Goal: Communication & Community: Share content

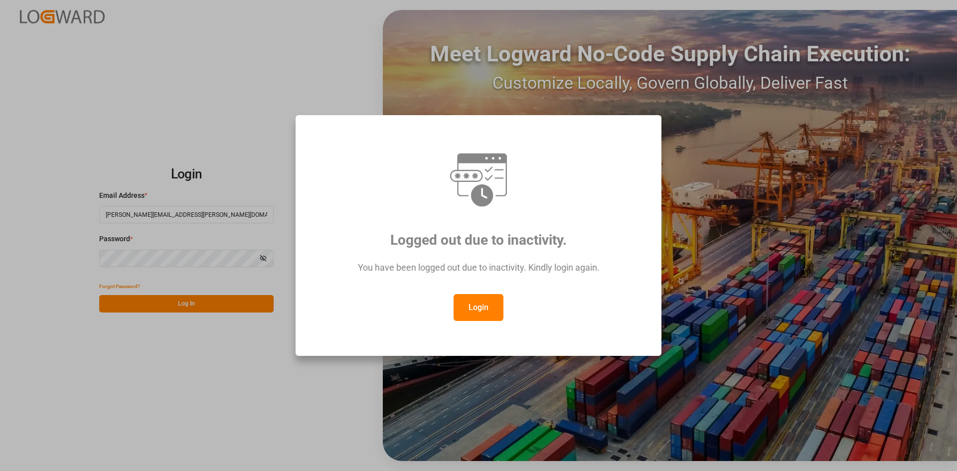
click at [486, 183] on icon at bounding box center [479, 180] width 60 height 60
click at [472, 307] on button "Login" at bounding box center [479, 307] width 50 height 27
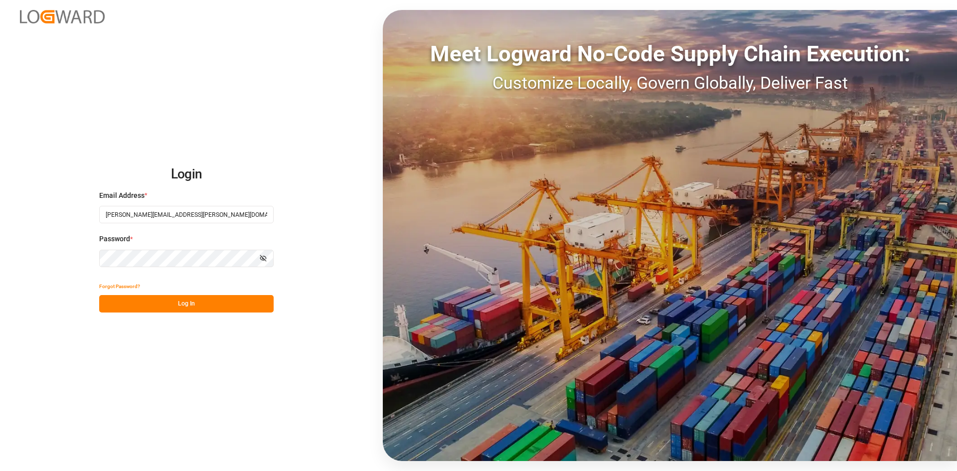
click at [191, 302] on button "Log In" at bounding box center [186, 303] width 174 height 17
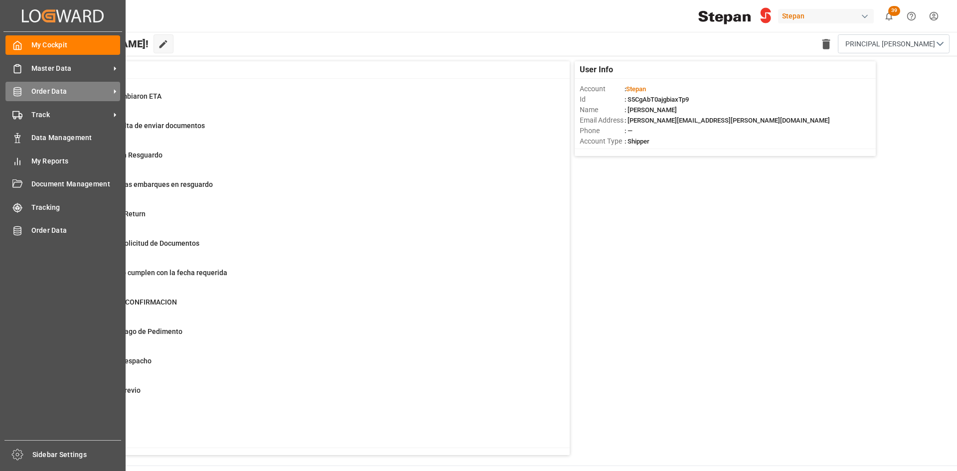
click at [103, 90] on span "Order Data" at bounding box center [70, 91] width 79 height 10
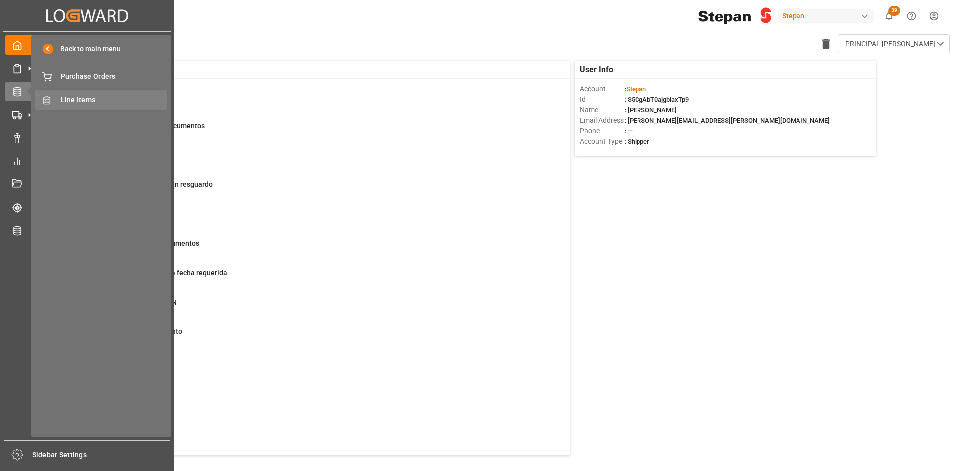
click at [94, 100] on span "Line Items" at bounding box center [114, 100] width 107 height 10
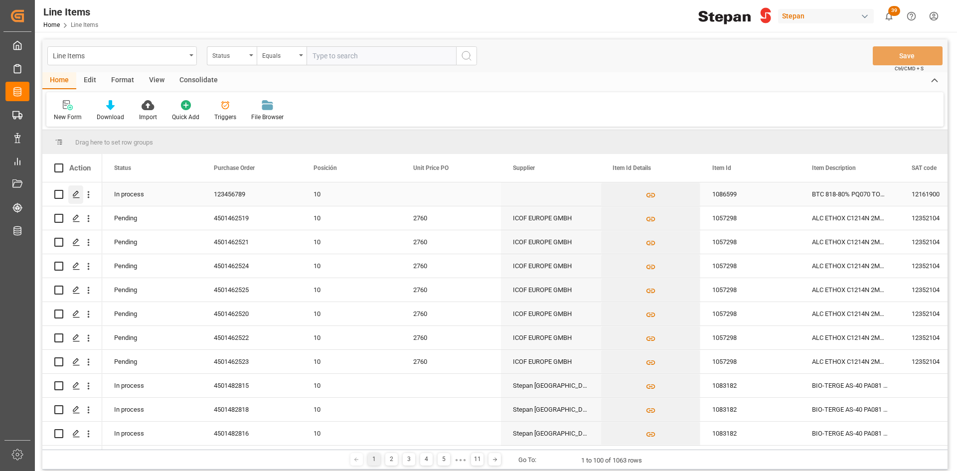
click at [72, 194] on icon "Press SPACE to select this row." at bounding box center [76, 194] width 8 height 8
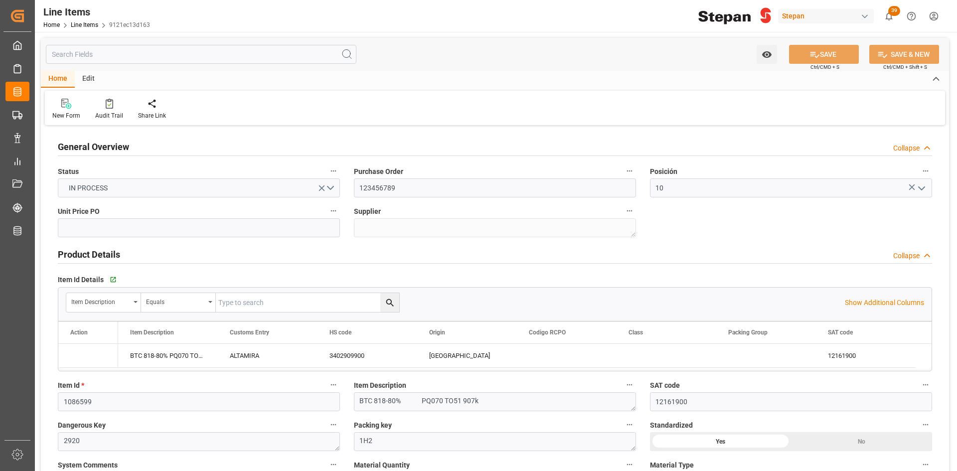
type input "12161900"
type input "16329"
type input "[DATE] 14:25"
type input "[DATE] 14:24"
drag, startPoint x: 408, startPoint y: 191, endPoint x: 335, endPoint y: 193, distance: 73.3
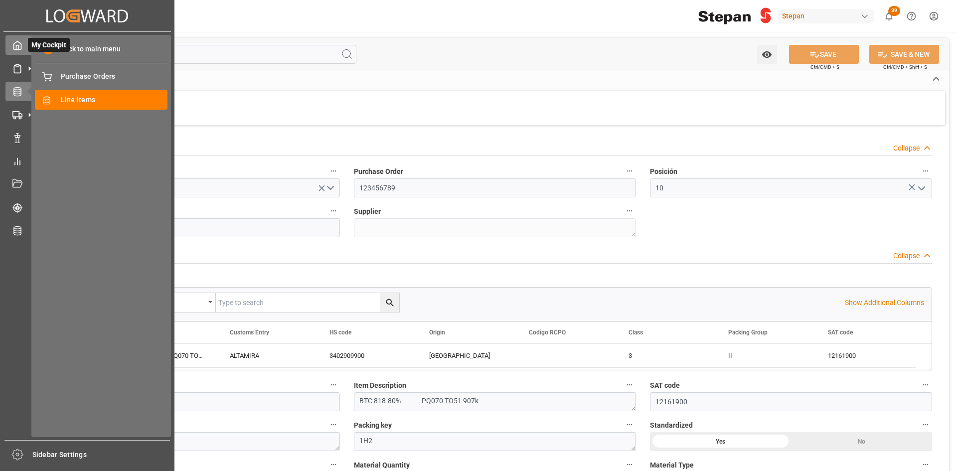
click at [21, 49] on icon at bounding box center [17, 45] width 7 height 8
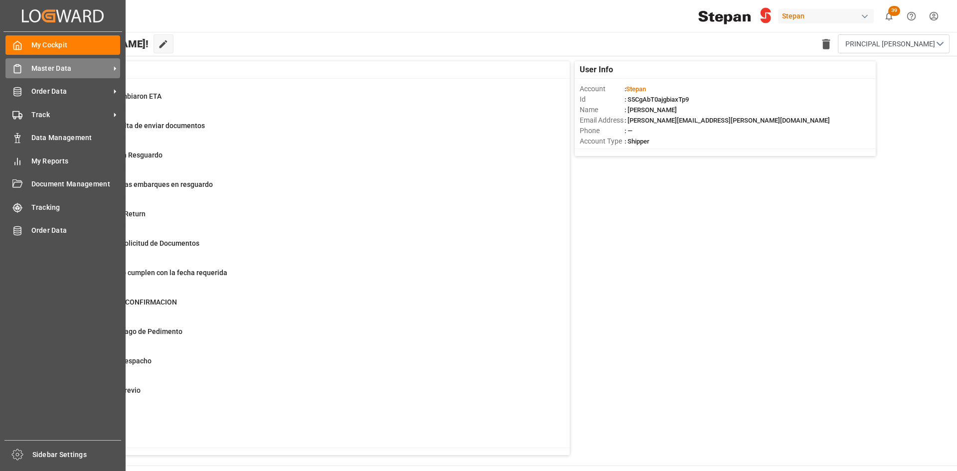
click at [85, 66] on span "Master Data" at bounding box center [70, 68] width 79 height 10
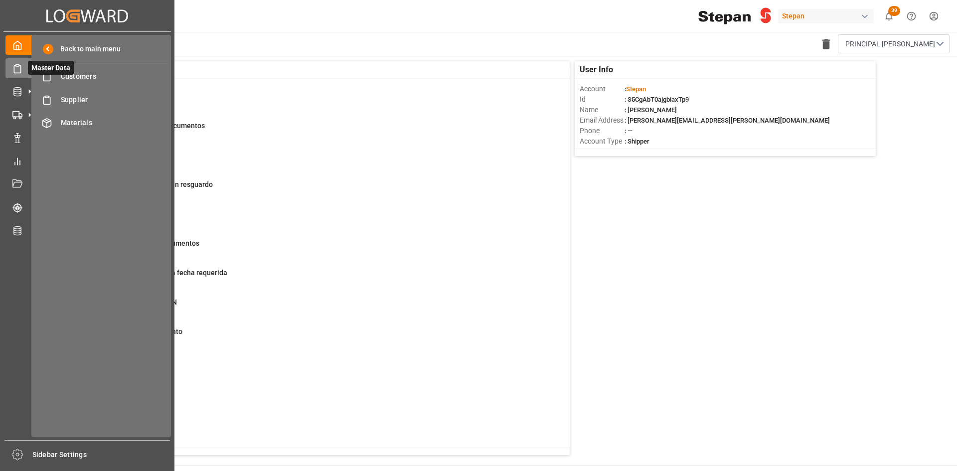
click at [23, 69] on icon at bounding box center [29, 68] width 21 height 21
click at [21, 89] on icon at bounding box center [17, 92] width 10 height 10
click at [15, 137] on polygon at bounding box center [15, 137] width 3 height 2
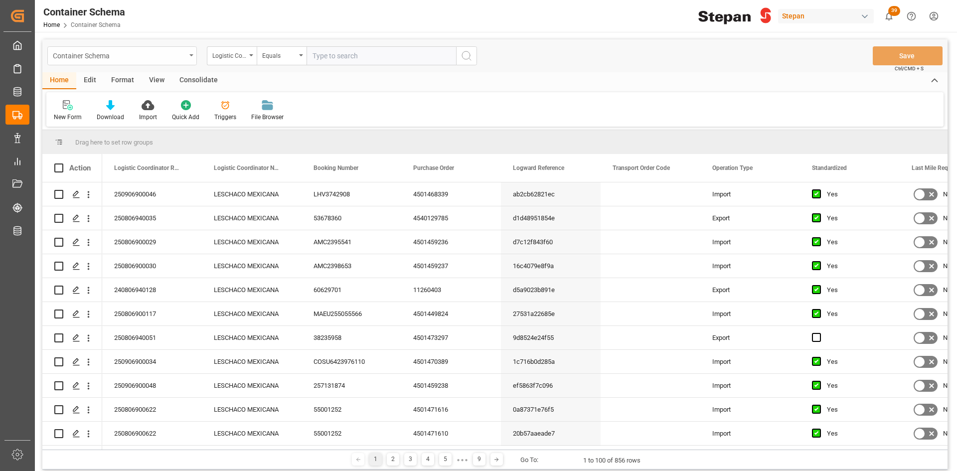
click at [182, 58] on div "Container Schema" at bounding box center [119, 55] width 133 height 12
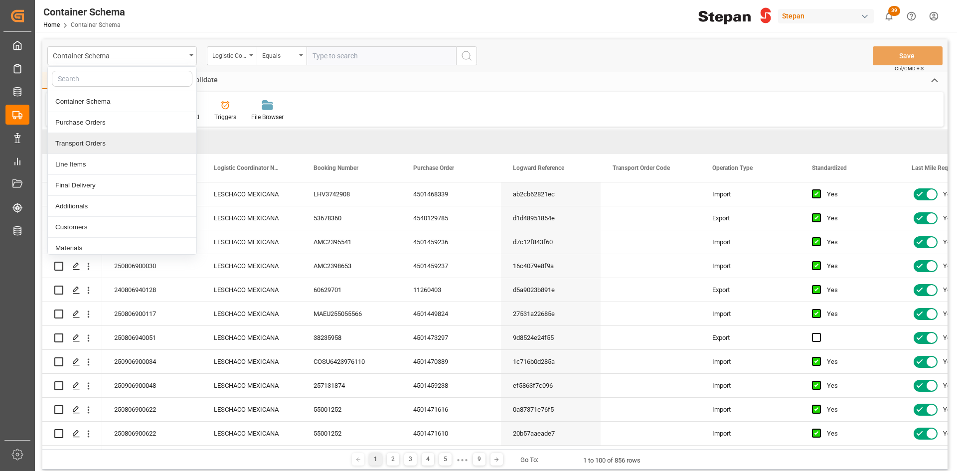
click at [92, 144] on div "Transport Orders" at bounding box center [122, 143] width 149 height 21
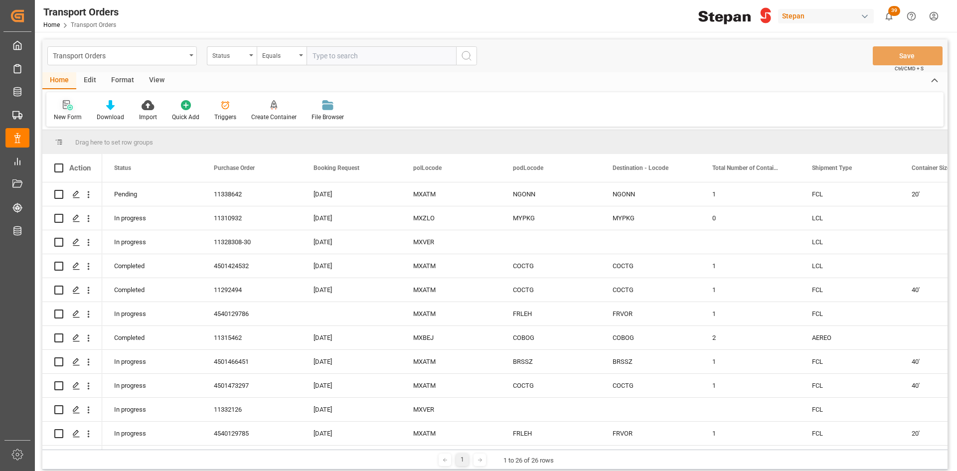
click at [69, 108] on icon at bounding box center [69, 107] width 5 height 5
click at [67, 108] on icon at bounding box center [68, 105] width 10 height 10
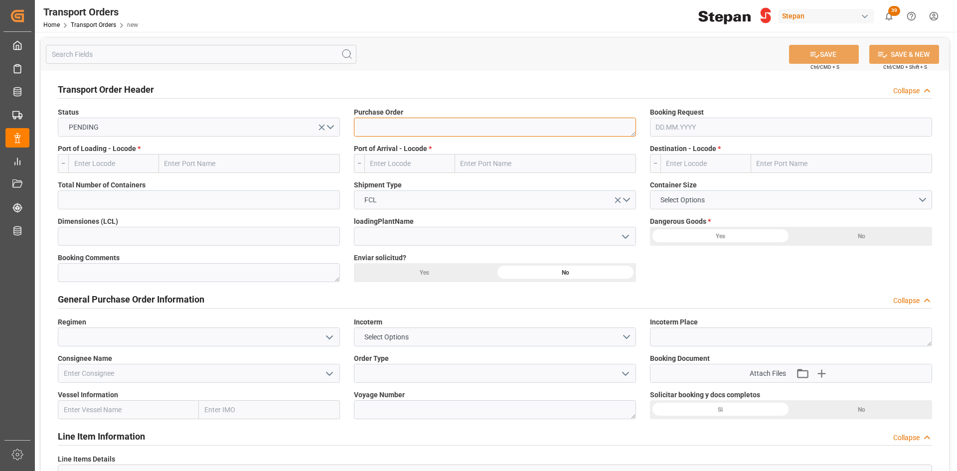
click at [390, 129] on textarea at bounding box center [495, 127] width 282 height 19
type textarea "123456789"
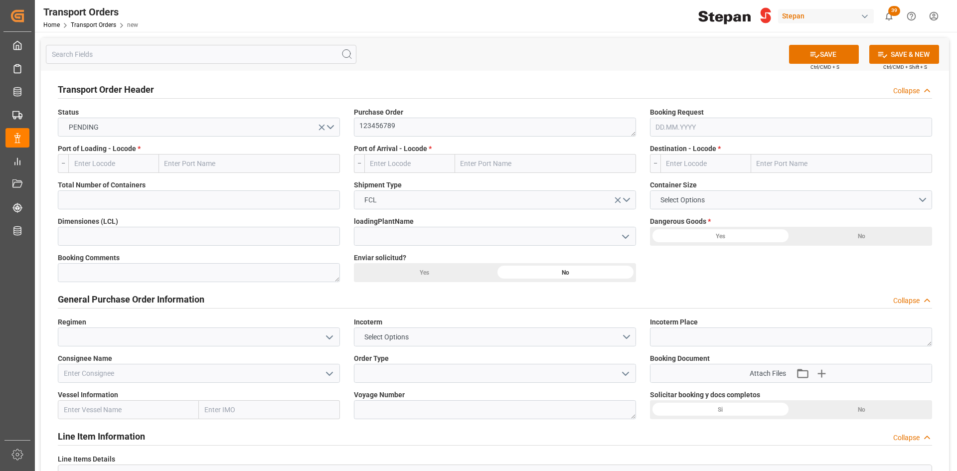
click at [695, 129] on input "text" at bounding box center [791, 127] width 282 height 19
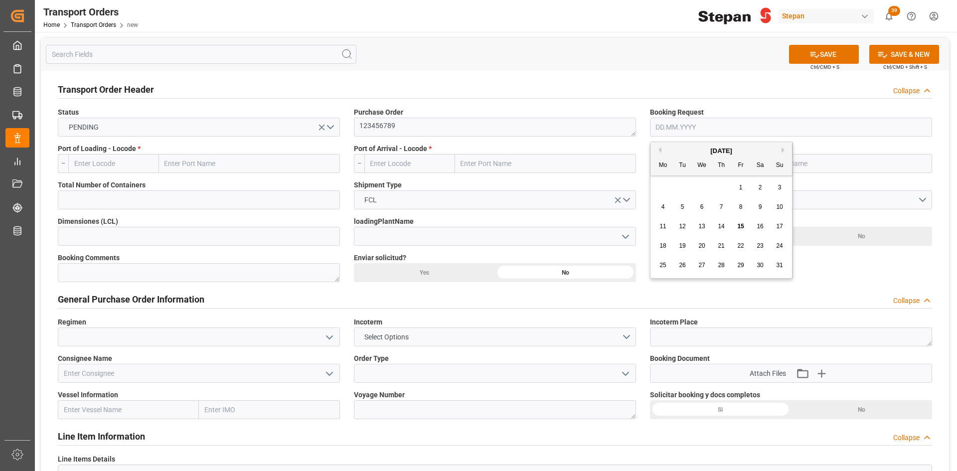
click at [668, 183] on div "28 29 30 31 1 2 3" at bounding box center [721, 187] width 136 height 19
click at [744, 226] on span "15" at bounding box center [740, 226] width 6 height 7
type input "[DATE]"
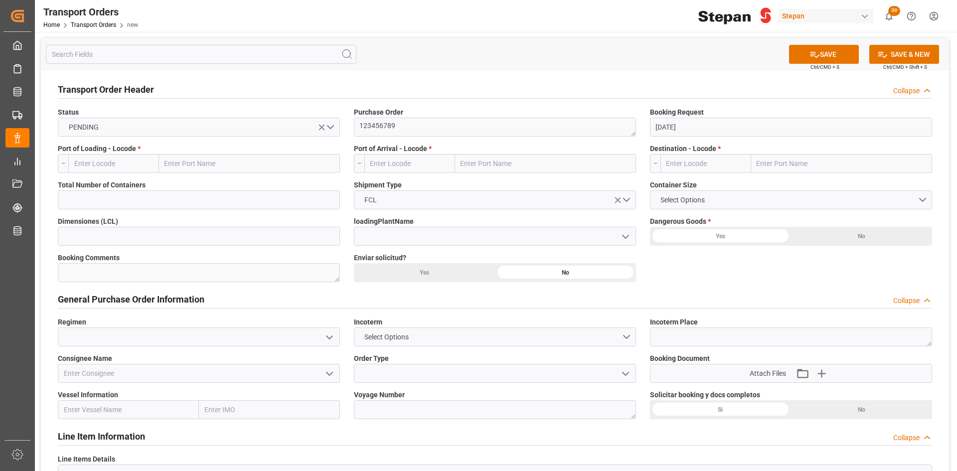
click at [209, 166] on input "text" at bounding box center [249, 163] width 181 height 19
type input "ALTAMIRA"
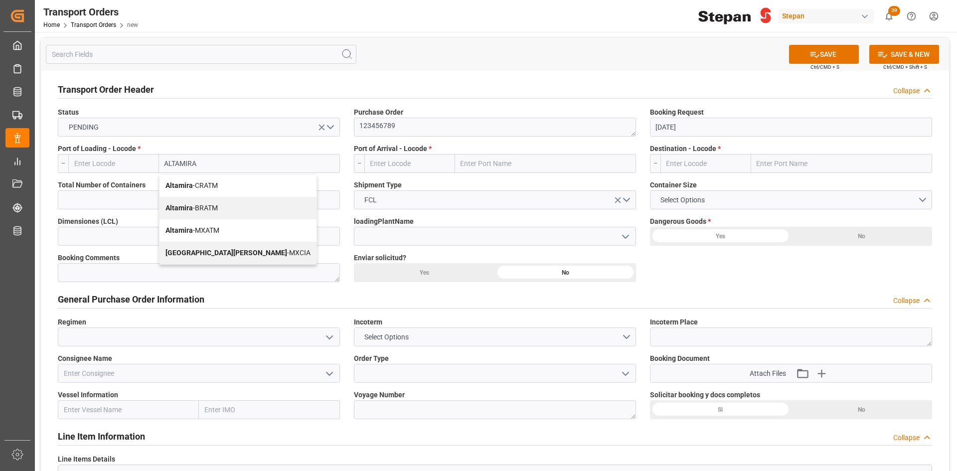
click at [219, 233] on span "Altamira - MXATM" at bounding box center [192, 230] width 54 height 8
type input "MXATM"
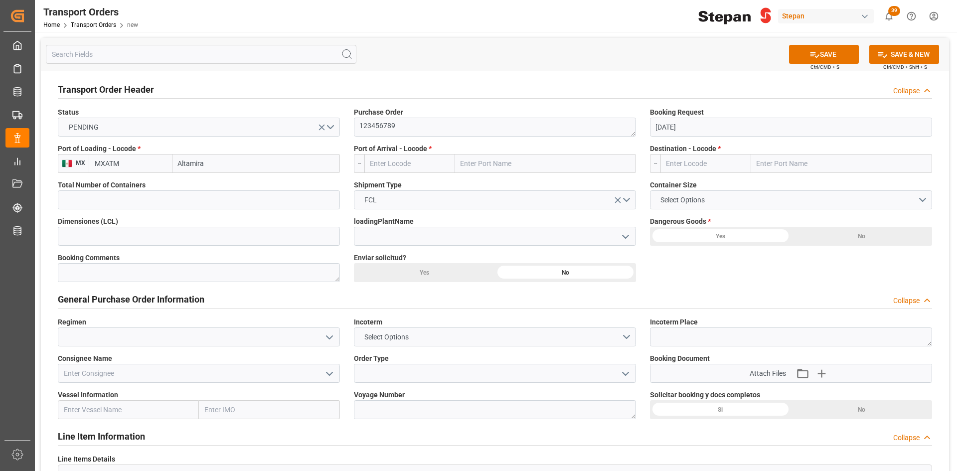
type input "Altamira"
click at [481, 164] on input "text" at bounding box center [545, 163] width 181 height 19
type input "[GEOGRAPHIC_DATA]"
click at [495, 187] on span "Le Havre - FRLEH" at bounding box center [507, 185] width 91 height 8
type input "FRLEH"
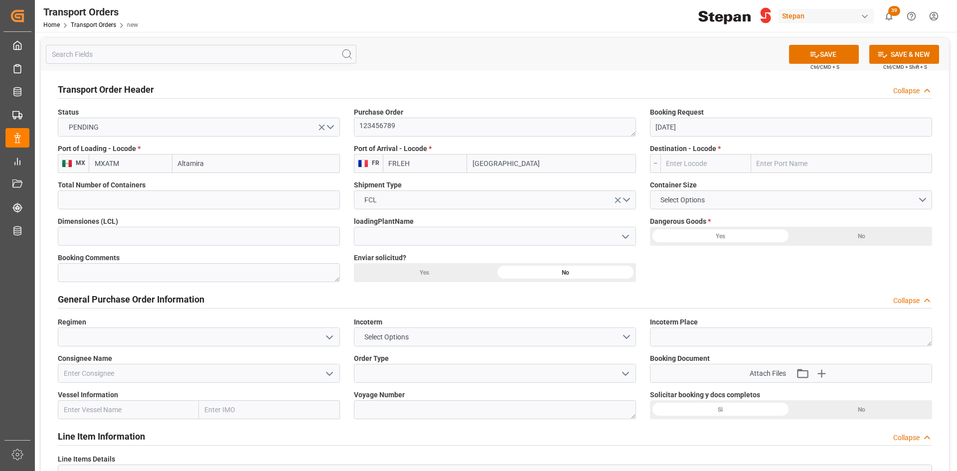
type input "[GEOGRAPHIC_DATA]"
click at [780, 164] on input "text" at bounding box center [841, 163] width 181 height 19
type input "voreppe"
click at [778, 184] on b "Voreppe" at bounding box center [771, 185] width 27 height 8
type input "FRVOR"
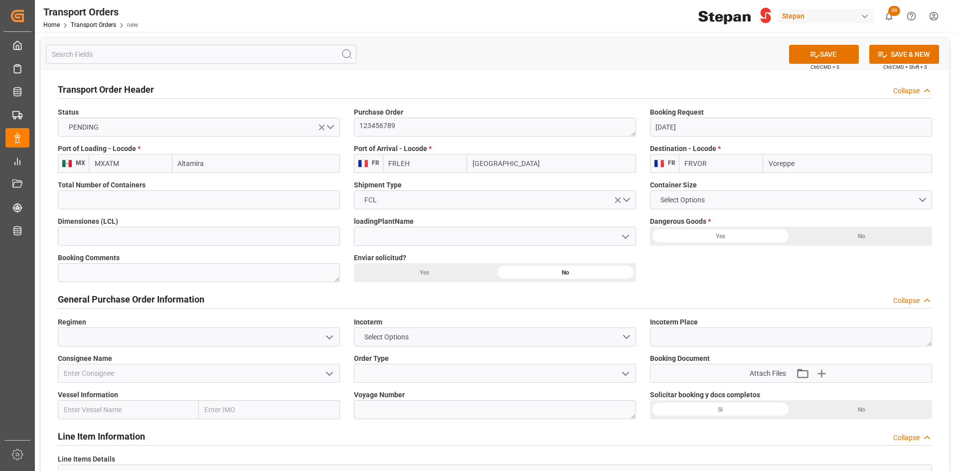
type input "Voreppe"
click at [217, 161] on input "Altamira" at bounding box center [255, 163] width 167 height 19
drag, startPoint x: 211, startPoint y: 165, endPoint x: 145, endPoint y: 163, distance: 66.3
click at [145, 163] on div "MXATM Altamira" at bounding box center [214, 163] width 251 height 19
type input "v"
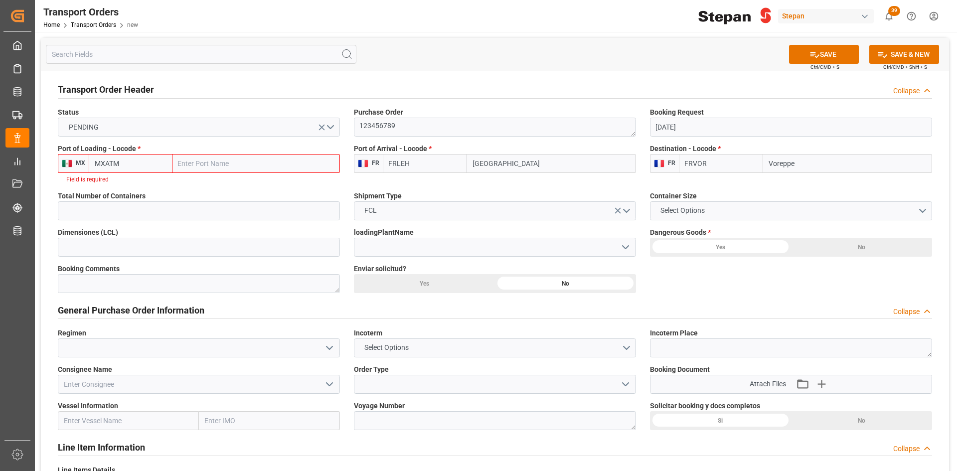
click at [205, 164] on input "text" at bounding box center [255, 163] width 167 height 19
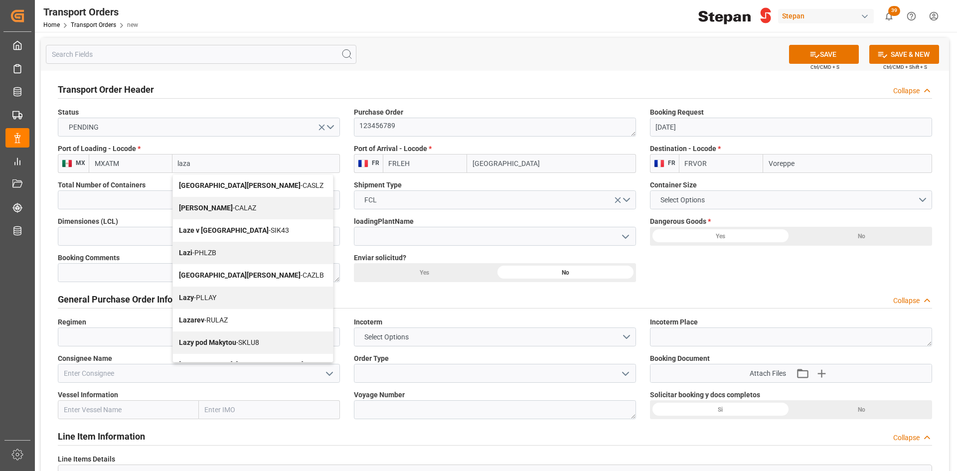
type input "[PERSON_NAME]"
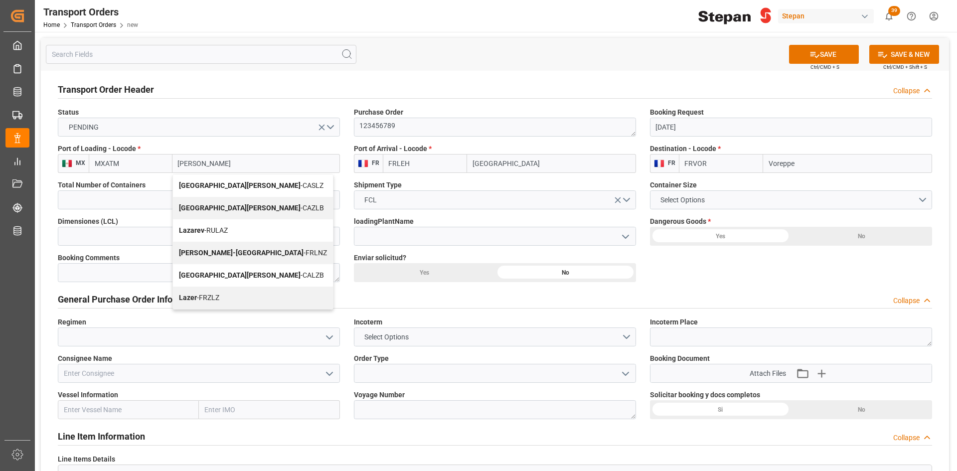
drag, startPoint x: 194, startPoint y: 167, endPoint x: 167, endPoint y: 166, distance: 27.5
click at [166, 166] on div "MXATM [PERSON_NAME][GEOGRAPHIC_DATA][PERSON_NAME] - [GEOGRAPHIC_DATA][PERSON_NA…" at bounding box center [214, 163] width 251 height 19
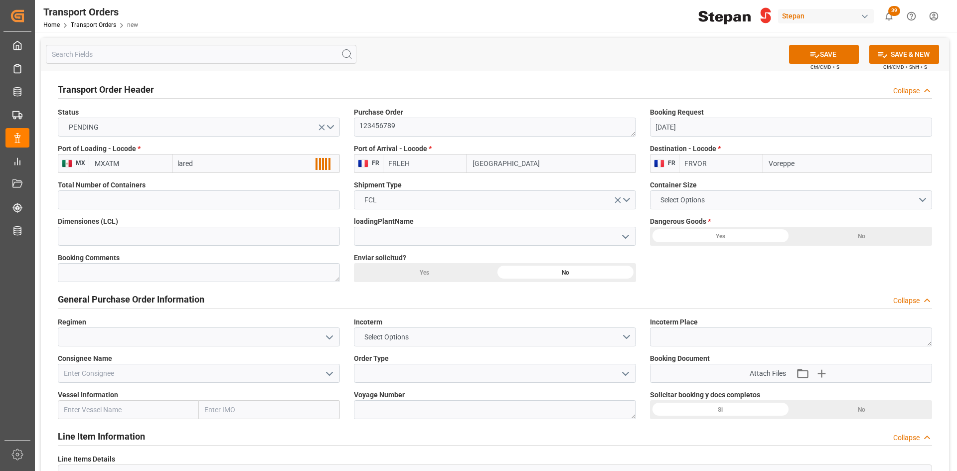
type input "laredo"
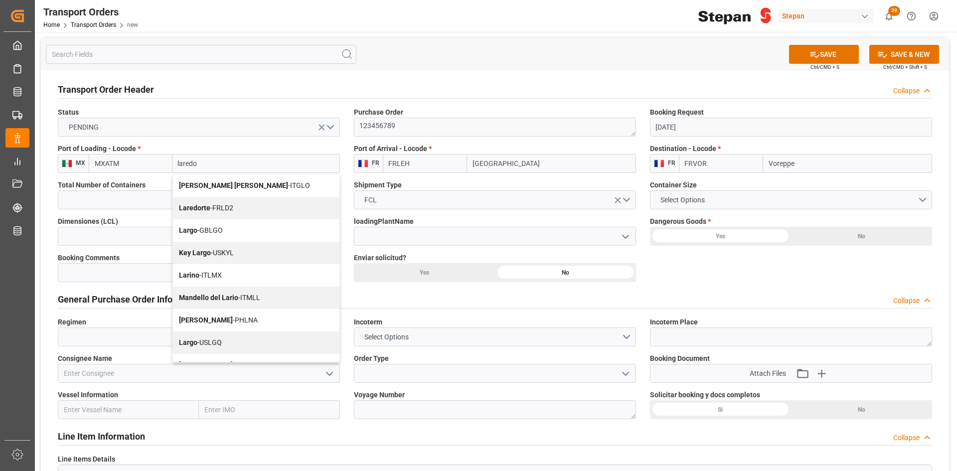
drag, startPoint x: 199, startPoint y: 162, endPoint x: 173, endPoint y: 162, distance: 25.4
click at [173, 162] on input "laredo" at bounding box center [255, 163] width 167 height 19
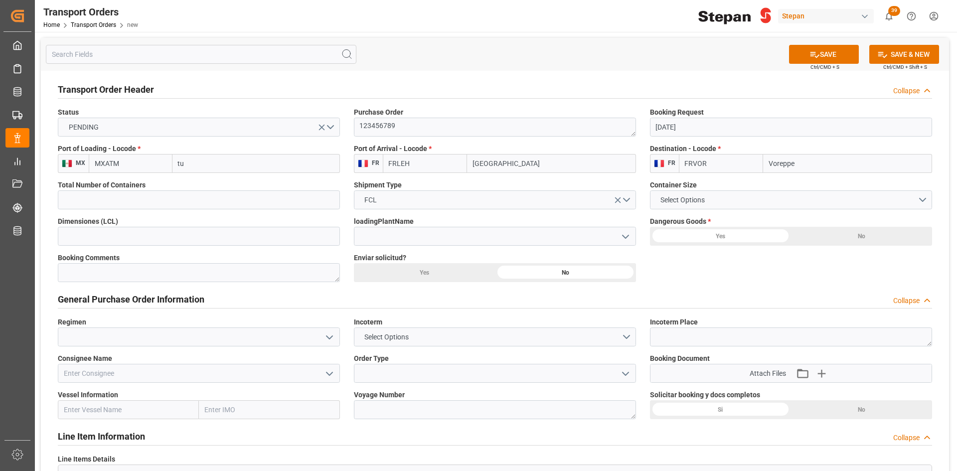
type input "tux"
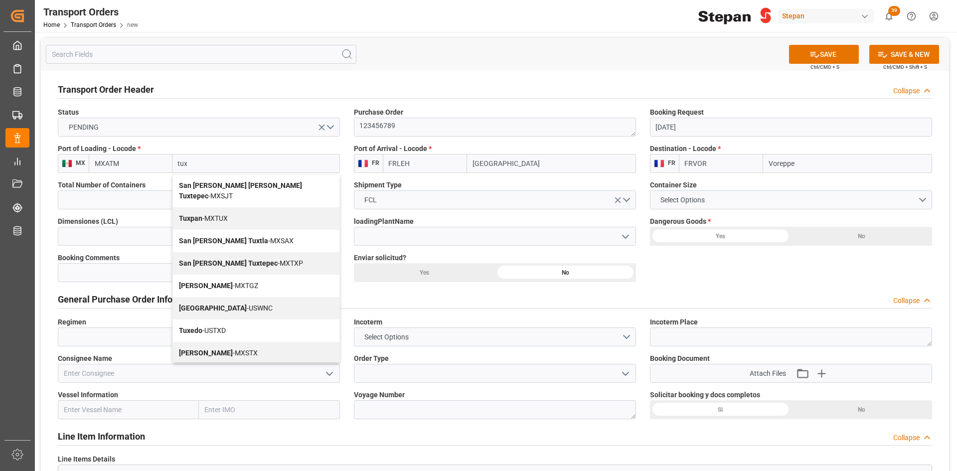
click at [203, 214] on span "Tuxpan - MXTUX" at bounding box center [203, 218] width 49 height 8
type input "MXTUX"
type input "Tuxpan"
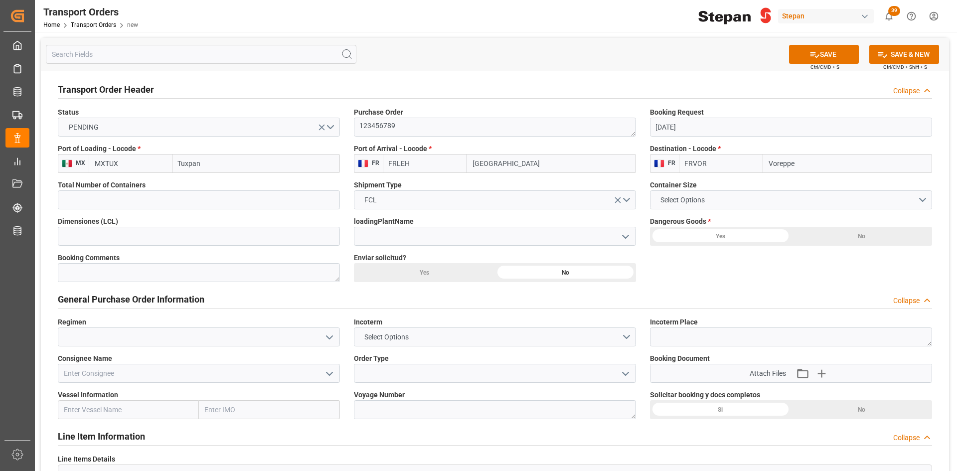
drag, startPoint x: 200, startPoint y: 165, endPoint x: 159, endPoint y: 166, distance: 40.9
click at [159, 166] on div "MXTUX Tuxpan" at bounding box center [214, 163] width 251 height 19
type input "altamira"
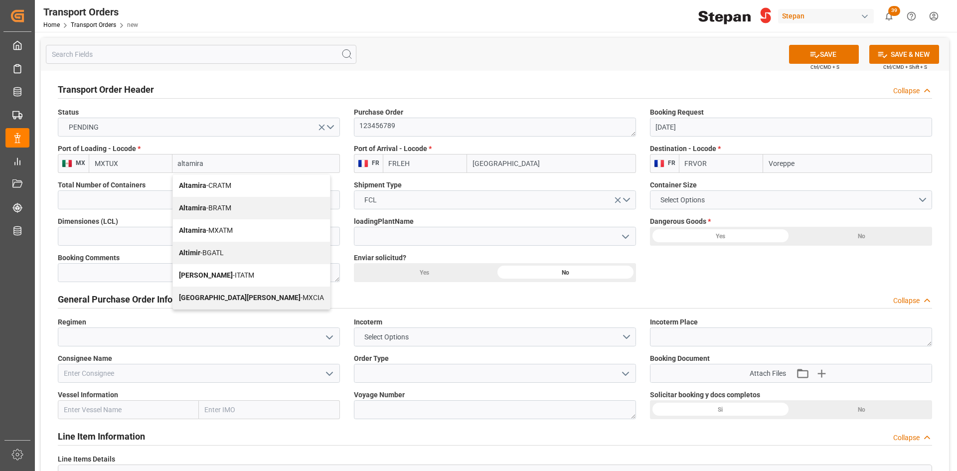
click at [232, 228] on span "Altamira - MXATM" at bounding box center [206, 230] width 54 height 8
type input "MXATM"
type input "Altamira"
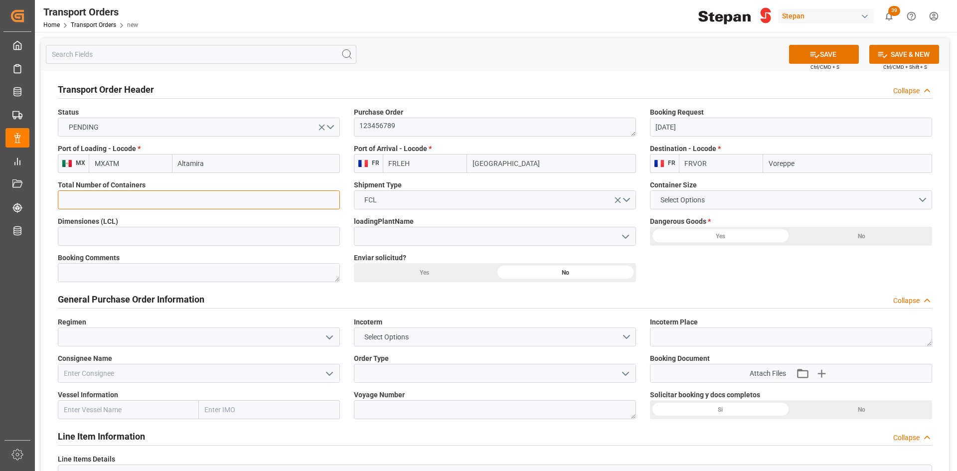
click at [186, 204] on input "text" at bounding box center [199, 199] width 282 height 19
type input "1"
click at [628, 200] on button "FCL" at bounding box center [495, 199] width 282 height 19
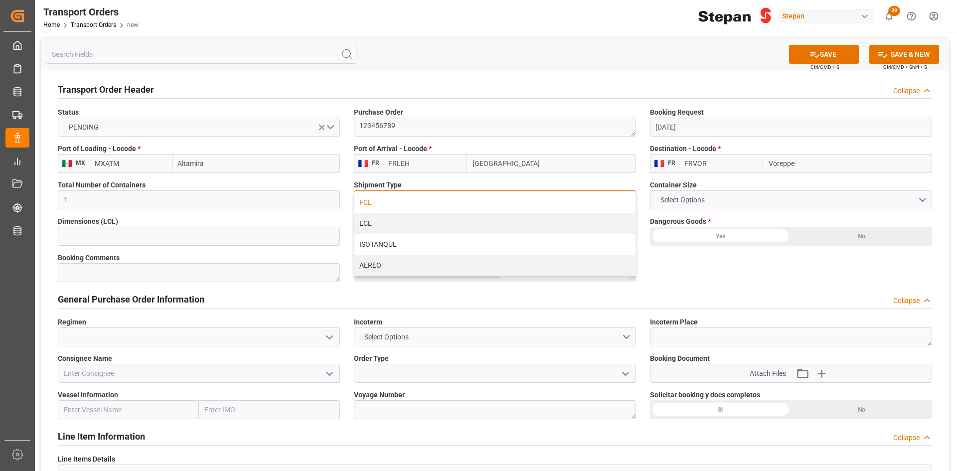
click at [374, 202] on div "FCL" at bounding box center [494, 202] width 281 height 21
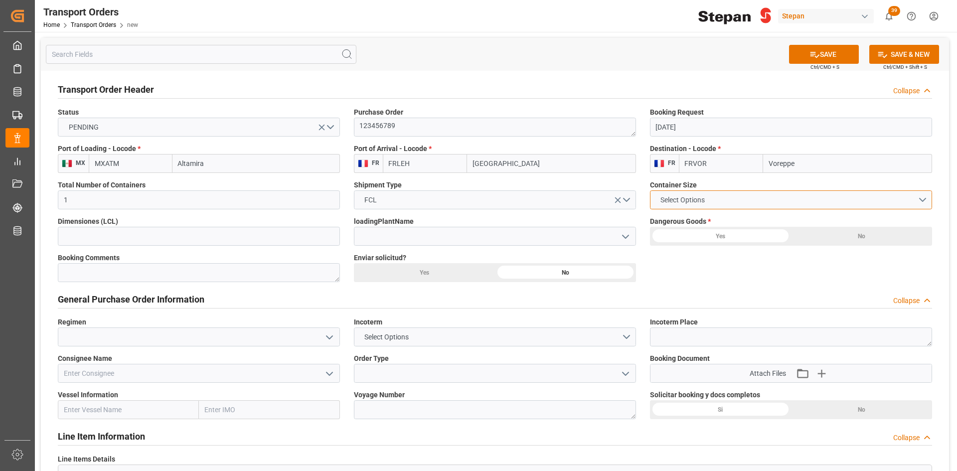
click at [717, 197] on button "Select Options" at bounding box center [791, 199] width 282 height 19
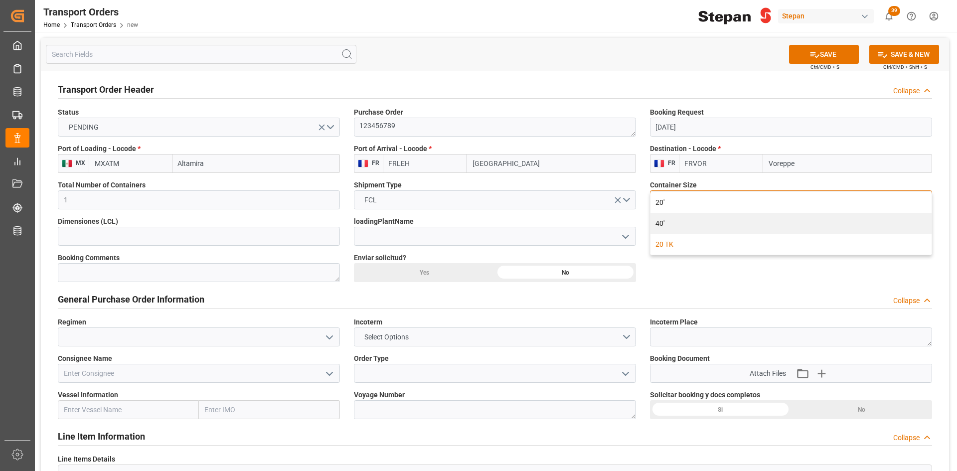
click at [669, 245] on div "20 TK" at bounding box center [790, 244] width 281 height 21
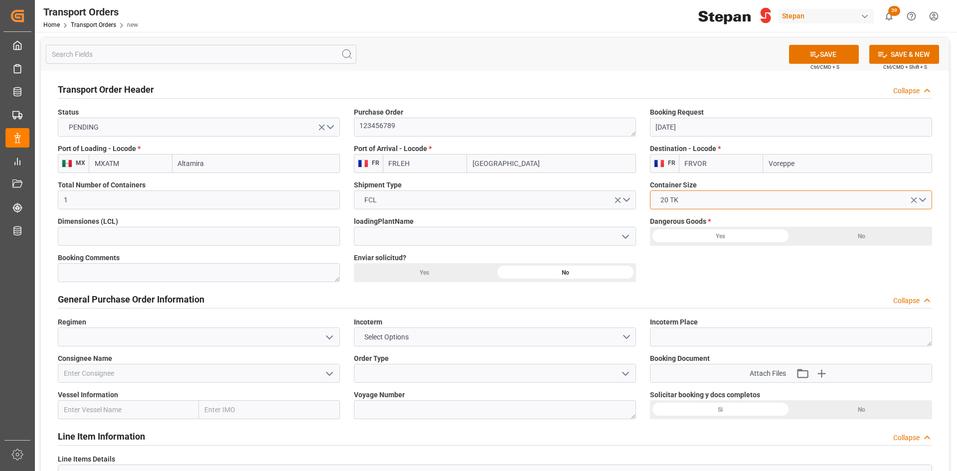
click at [924, 199] on button "20 TK" at bounding box center [791, 199] width 282 height 19
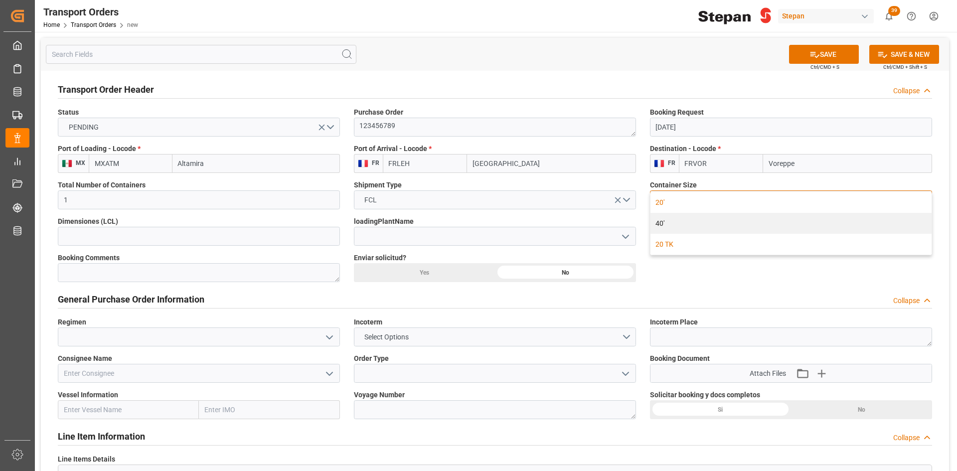
click at [683, 203] on div "20'" at bounding box center [790, 202] width 281 height 21
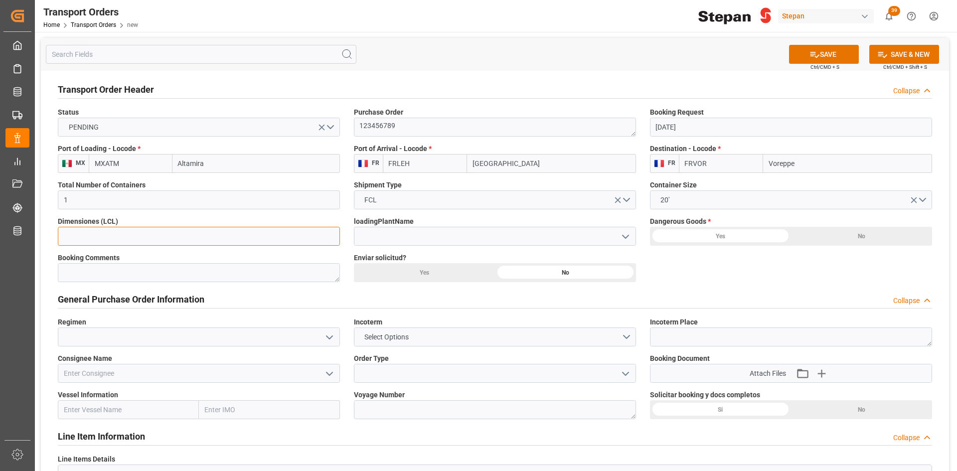
click at [207, 244] on input "text" at bounding box center [199, 236] width 282 height 19
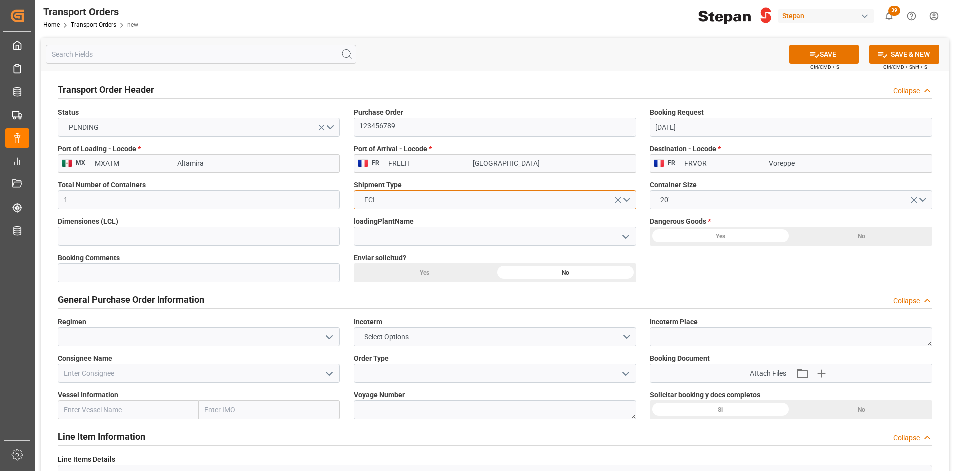
click at [629, 202] on button "FCL" at bounding box center [495, 199] width 282 height 19
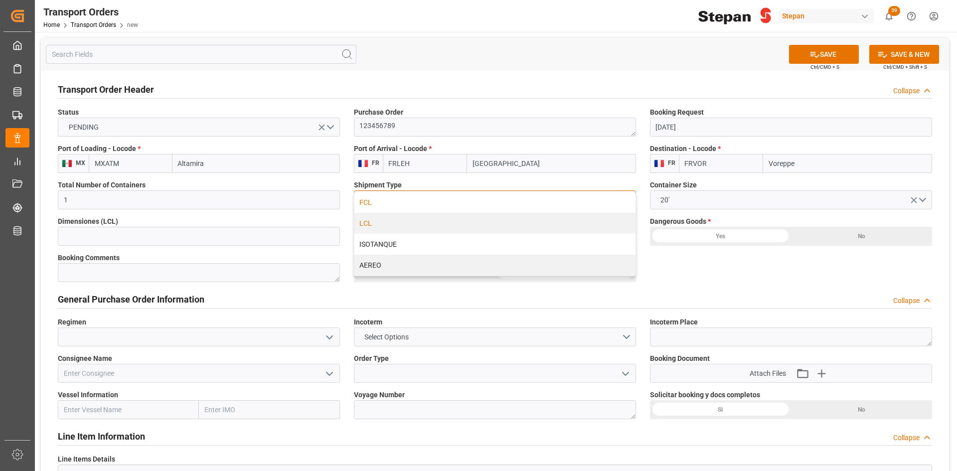
click at [372, 221] on div "LCL" at bounding box center [494, 223] width 281 height 21
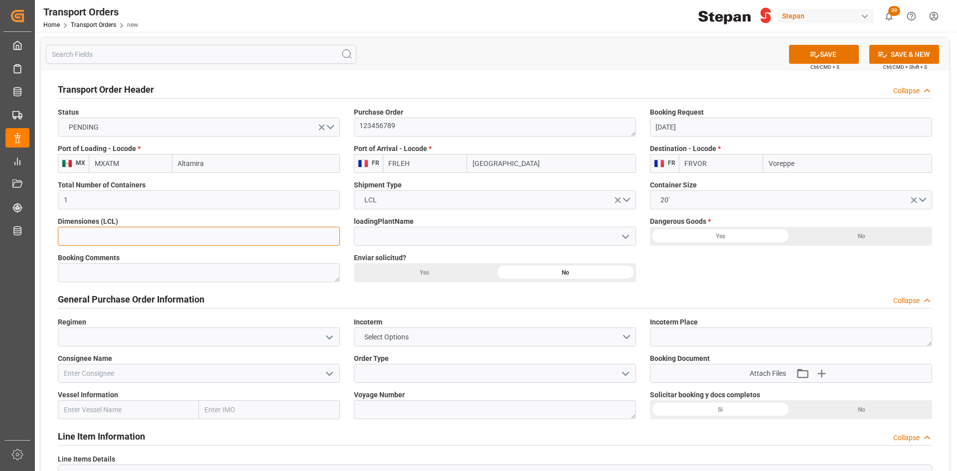
click at [291, 230] on input "text" at bounding box center [199, 236] width 282 height 19
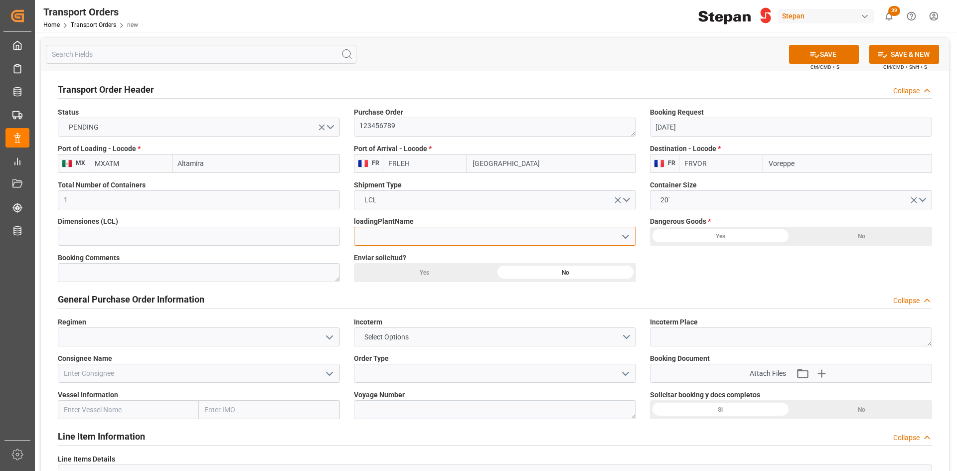
click at [387, 238] on input at bounding box center [495, 236] width 282 height 19
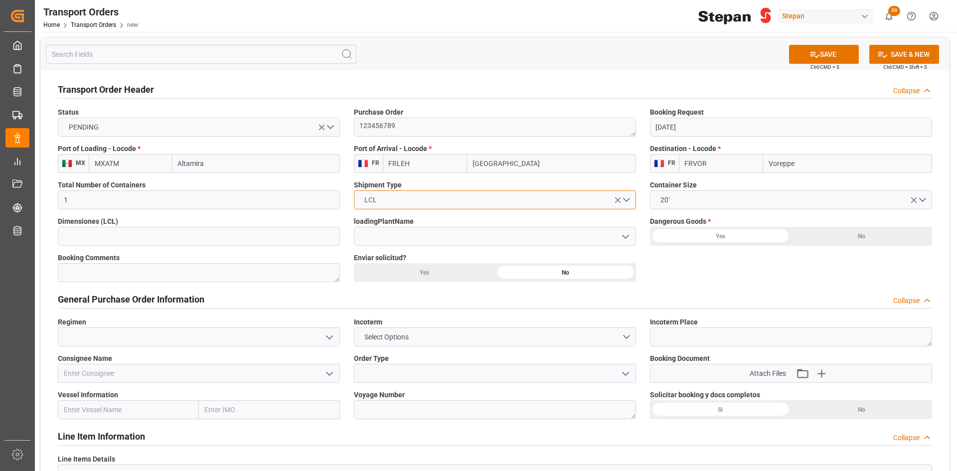
click at [624, 198] on button "LCL" at bounding box center [495, 199] width 282 height 19
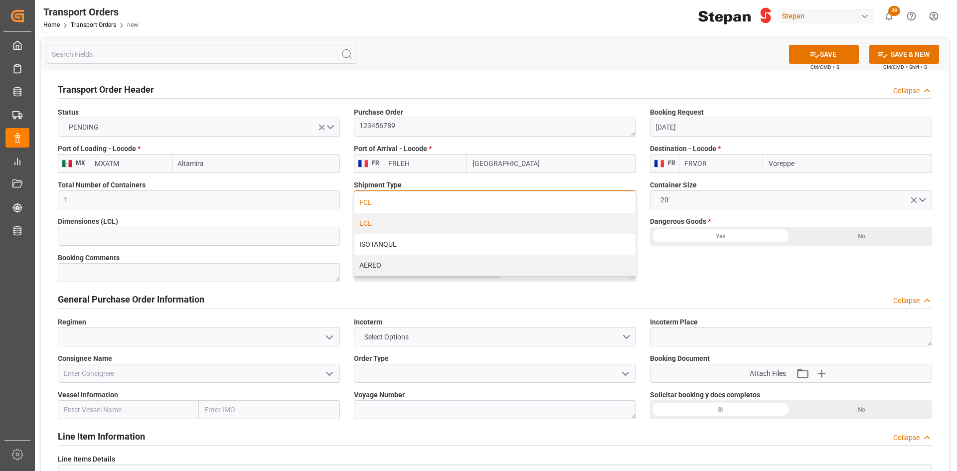
click at [387, 203] on div "FCL" at bounding box center [494, 202] width 281 height 21
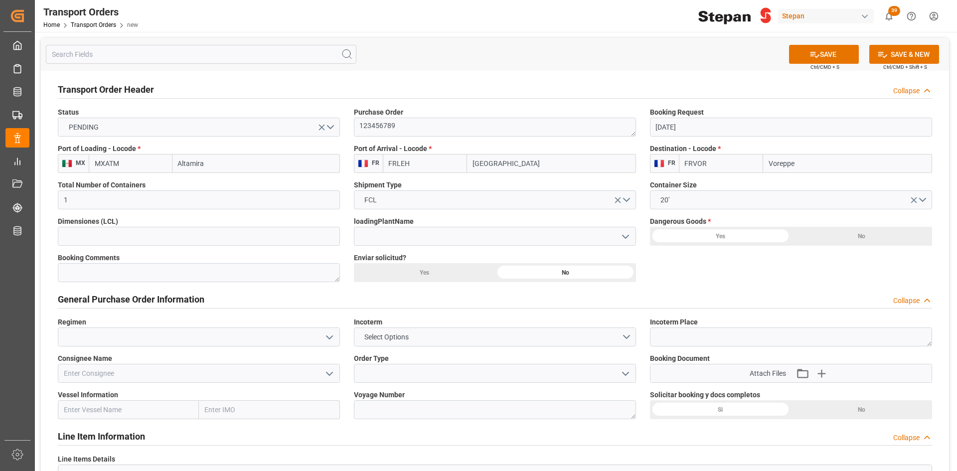
click at [627, 237] on icon "open menu" at bounding box center [626, 237] width 12 height 12
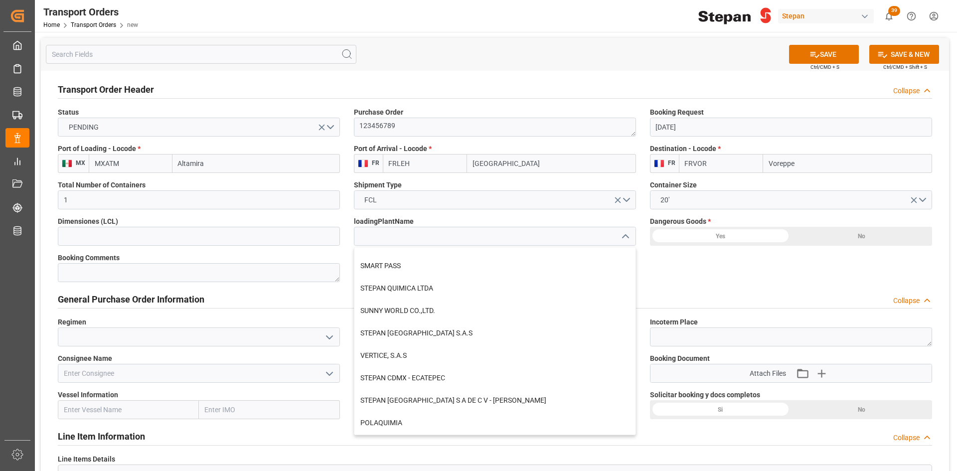
scroll to position [194, 0]
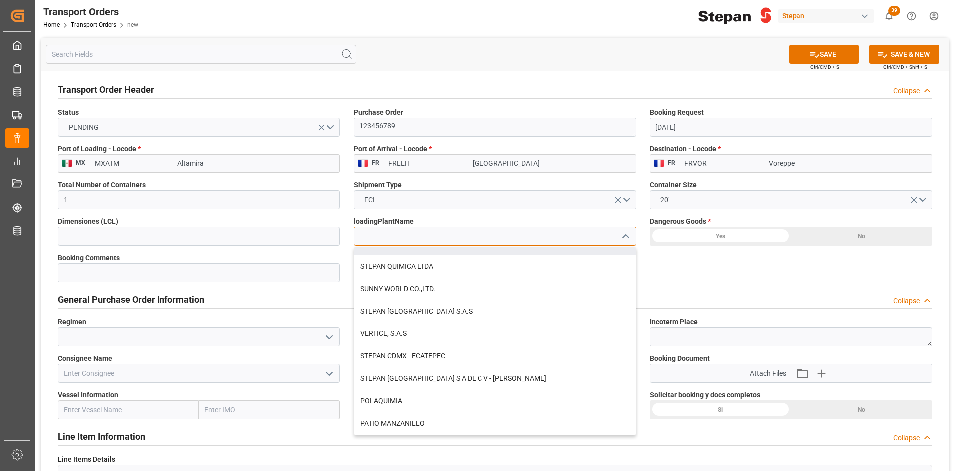
click at [397, 235] on input at bounding box center [495, 236] width 282 height 19
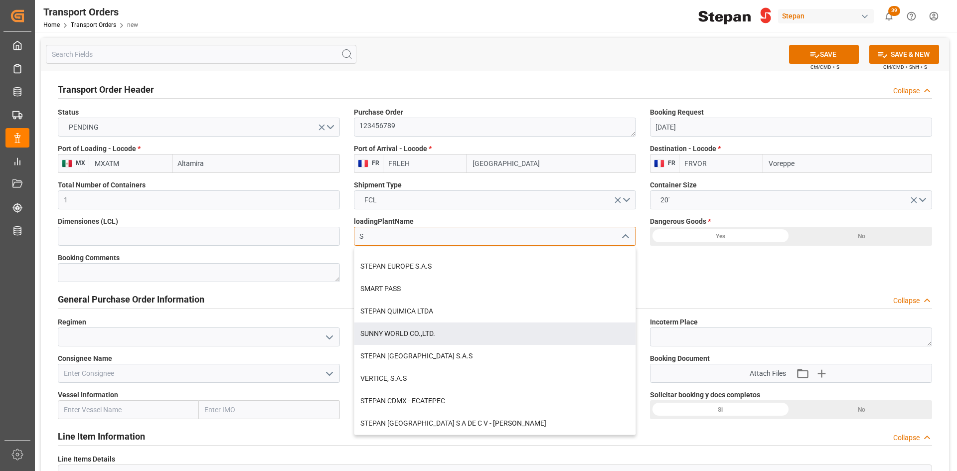
scroll to position [0, 0]
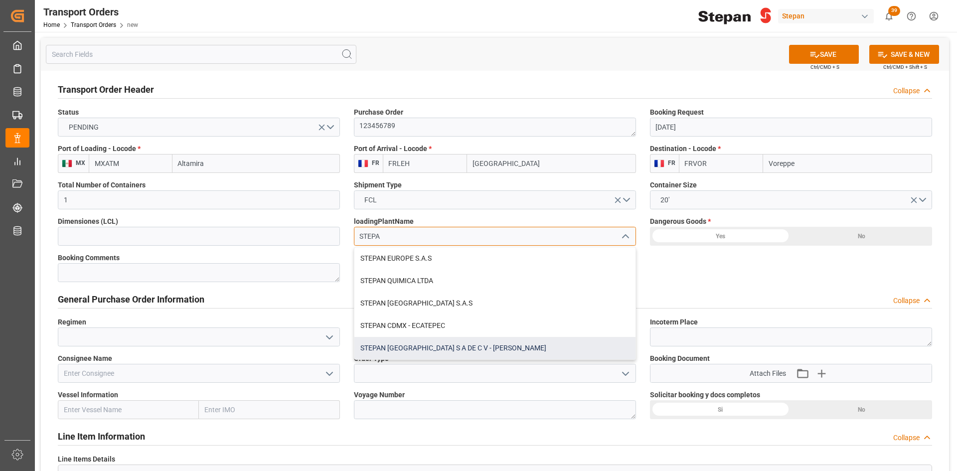
click at [481, 345] on div "STEPAN [GEOGRAPHIC_DATA] S A DE C V - [PERSON_NAME]" at bounding box center [494, 348] width 281 height 22
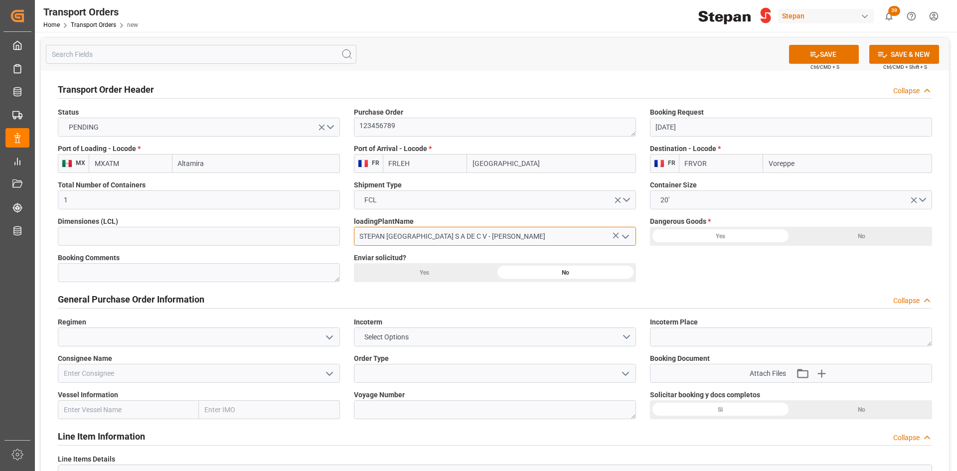
type input "STEPAN [GEOGRAPHIC_DATA] S A DE C V - [PERSON_NAME]"
click at [721, 235] on div "Yes" at bounding box center [720, 236] width 141 height 19
click at [862, 236] on div "No" at bounding box center [861, 236] width 141 height 19
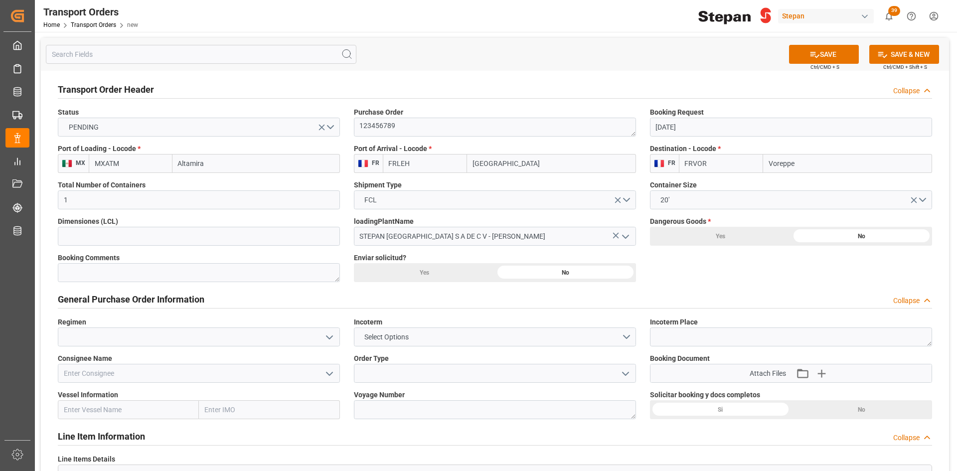
click at [720, 238] on div "Yes" at bounding box center [720, 236] width 141 height 19
click at [192, 275] on textarea at bounding box center [199, 272] width 282 height 19
click at [650, 246] on div "Yes" at bounding box center [720, 236] width 141 height 19
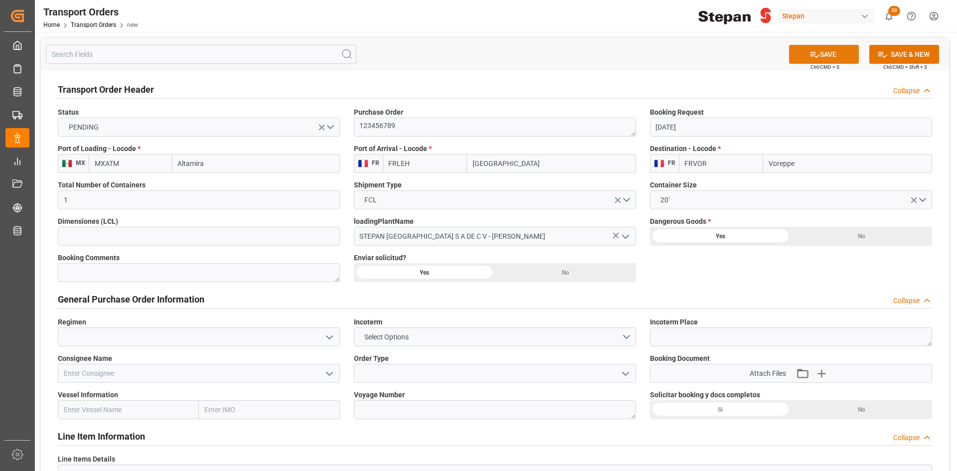
click at [816, 50] on icon at bounding box center [814, 54] width 10 height 10
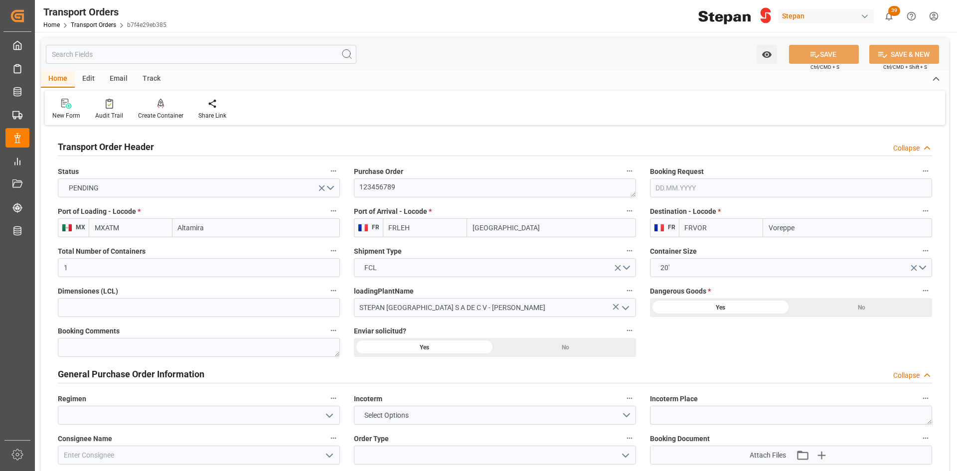
type input "MXATM"
type input "FRLEH"
type input "FRVOR"
type input "1"
type input "[DATE]"
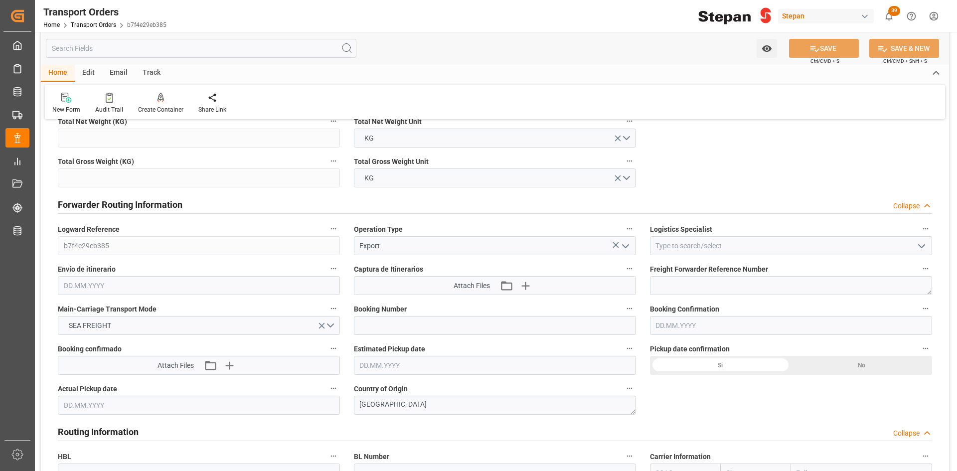
scroll to position [548, 0]
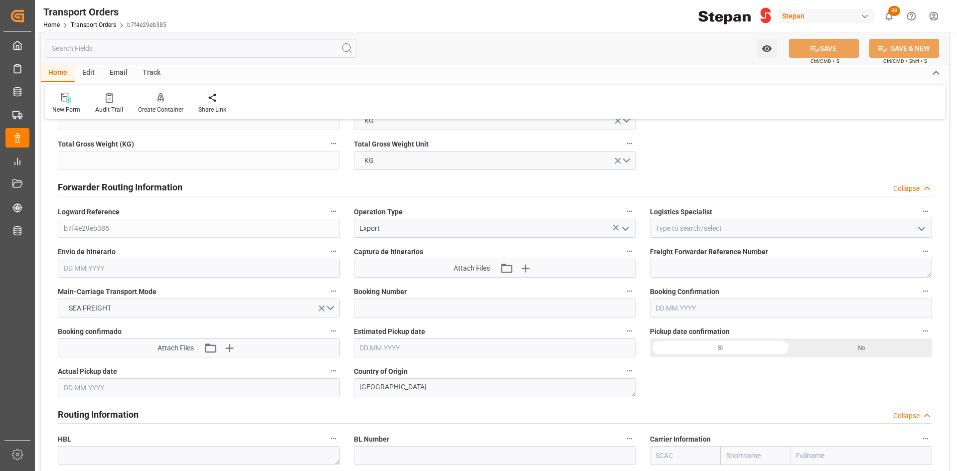
click at [919, 224] on icon "open menu" at bounding box center [922, 229] width 12 height 12
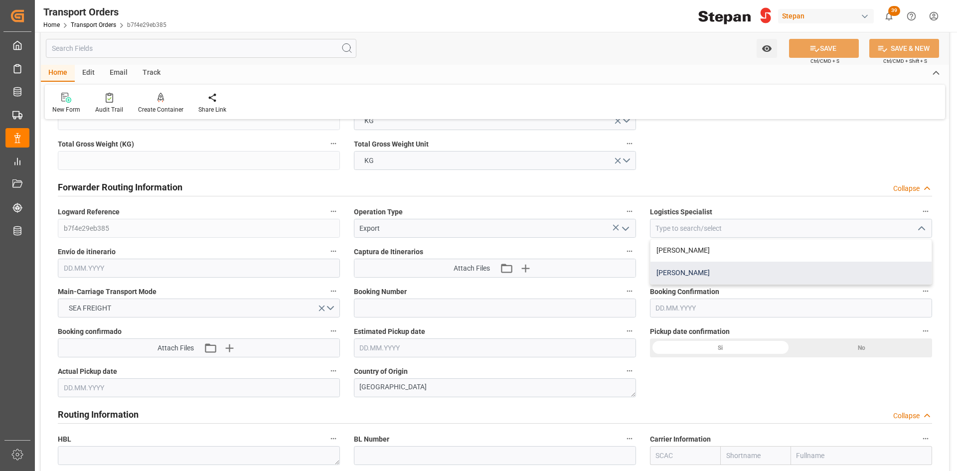
click at [724, 267] on div "Dalia Gutierrez" at bounding box center [790, 273] width 281 height 22
type input "Dalia Gutierrez"
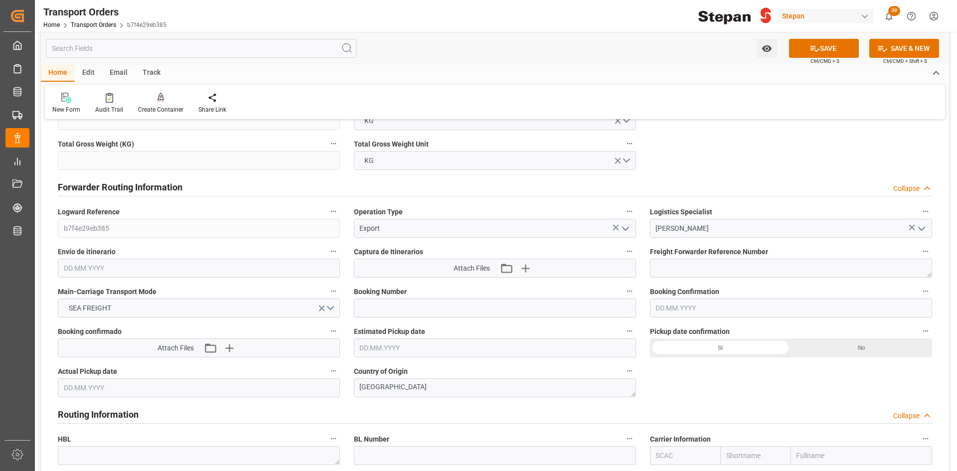
click at [297, 271] on input "text" at bounding box center [199, 268] width 282 height 19
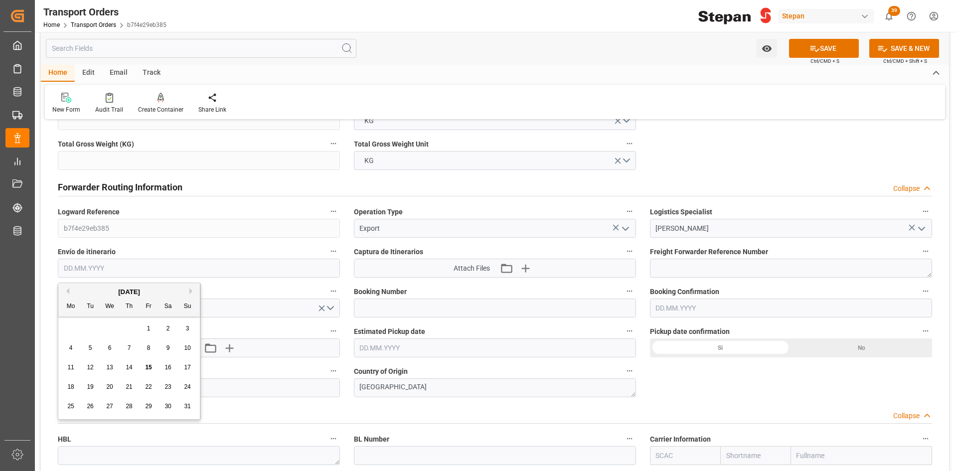
click at [82, 326] on div "28 29 30 31 1 2 3" at bounding box center [129, 328] width 136 height 19
click at [168, 369] on span "16" at bounding box center [167, 367] width 6 height 7
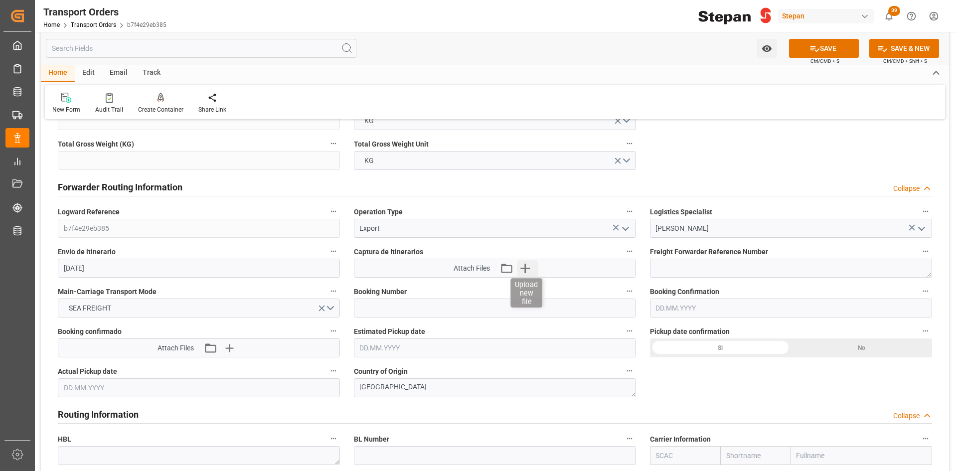
click at [522, 268] on icon "button" at bounding box center [525, 268] width 16 height 16
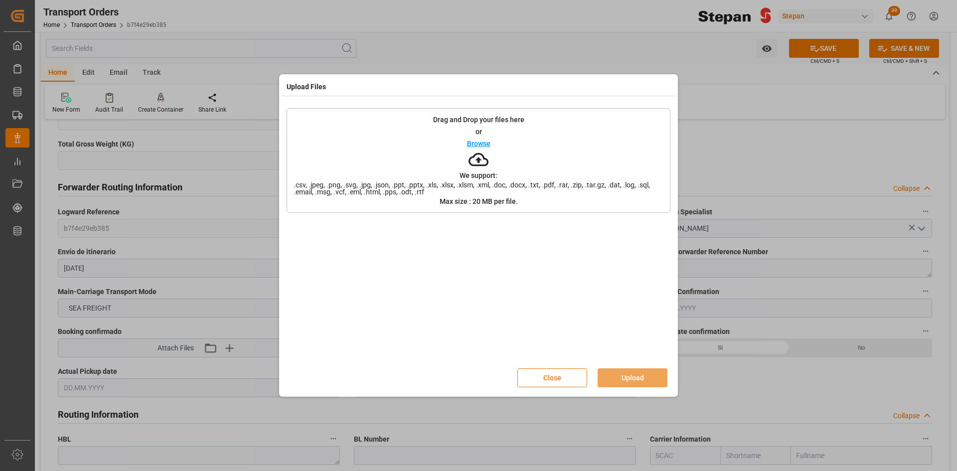
click at [569, 371] on button "Close" at bounding box center [552, 377] width 70 height 19
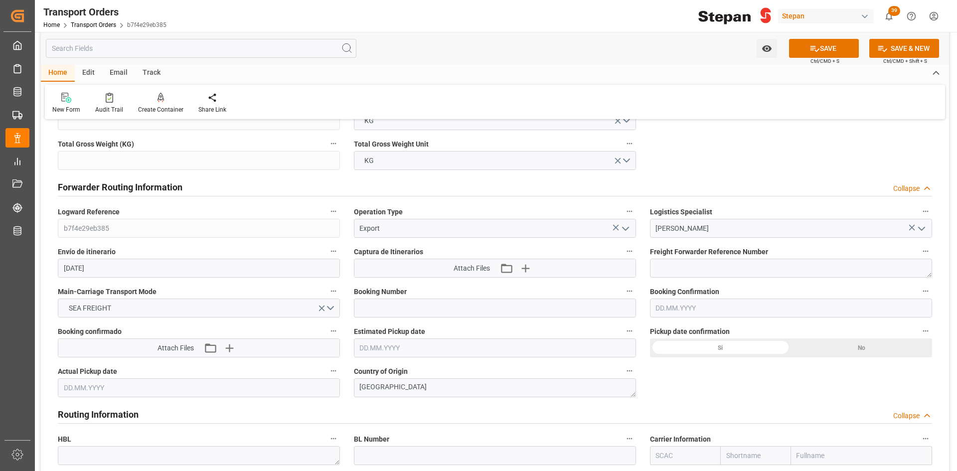
click at [289, 266] on input "16.08.2025" at bounding box center [199, 268] width 282 height 19
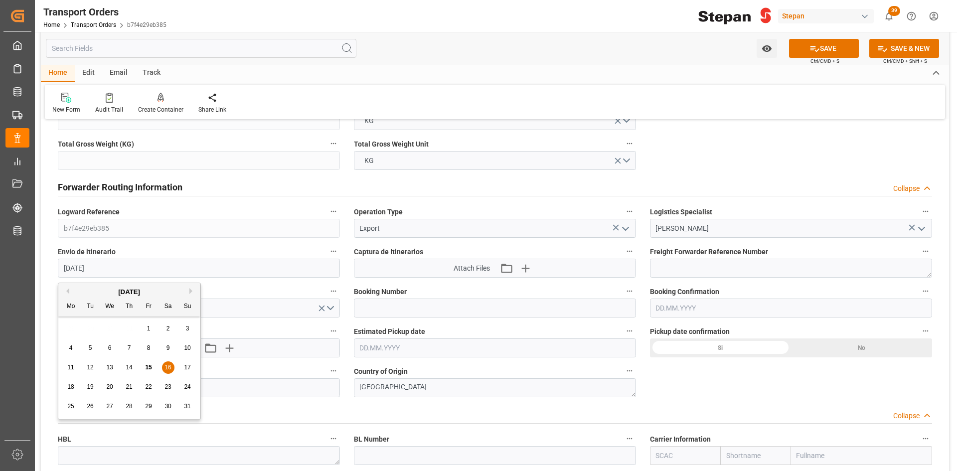
click at [149, 364] on span "15" at bounding box center [148, 367] width 6 height 7
type input "[DATE]"
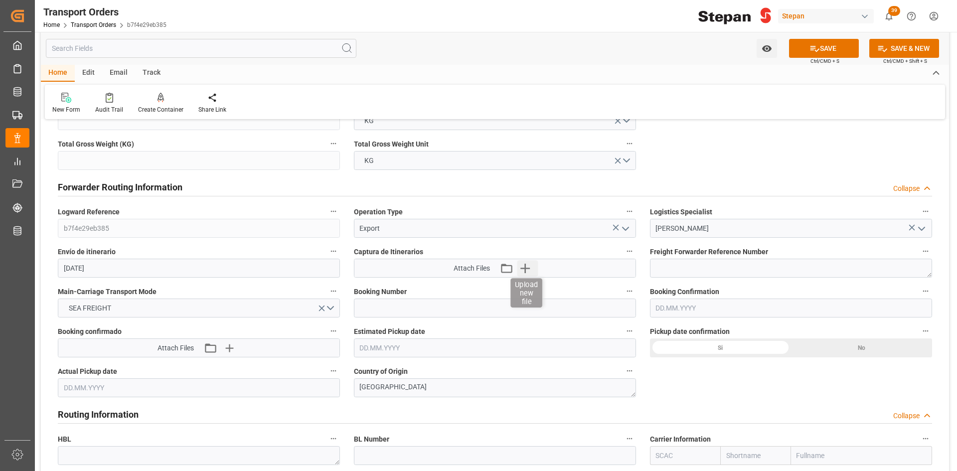
click at [526, 272] on icon "button" at bounding box center [525, 268] width 16 height 16
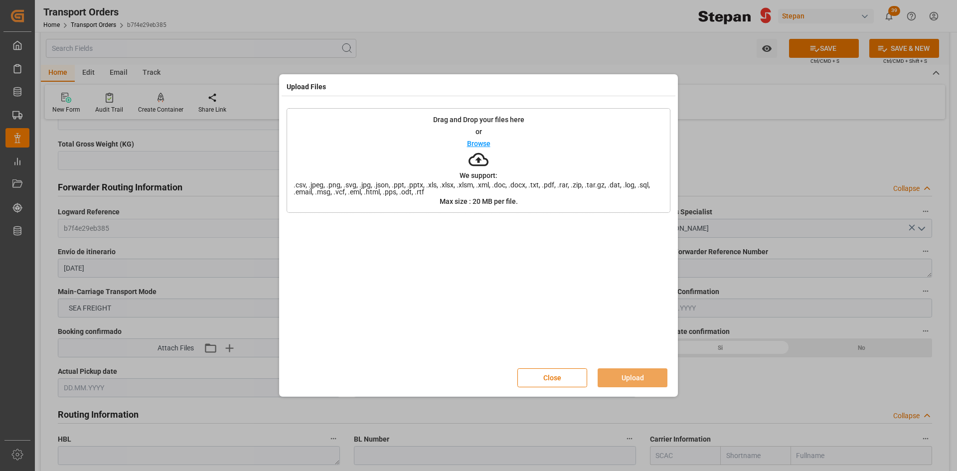
click at [478, 140] on p "Browse" at bounding box center [478, 143] width 23 height 7
click at [652, 376] on button "Upload" at bounding box center [633, 377] width 70 height 19
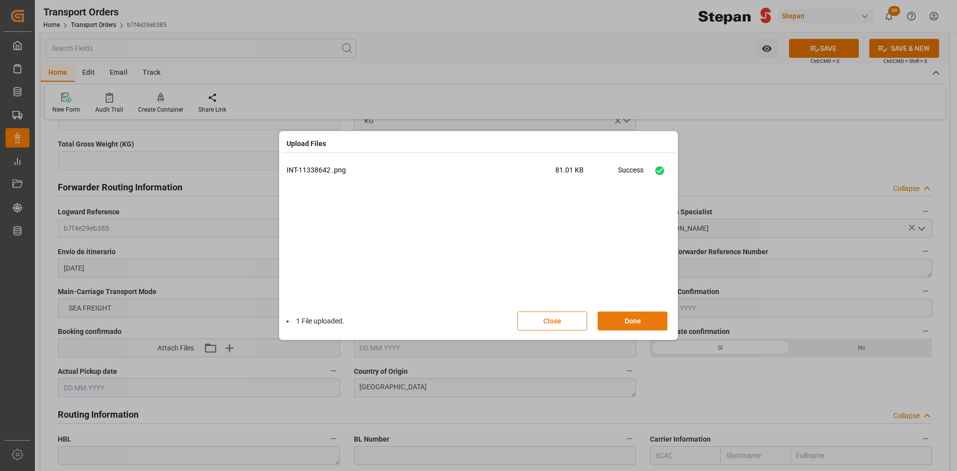
click at [648, 314] on button "Done" at bounding box center [633, 321] width 70 height 19
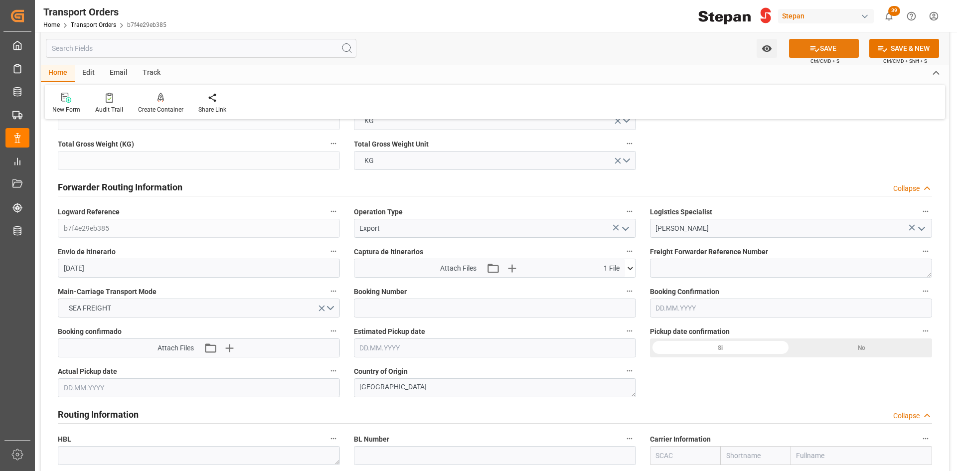
click at [833, 51] on button "SAVE" at bounding box center [824, 48] width 70 height 19
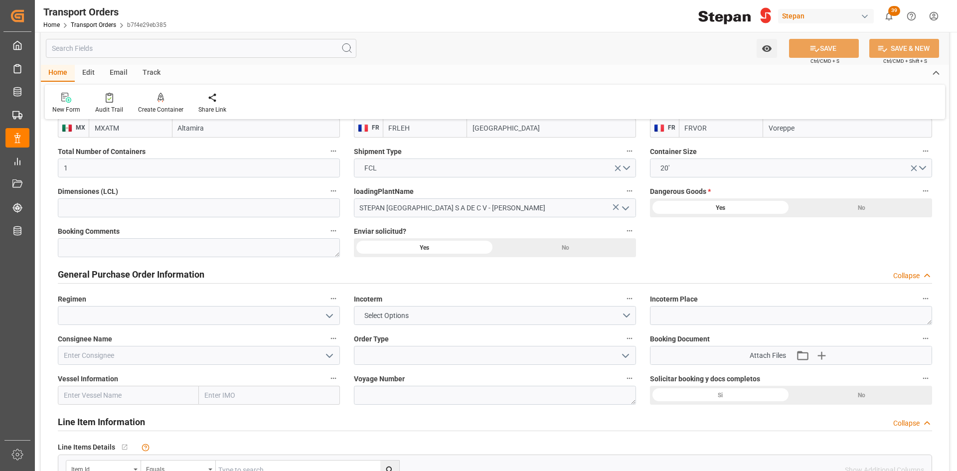
scroll to position [150, 0]
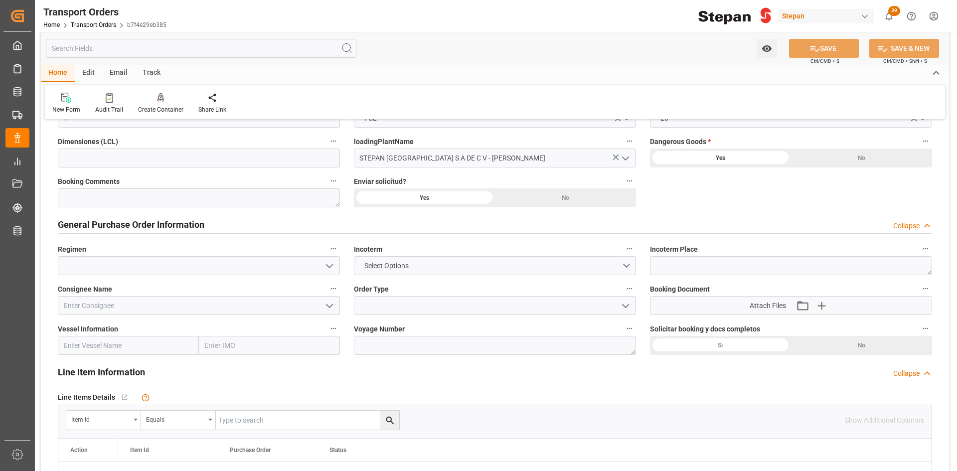
click at [329, 269] on icon "open menu" at bounding box center [329, 266] width 12 height 12
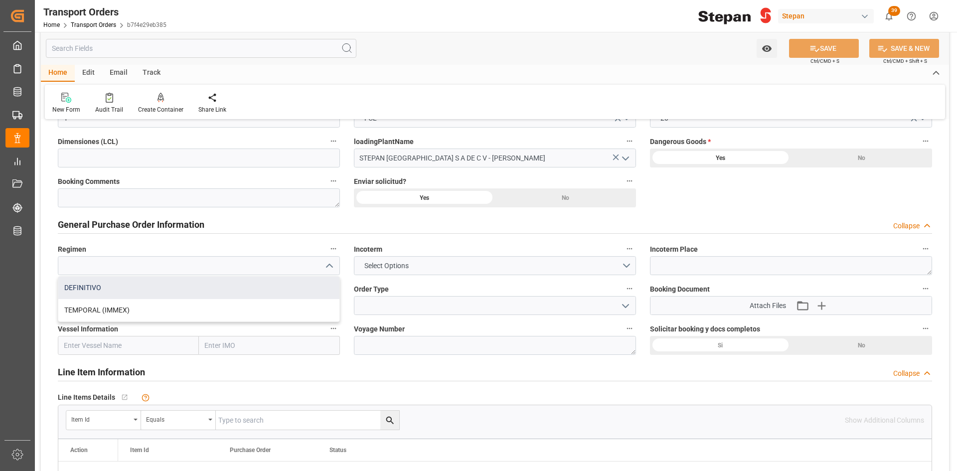
click at [105, 282] on div "DEFINITIVO" at bounding box center [198, 288] width 281 height 22
type input "DEFINITIVO"
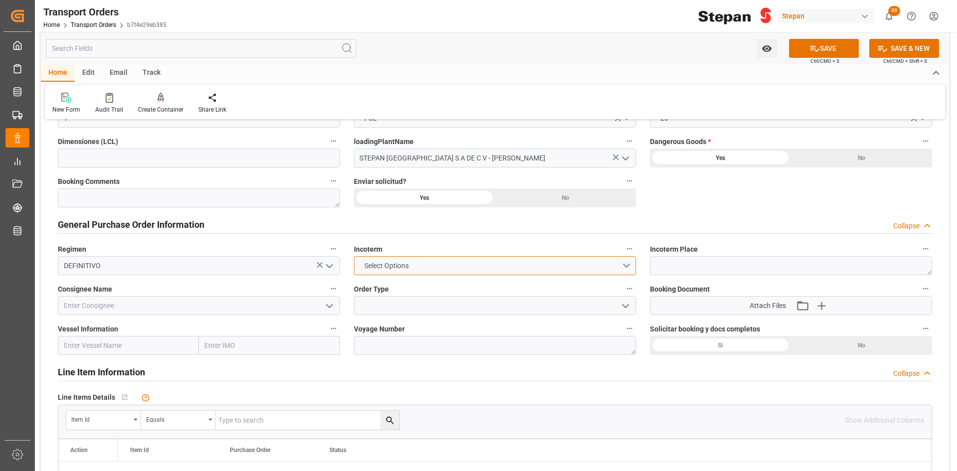
click at [620, 265] on button "Select Options" at bounding box center [495, 265] width 282 height 19
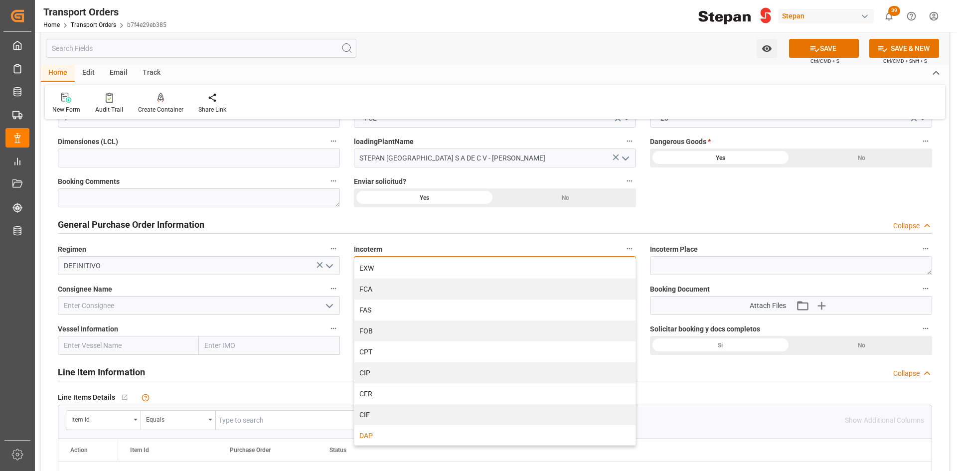
click at [377, 432] on div "DAP" at bounding box center [494, 435] width 281 height 21
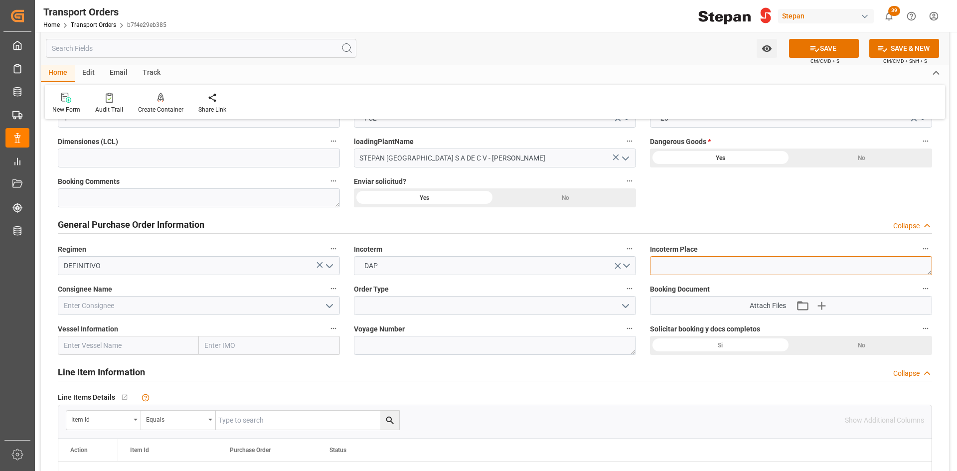
click at [748, 268] on textarea at bounding box center [791, 265] width 282 height 19
drag, startPoint x: 685, startPoint y: 265, endPoint x: 630, endPoint y: 275, distance: 56.1
type textarea "VOREPPE"
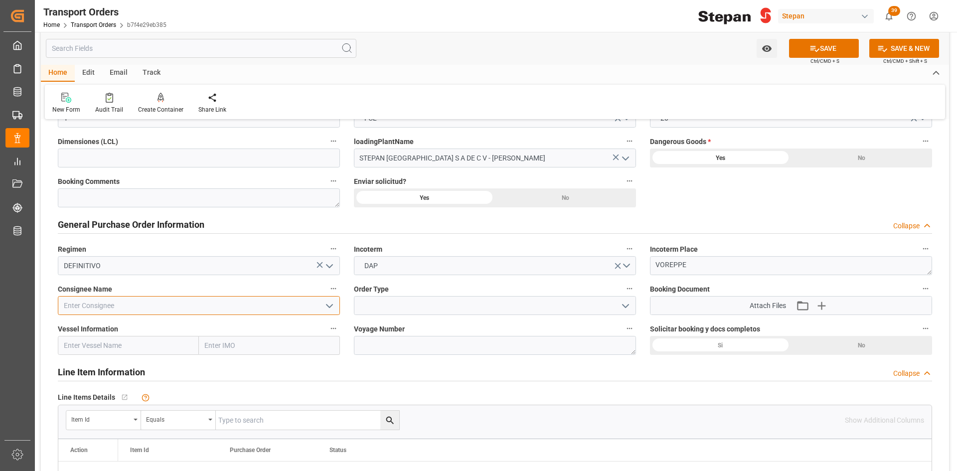
click at [235, 304] on input at bounding box center [199, 305] width 282 height 19
click at [325, 305] on icon "open menu" at bounding box center [329, 306] width 12 height 12
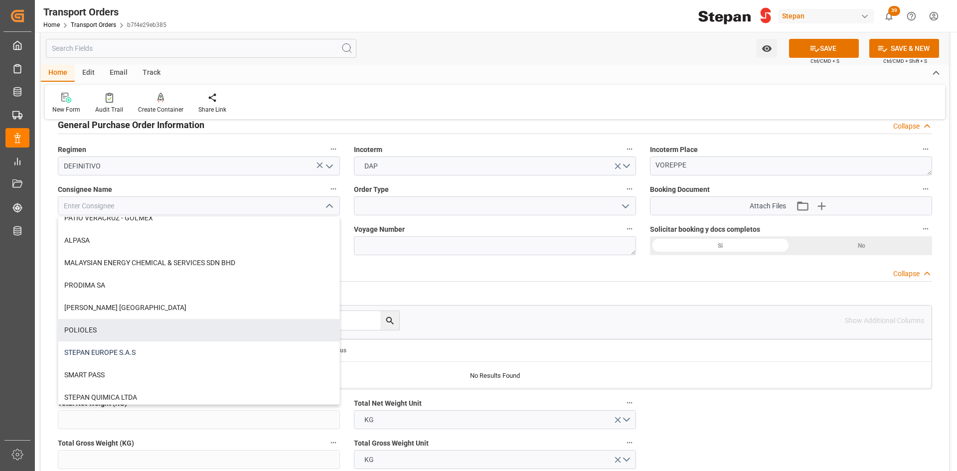
scroll to position [50, 0]
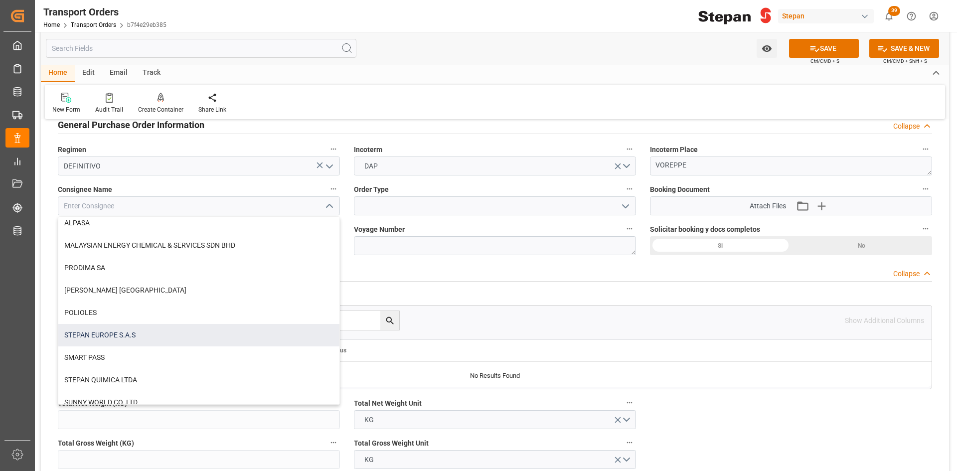
click at [134, 328] on div "STEPAN EUROPE S.A.S" at bounding box center [198, 335] width 281 height 22
type input "STEPAN EUROPE S.A.S"
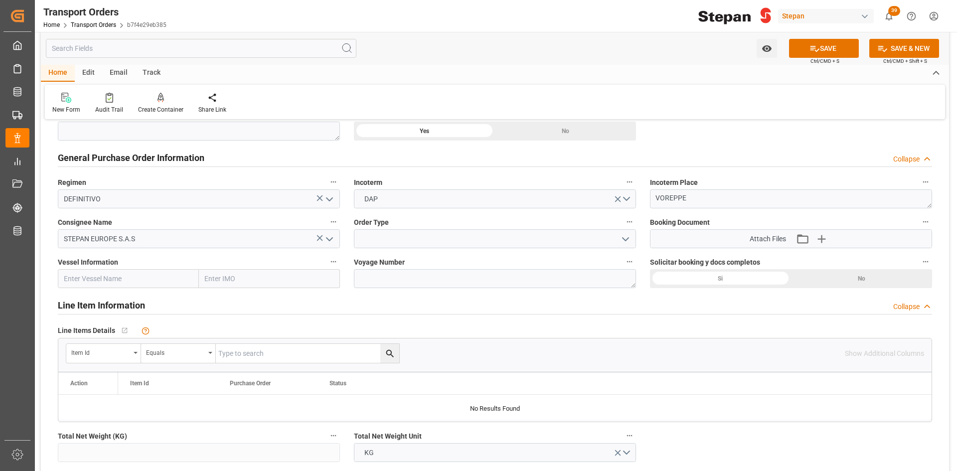
scroll to position [199, 0]
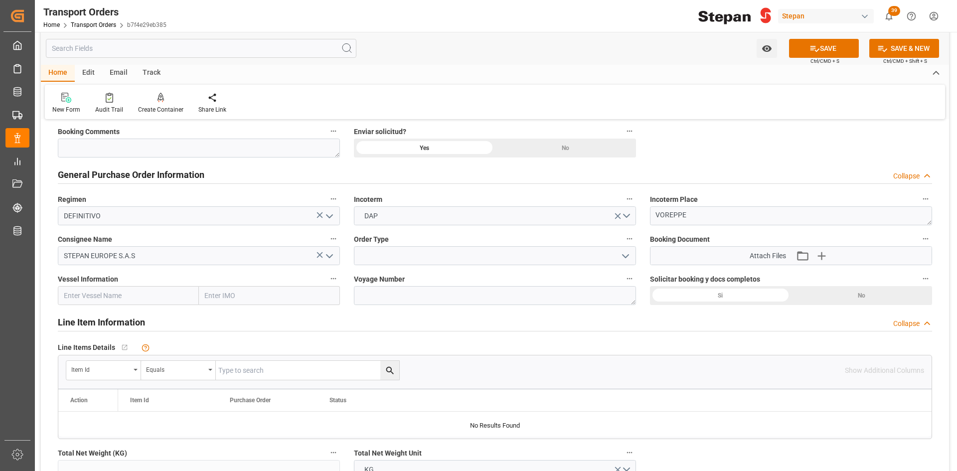
click at [624, 260] on icon "open menu" at bounding box center [626, 256] width 12 height 12
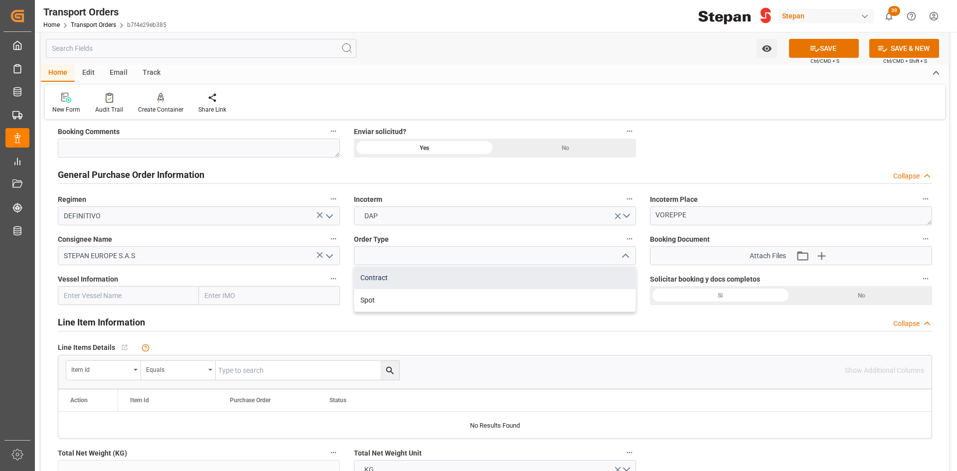
click at [415, 274] on div "Contract" at bounding box center [494, 278] width 281 height 22
type input "Contract"
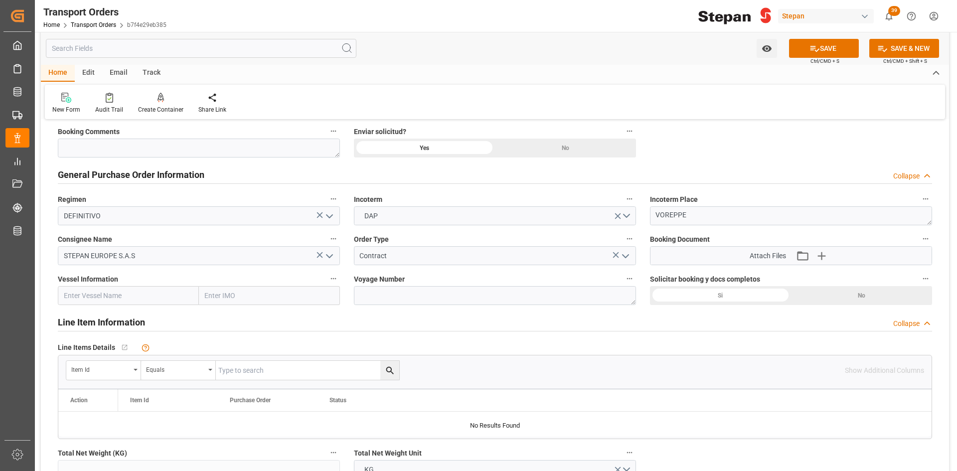
click at [147, 299] on input "text" at bounding box center [128, 295] width 141 height 19
click at [459, 297] on textarea at bounding box center [495, 295] width 282 height 19
click at [827, 255] on icon "button" at bounding box center [821, 256] width 16 height 16
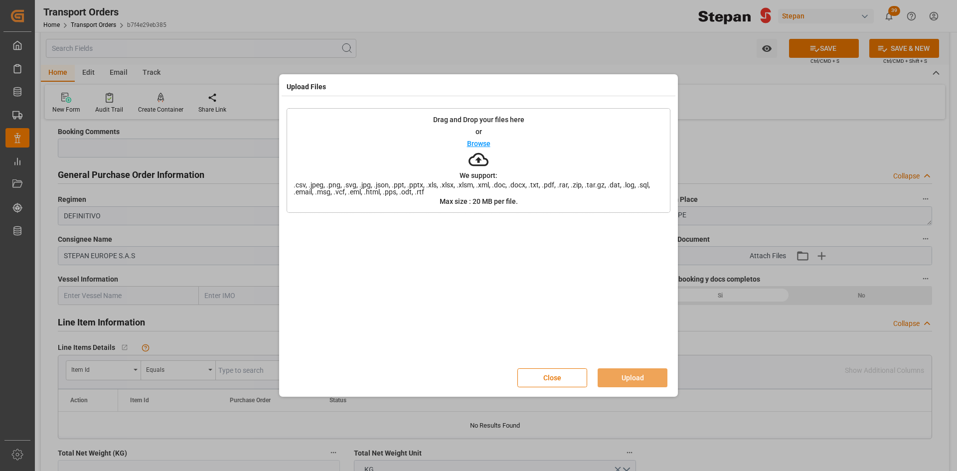
click at [475, 143] on p "Browse" at bounding box center [478, 143] width 23 height 7
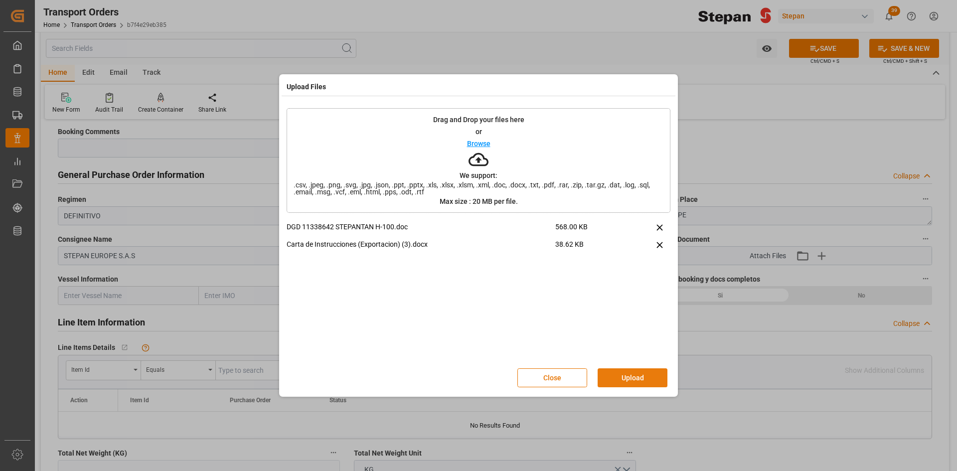
click at [649, 376] on button "Upload" at bounding box center [633, 377] width 70 height 19
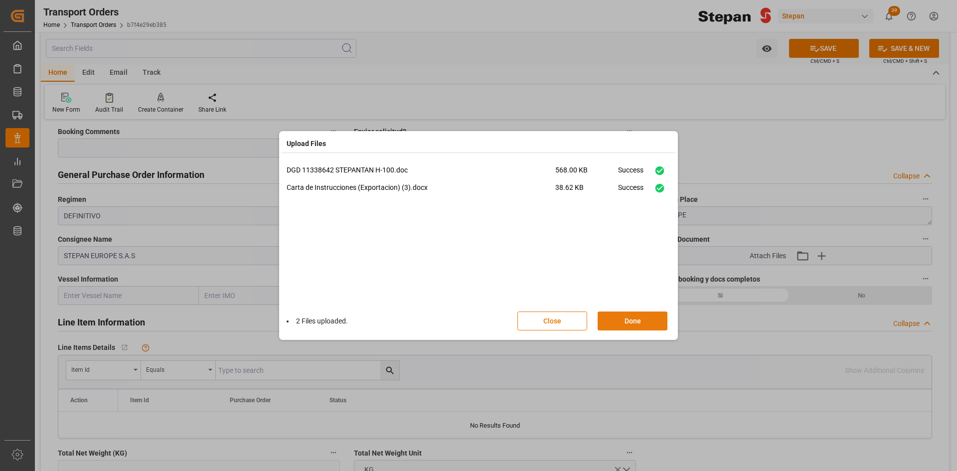
click at [640, 321] on button "Done" at bounding box center [633, 321] width 70 height 19
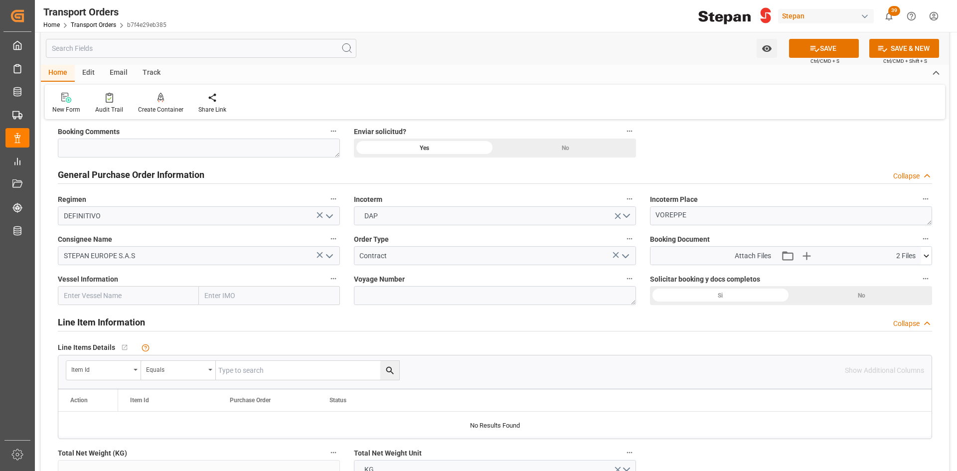
click at [121, 297] on input "text" at bounding box center [128, 295] width 141 height 19
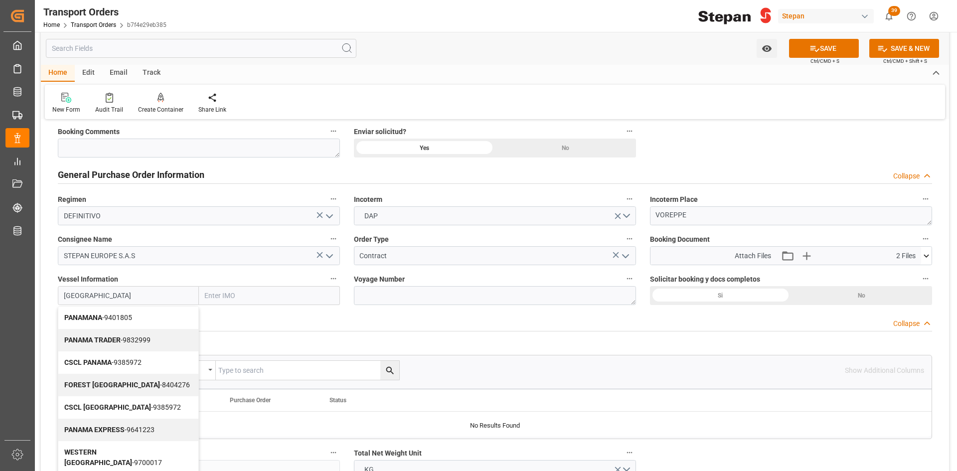
click at [114, 427] on b "PANAMA EXPRESS" at bounding box center [94, 430] width 60 height 8
type input "PANAMA EXPRESS"
type input "9641223"
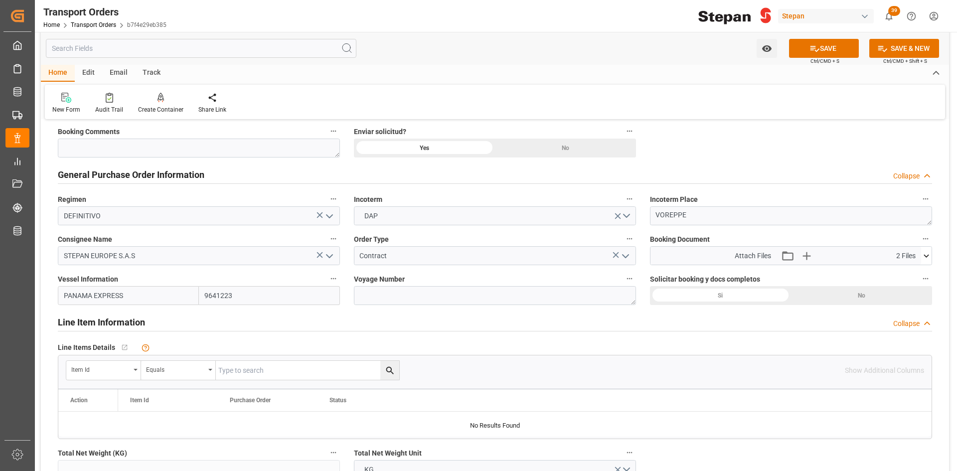
type input "PANAMA EXPRESS"
click at [455, 301] on textarea at bounding box center [495, 295] width 282 height 19
type textarea "532E"
click at [703, 118] on div "Si" at bounding box center [720, 108] width 141 height 19
click at [810, 48] on icon at bounding box center [814, 49] width 9 height 6
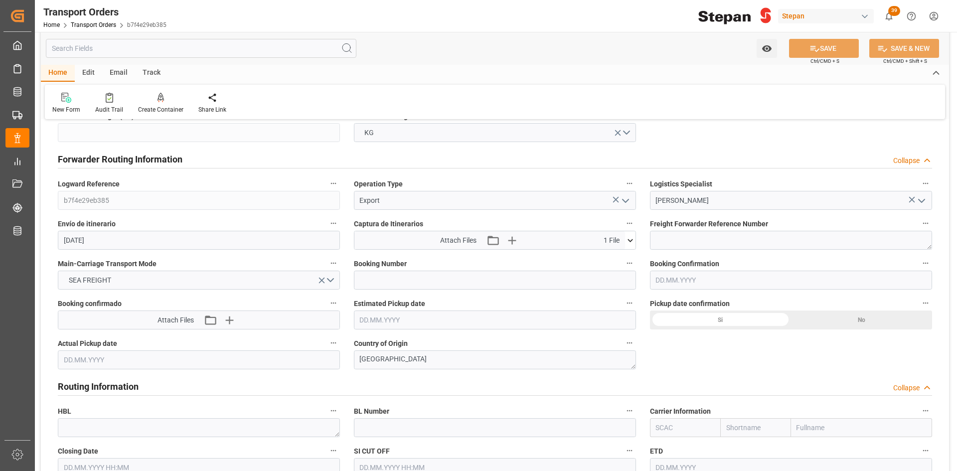
scroll to position [598, 0]
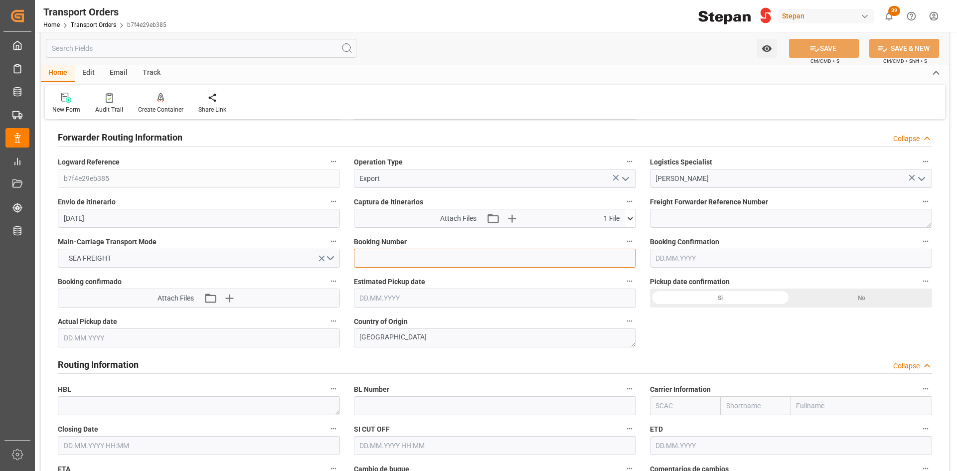
click at [424, 262] on input at bounding box center [495, 258] width 282 height 19
click at [420, 256] on input at bounding box center [495, 258] width 282 height 19
paste input "90566022"
type input "90566022"
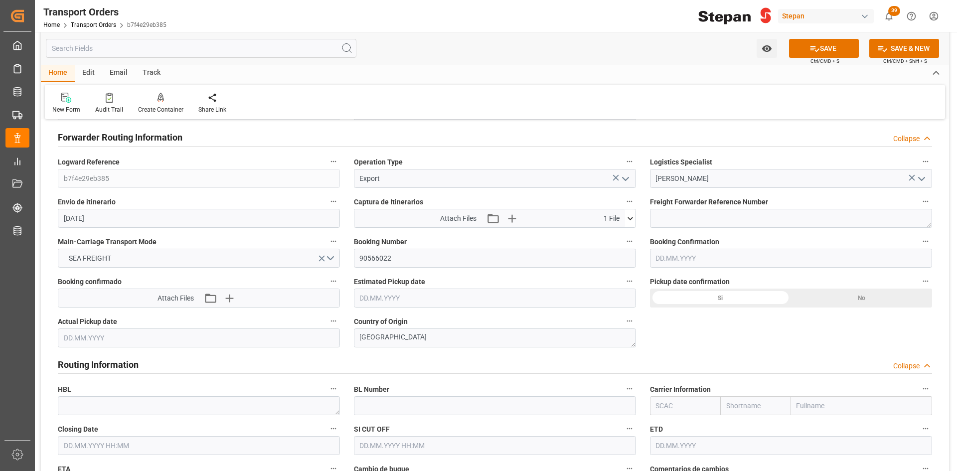
click at [725, 257] on input "text" at bounding box center [791, 258] width 282 height 19
click at [670, 319] on div "28 29 30 31 1 2 3" at bounding box center [721, 318] width 136 height 19
click at [758, 357] on span "16" at bounding box center [760, 357] width 6 height 7
type input "16.08.2025"
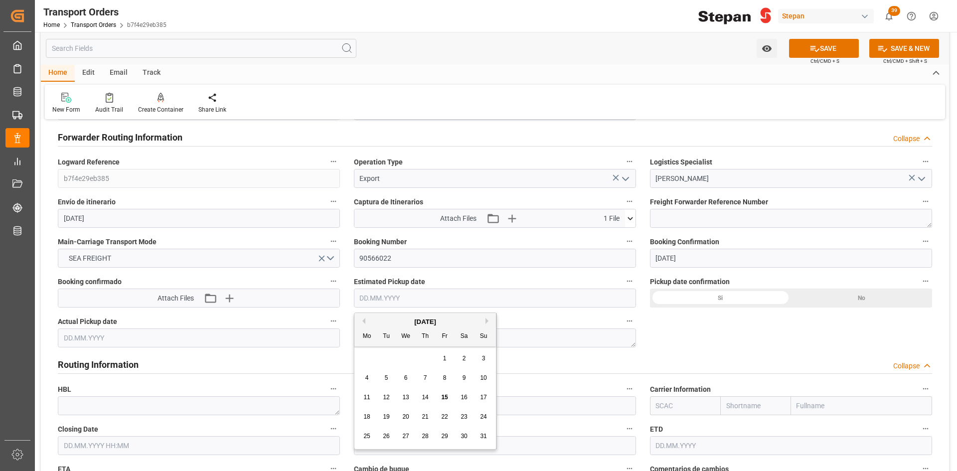
click at [425, 300] on input "text" at bounding box center [495, 298] width 282 height 19
click at [234, 296] on icon "button" at bounding box center [229, 298] width 16 height 16
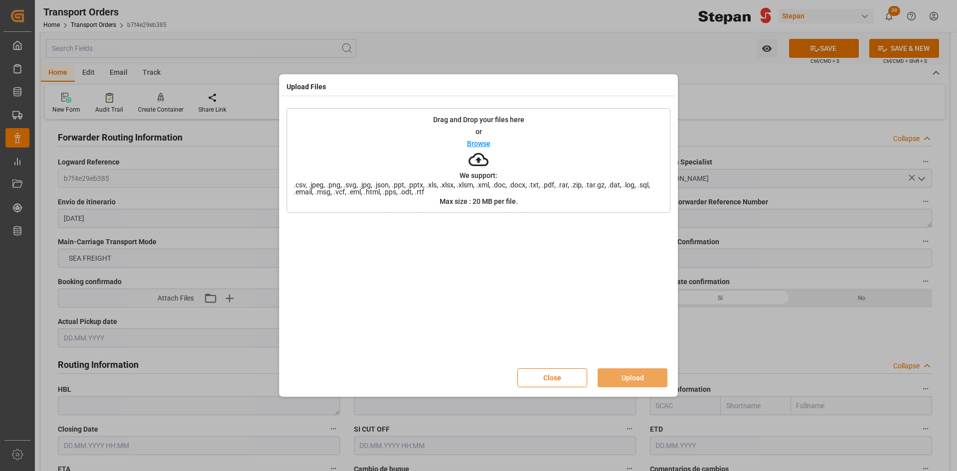
click at [476, 144] on p "Browse" at bounding box center [478, 143] width 23 height 7
click at [636, 374] on button "Upload" at bounding box center [633, 377] width 70 height 19
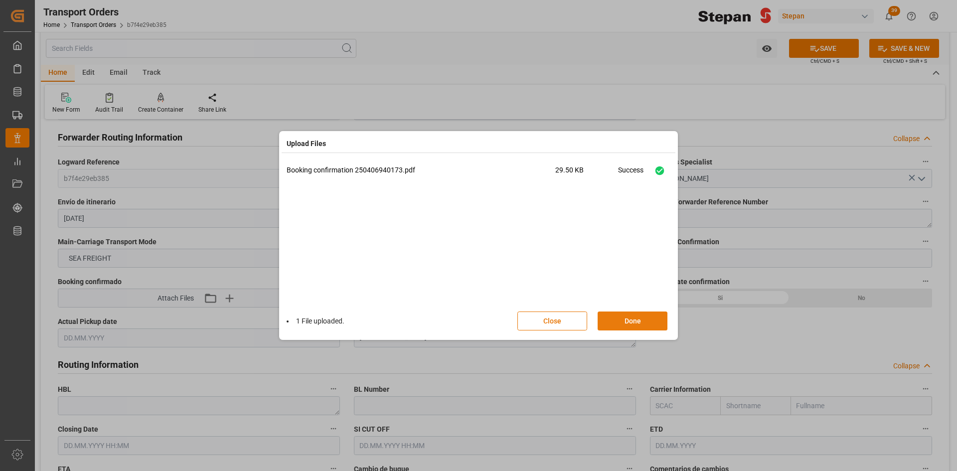
click at [637, 315] on button "Done" at bounding box center [633, 321] width 70 height 19
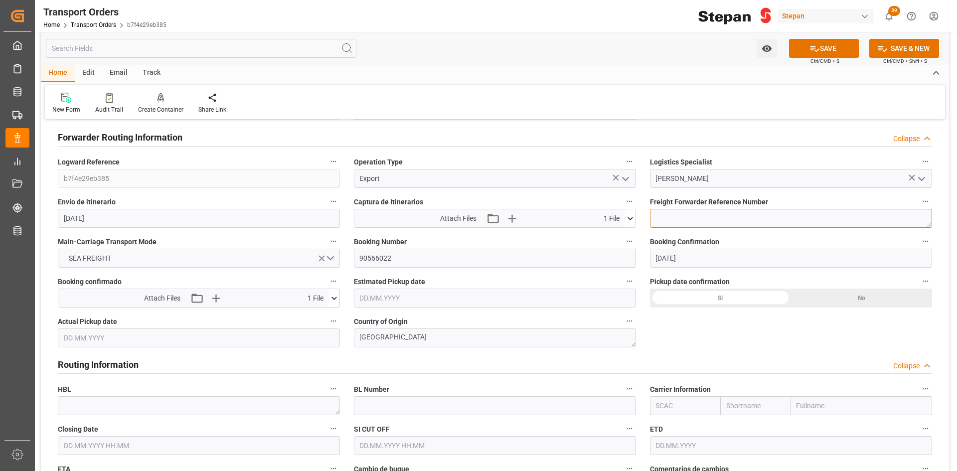
click at [760, 215] on textarea at bounding box center [791, 218] width 282 height 19
paste textarea "250406940173"
type textarea "250406940173"
click at [427, 301] on input "text" at bounding box center [495, 298] width 282 height 19
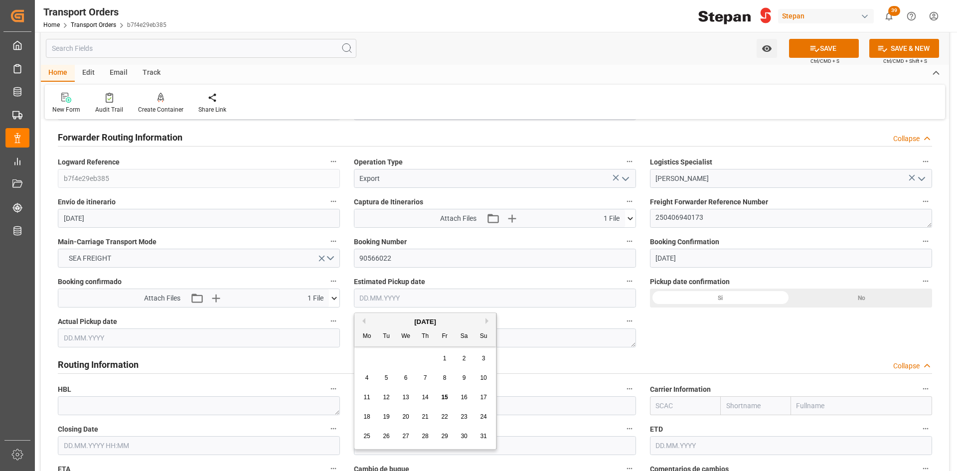
click at [371, 359] on div "28 29 30 31 1 2 3" at bounding box center [425, 358] width 136 height 19
click at [392, 419] on div "19" at bounding box center [386, 417] width 12 height 12
type input "19.08.2025"
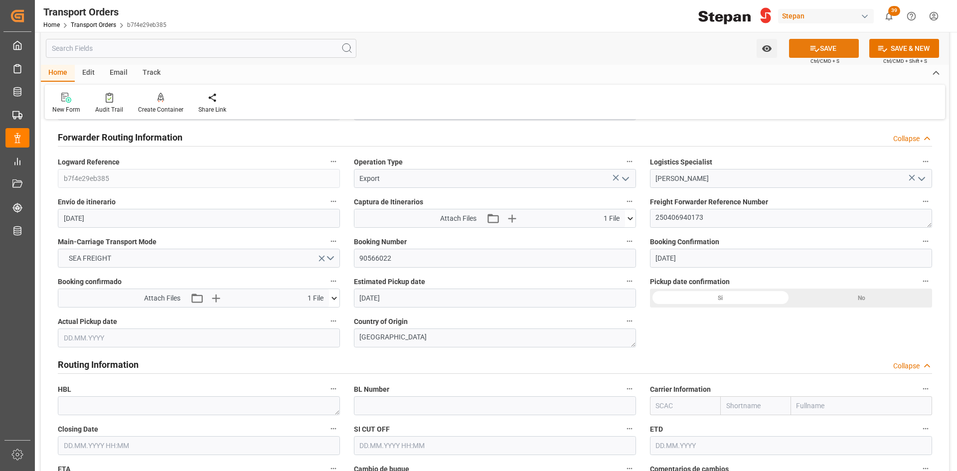
click at [810, 52] on icon at bounding box center [814, 48] width 10 height 10
click at [808, 54] on button "SAVE" at bounding box center [824, 48] width 70 height 19
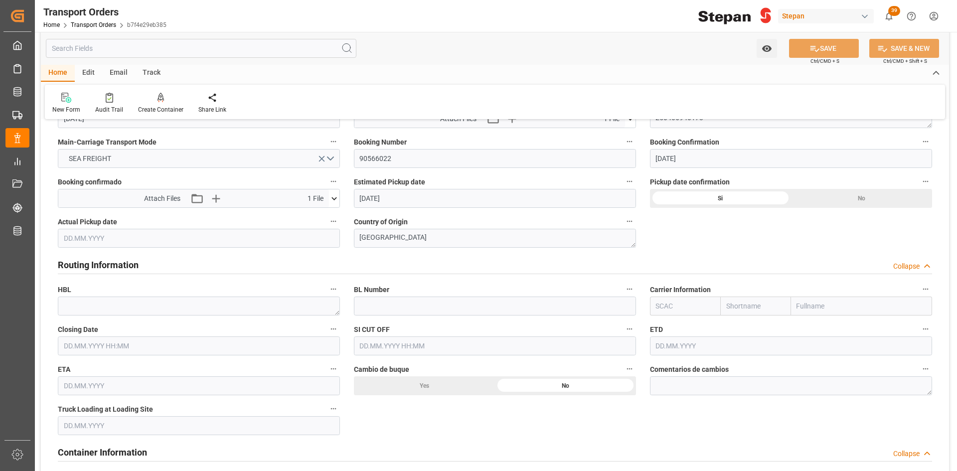
click at [113, 239] on input "text" at bounding box center [199, 238] width 282 height 19
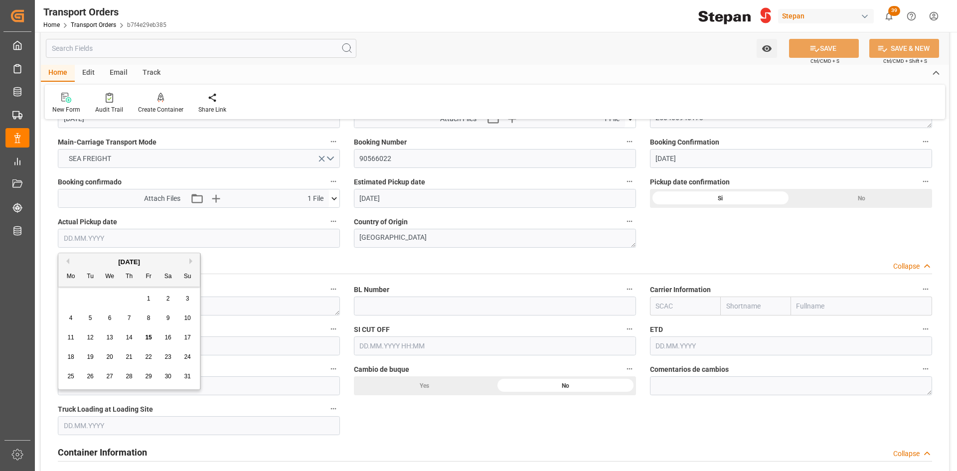
click at [79, 298] on div "28 29 30 31 1 2 3" at bounding box center [129, 298] width 136 height 19
click at [91, 357] on span "19" at bounding box center [90, 356] width 6 height 7
type input "19.08.2025"
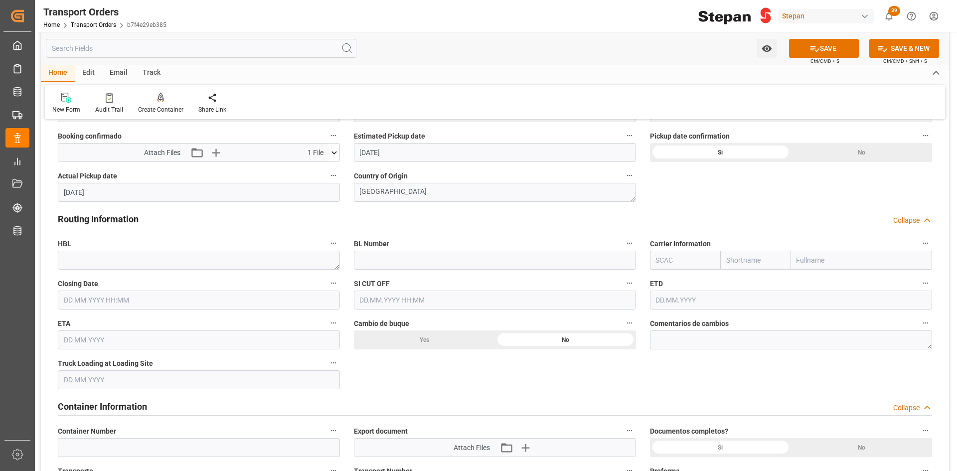
scroll to position [748, 0]
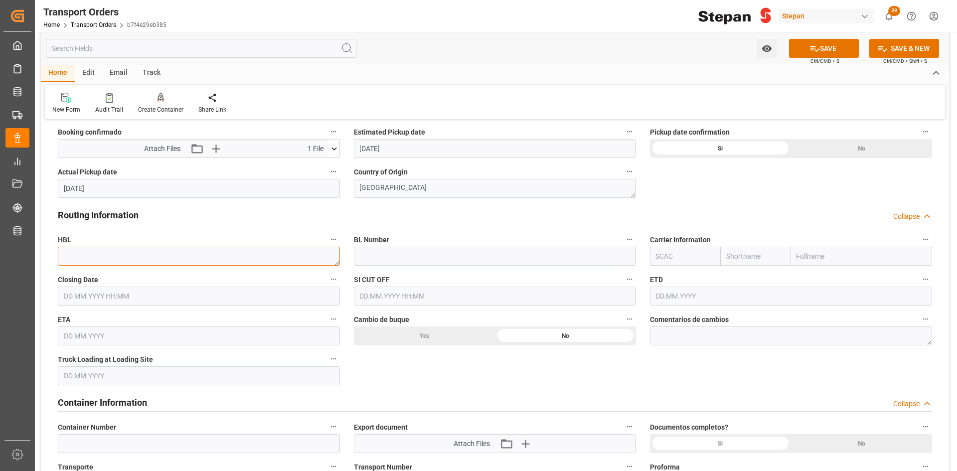
click at [278, 261] on textarea at bounding box center [199, 256] width 282 height 19
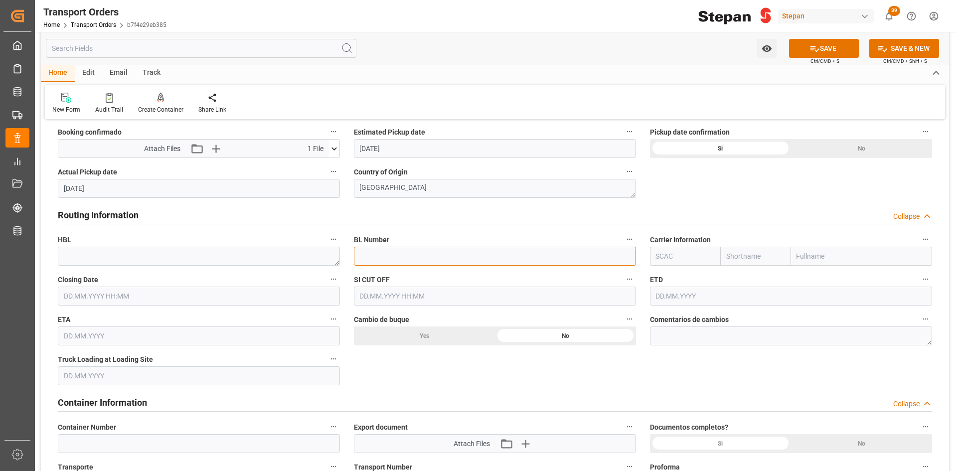
click at [446, 260] on input "text" at bounding box center [495, 256] width 282 height 19
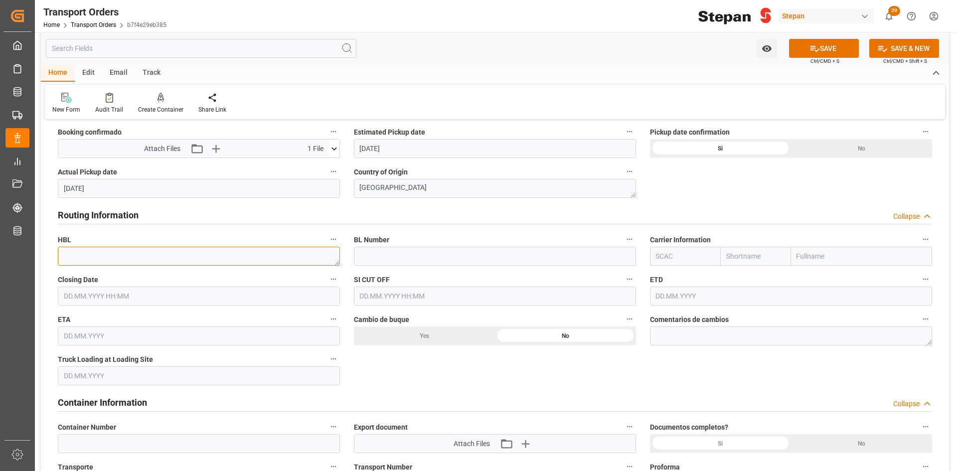
click at [268, 261] on textarea at bounding box center [199, 256] width 282 height 19
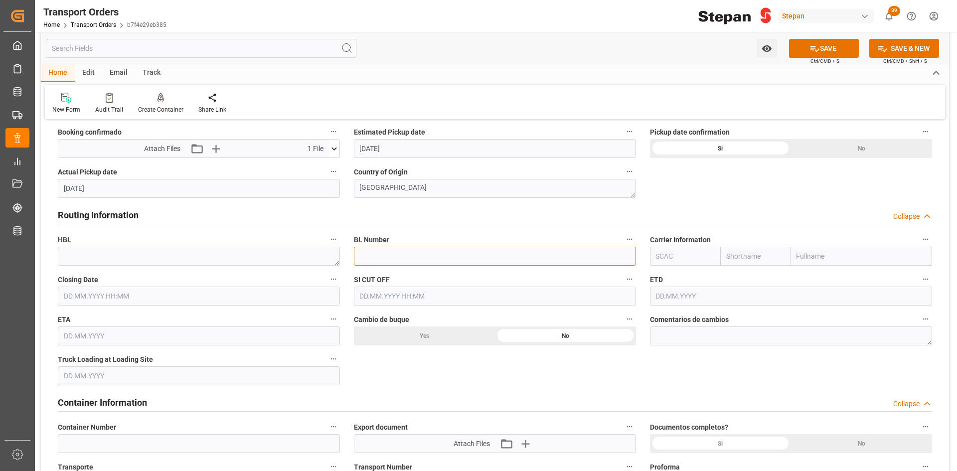
click at [422, 256] on input "text" at bounding box center [495, 256] width 282 height 19
click at [816, 258] on input "text" at bounding box center [861, 256] width 141 height 19
type input "HAPA"
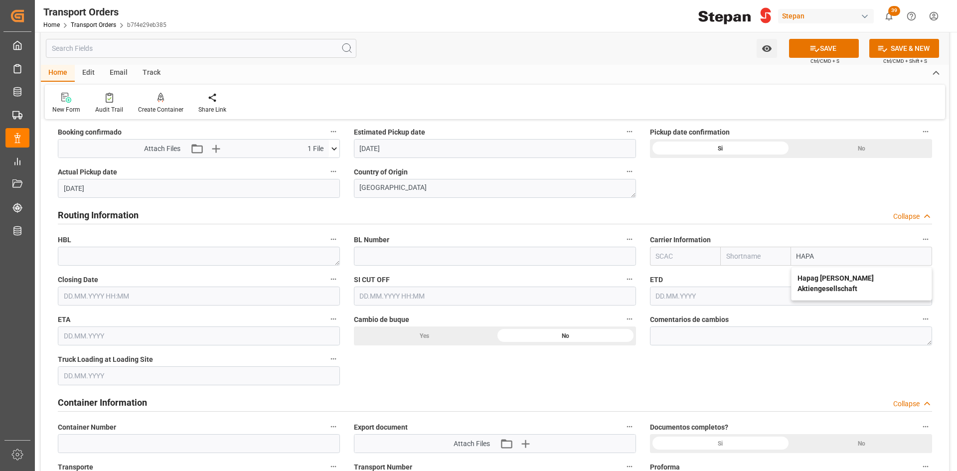
click at [826, 279] on b "Hapag Lloyd Aktiengesellschaft" at bounding box center [835, 283] width 76 height 18
type input "HLCU"
type input "Hapag Lloyd"
type input "Hapag Lloyd Aktiengesellschaft"
click at [202, 296] on input "text" at bounding box center [199, 296] width 282 height 19
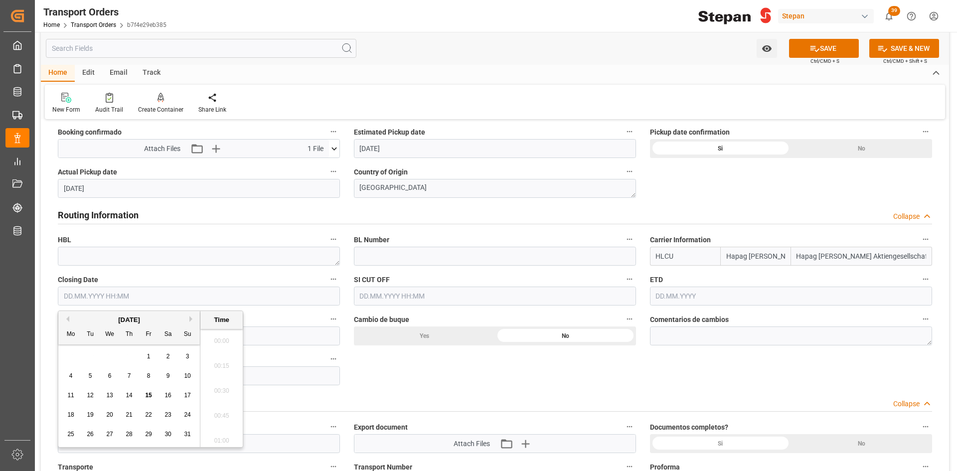
scroll to position [926, 0]
click at [89, 353] on div "28 29 30 31 1 2 3" at bounding box center [129, 356] width 136 height 19
click at [123, 414] on div "21" at bounding box center [129, 415] width 12 height 12
type input "21.08.2025 00:00"
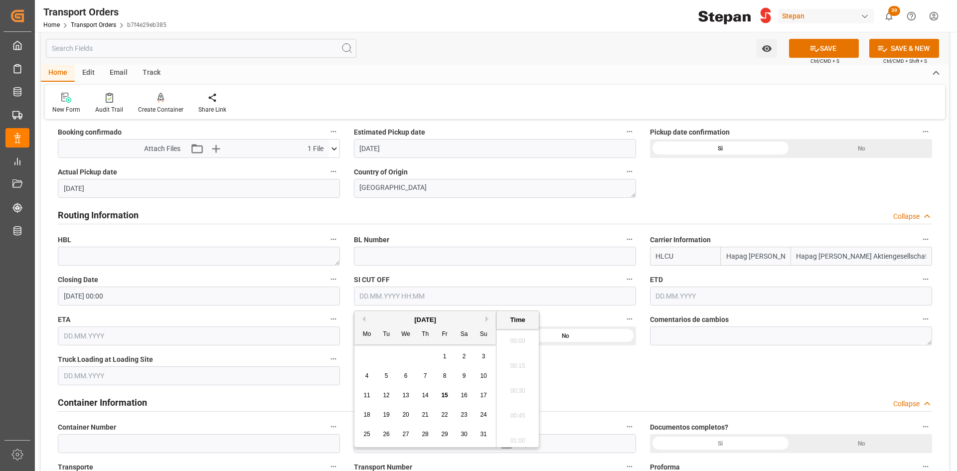
click at [443, 301] on input "text" at bounding box center [495, 296] width 282 height 19
click at [383, 355] on div "28 29 30 31 1 2 3" at bounding box center [425, 356] width 136 height 19
click at [420, 415] on div "21" at bounding box center [425, 415] width 12 height 12
type input "21.08.2025 00:00"
click at [737, 297] on input "text" at bounding box center [791, 296] width 282 height 19
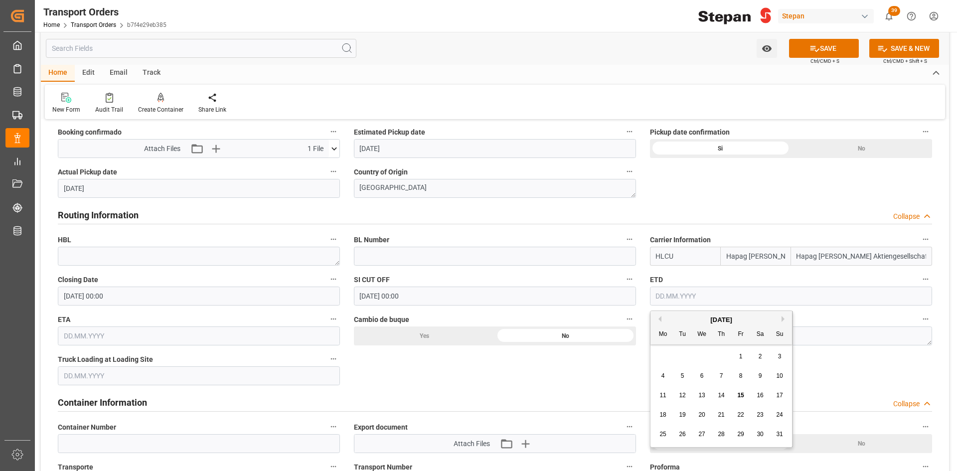
drag, startPoint x: 679, startPoint y: 357, endPoint x: 684, endPoint y: 362, distance: 7.4
click at [679, 357] on div "28 29 30 31 1 2 3" at bounding box center [721, 356] width 136 height 19
click at [763, 417] on span "23" at bounding box center [760, 414] width 6 height 7
type input "23.08.2025"
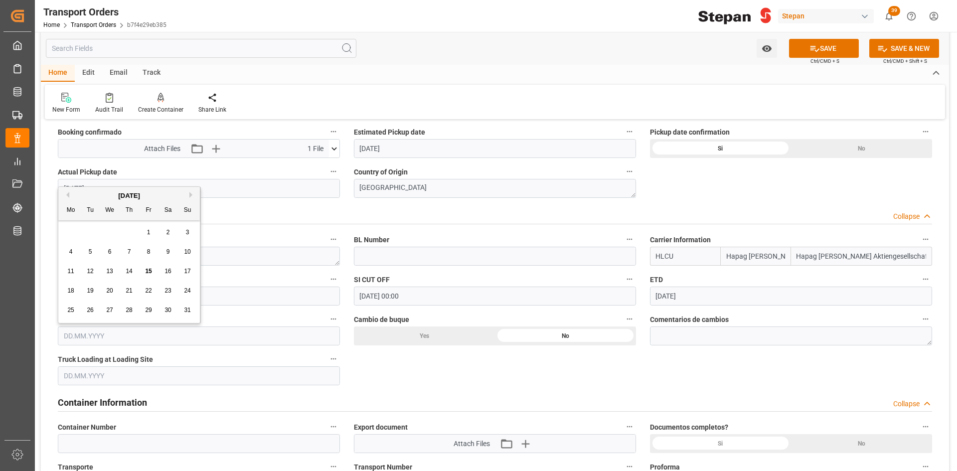
click at [154, 340] on input "text" at bounding box center [199, 335] width 282 height 19
click at [191, 186] on div "[DATE]" at bounding box center [129, 191] width 142 height 10
click at [189, 186] on div "[DATE]" at bounding box center [129, 191] width 142 height 10
click at [190, 188] on button "Next Month" at bounding box center [192, 190] width 6 height 6
click at [149, 223] on div "5" at bounding box center [149, 228] width 12 height 12
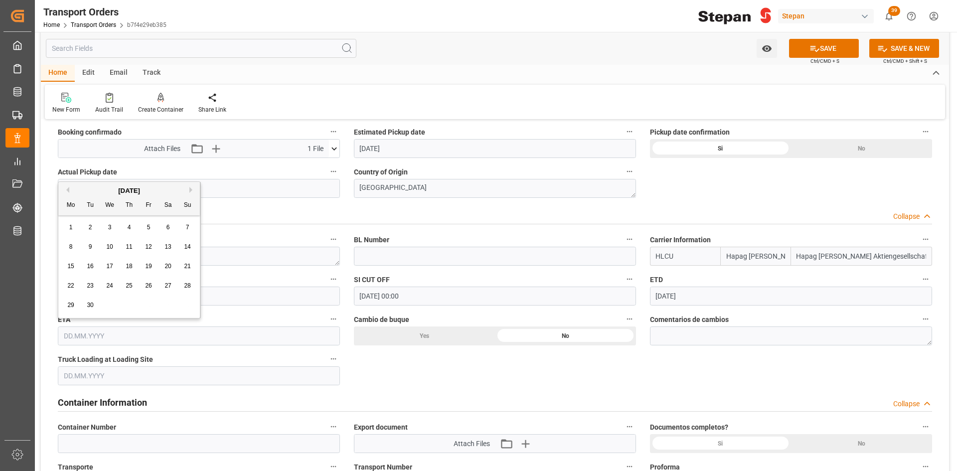
type input "05.09.2025"
click at [575, 337] on div "No" at bounding box center [565, 335] width 141 height 19
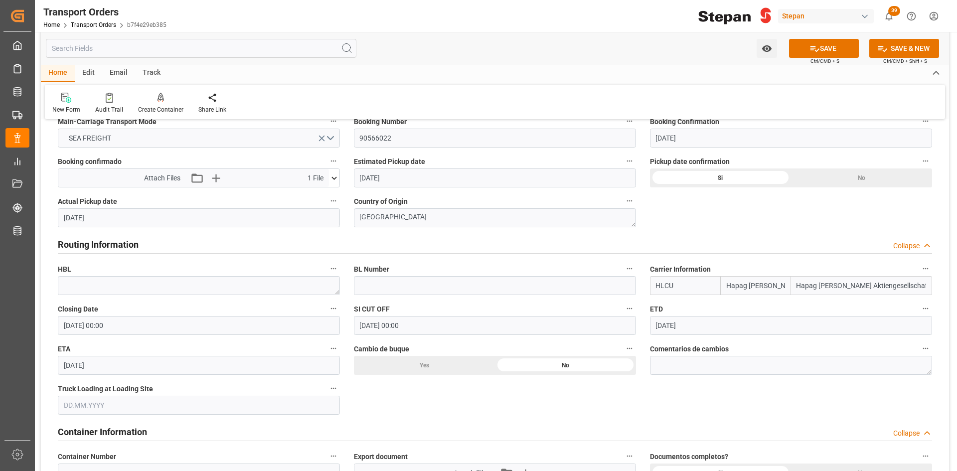
scroll to position [698, 0]
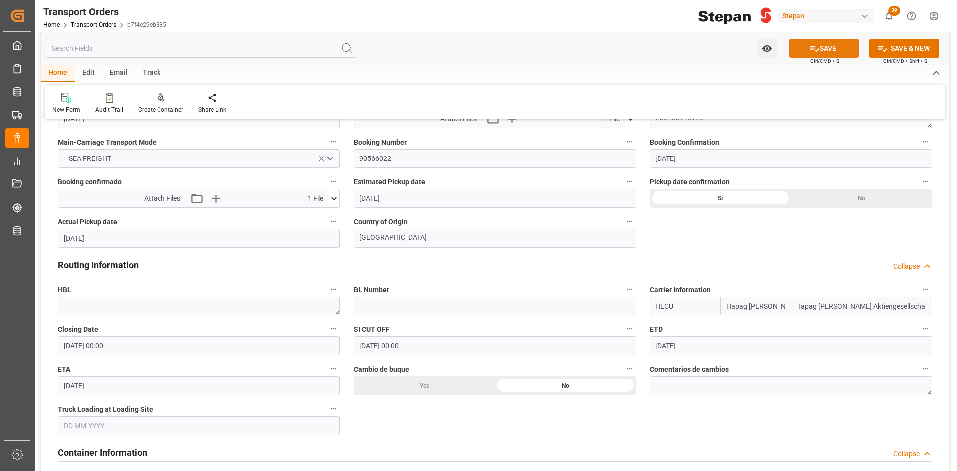
click at [811, 49] on icon at bounding box center [814, 48] width 10 height 10
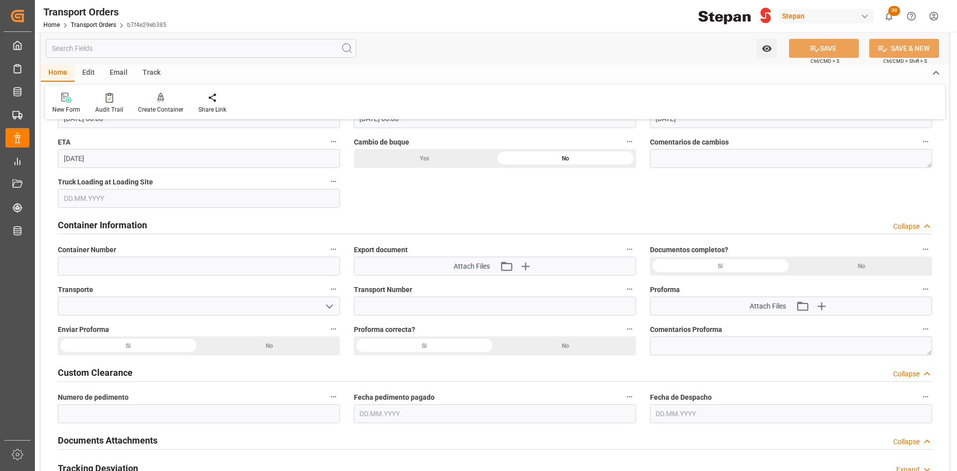
scroll to position [947, 0]
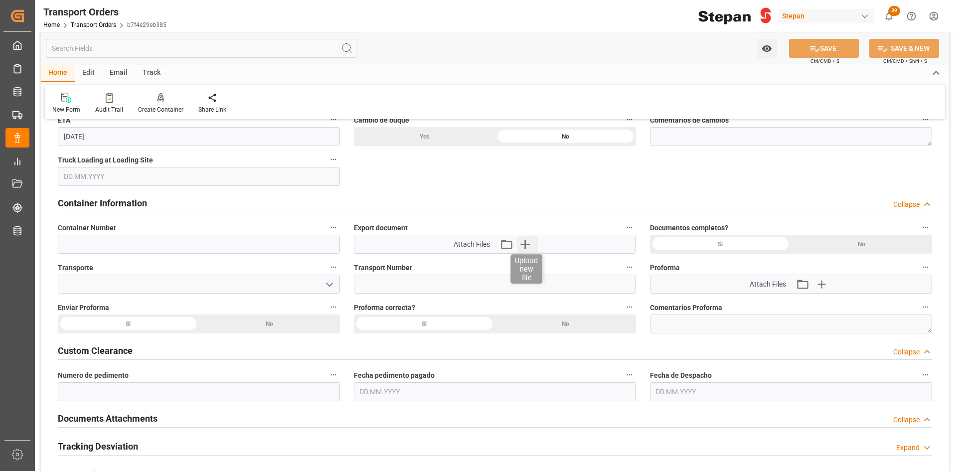
click at [527, 241] on icon "button" at bounding box center [525, 244] width 16 height 16
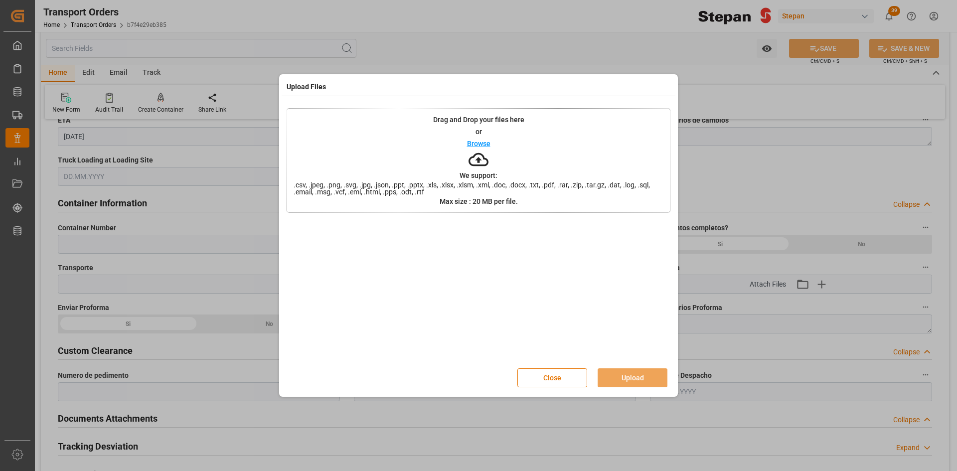
click at [476, 144] on p "Browse" at bounding box center [478, 143] width 23 height 7
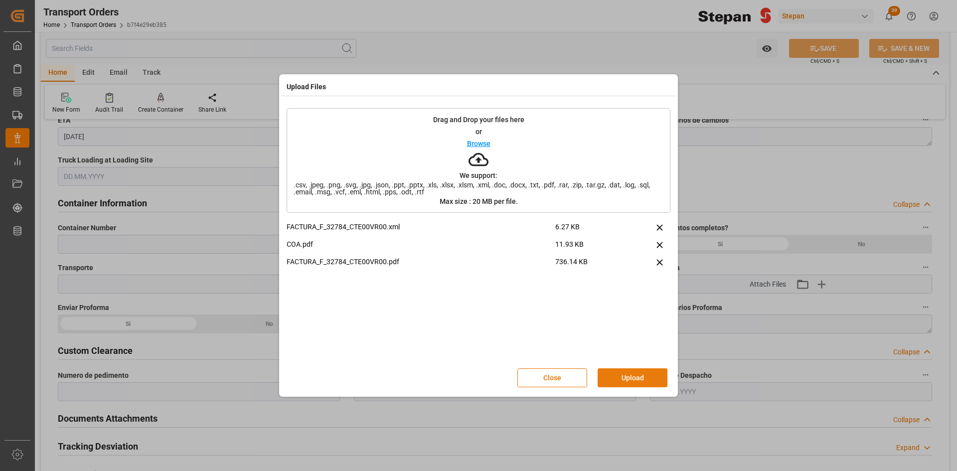
click at [639, 380] on button "Upload" at bounding box center [633, 377] width 70 height 19
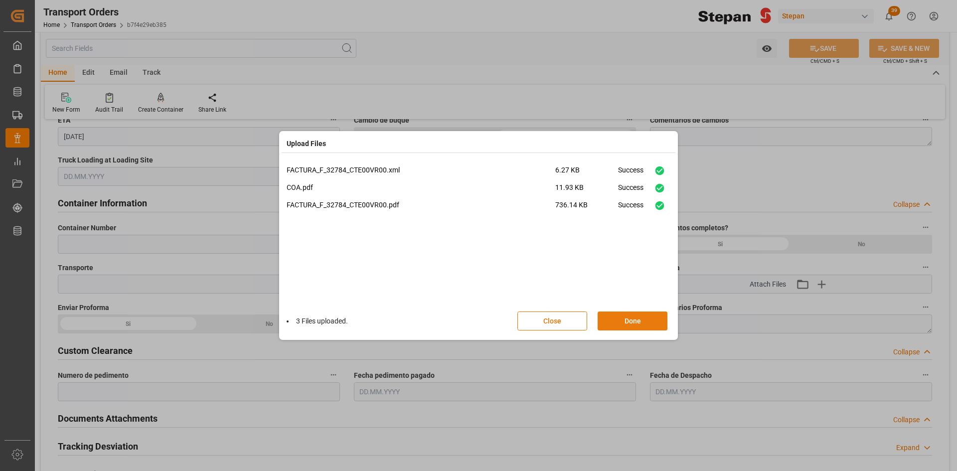
click at [626, 322] on button "Done" at bounding box center [633, 321] width 70 height 19
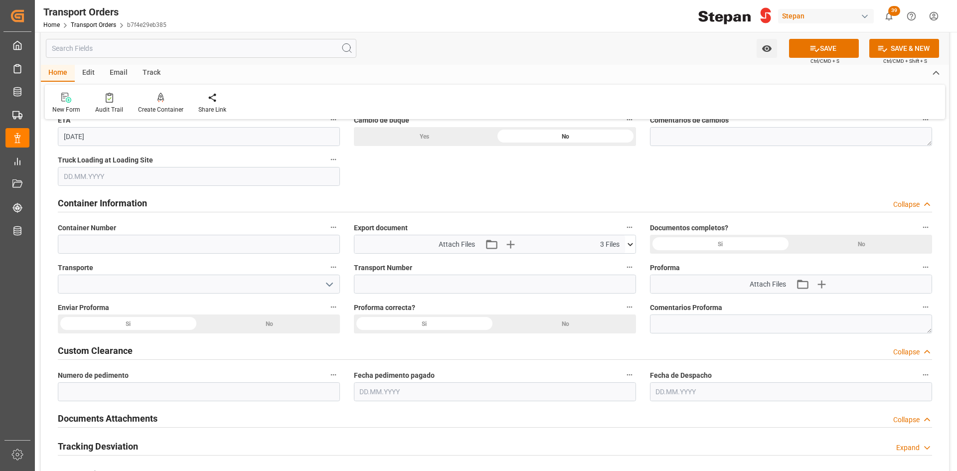
drag, startPoint x: 819, startPoint y: 52, endPoint x: 421, endPoint y: 451, distance: 563.9
click at [819, 52] on button "SAVE" at bounding box center [824, 48] width 70 height 19
click at [820, 283] on icon "button" at bounding box center [821, 284] width 16 height 16
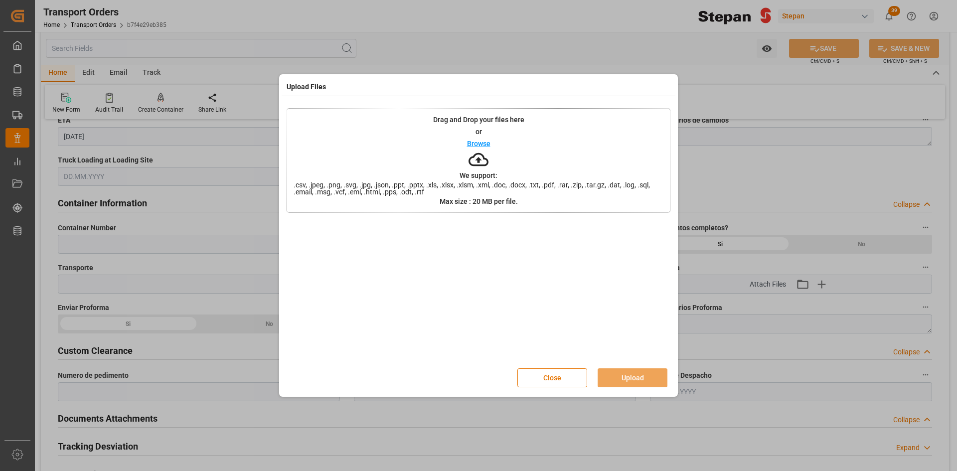
click at [481, 140] on p "Browse" at bounding box center [478, 143] width 23 height 7
click at [645, 376] on button "Upload" at bounding box center [633, 377] width 70 height 19
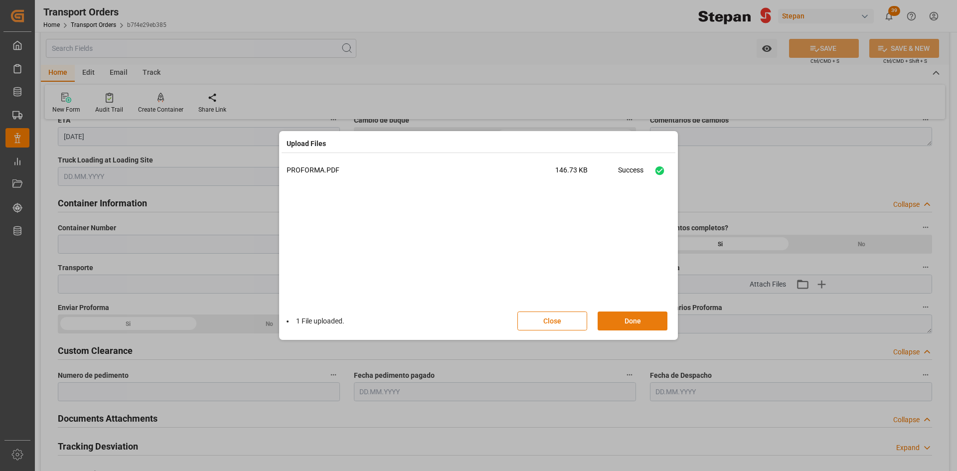
click at [642, 315] on button "Done" at bounding box center [633, 321] width 70 height 19
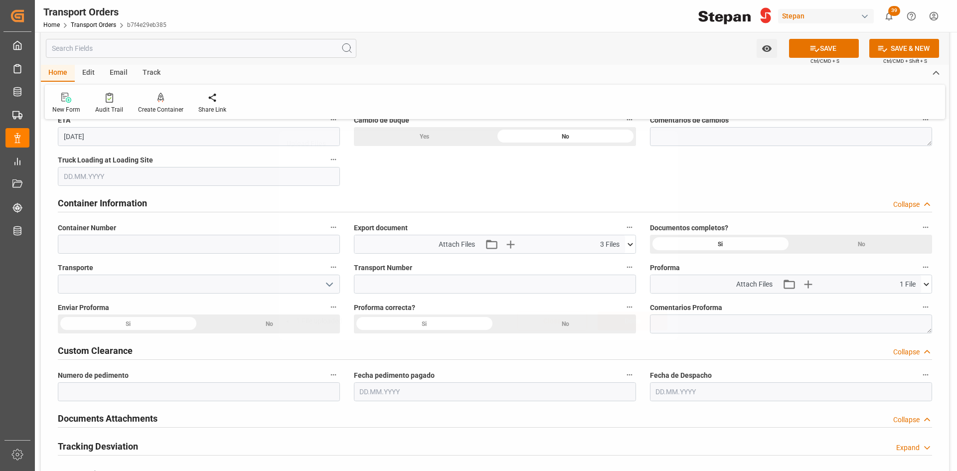
click at [843, 43] on button "SAVE" at bounding box center [824, 48] width 70 height 19
drag, startPoint x: 423, startPoint y: 323, endPoint x: 548, endPoint y: 329, distance: 125.2
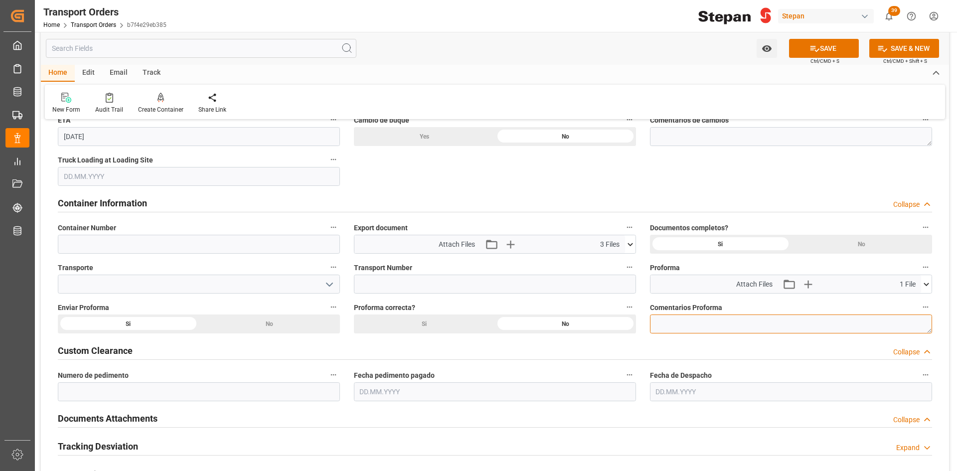
click at [691, 325] on textarea at bounding box center [791, 323] width 282 height 19
drag, startPoint x: 451, startPoint y: 319, endPoint x: 448, endPoint y: 330, distance: 10.8
click at [807, 48] on button "SAVE" at bounding box center [824, 48] width 70 height 19
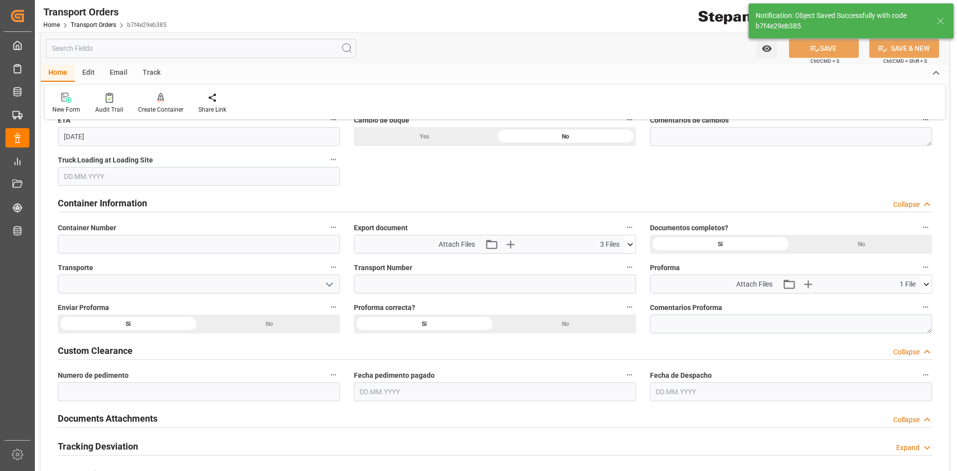
scroll to position [1047, 0]
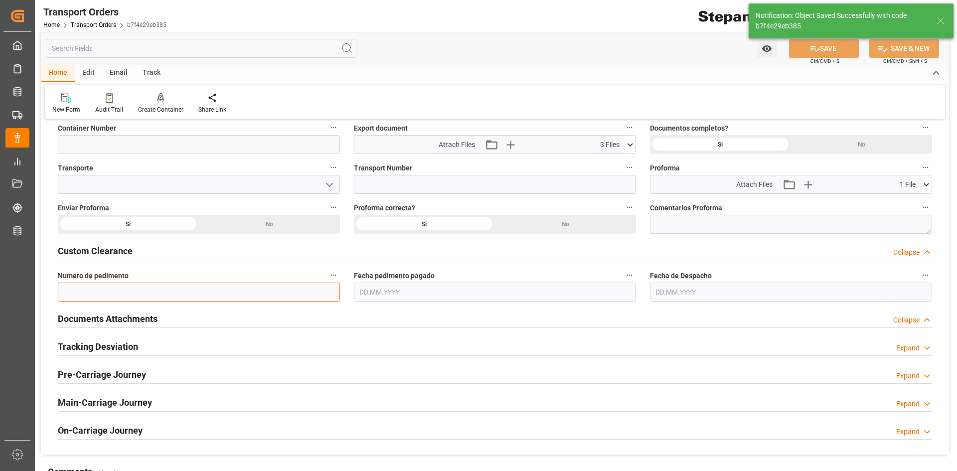
click at [116, 296] on input at bounding box center [199, 292] width 282 height 19
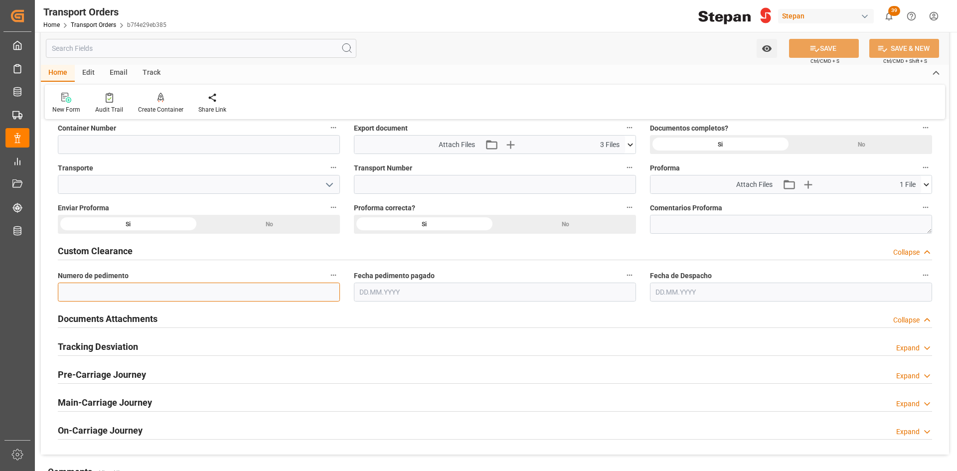
drag, startPoint x: 176, startPoint y: 291, endPoint x: 103, endPoint y: 295, distance: 72.9
click at [103, 295] on input at bounding box center [199, 292] width 282 height 19
click at [438, 296] on input "text" at bounding box center [495, 292] width 282 height 19
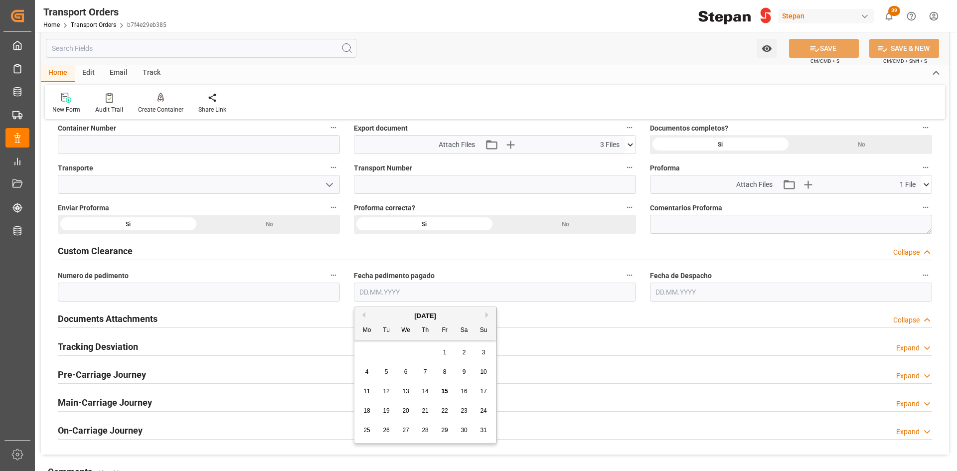
click at [734, 294] on input "text" at bounding box center [791, 292] width 282 height 19
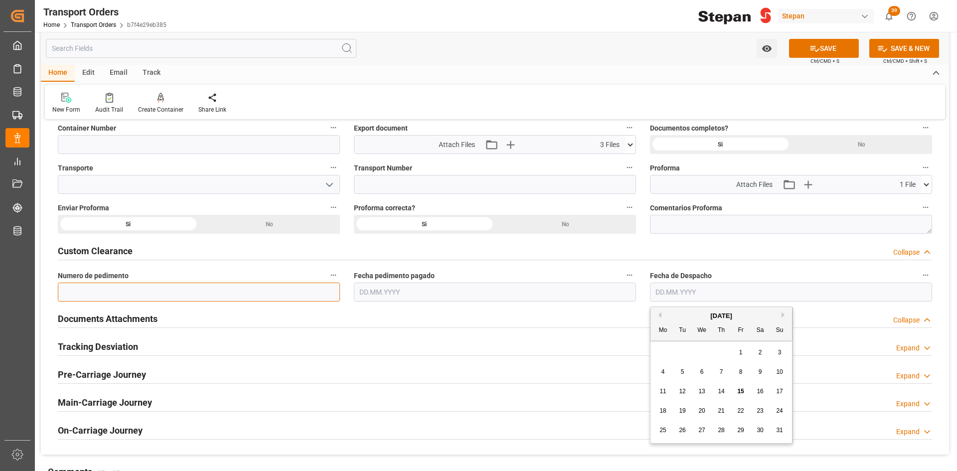
click at [150, 297] on input at bounding box center [199, 292] width 282 height 19
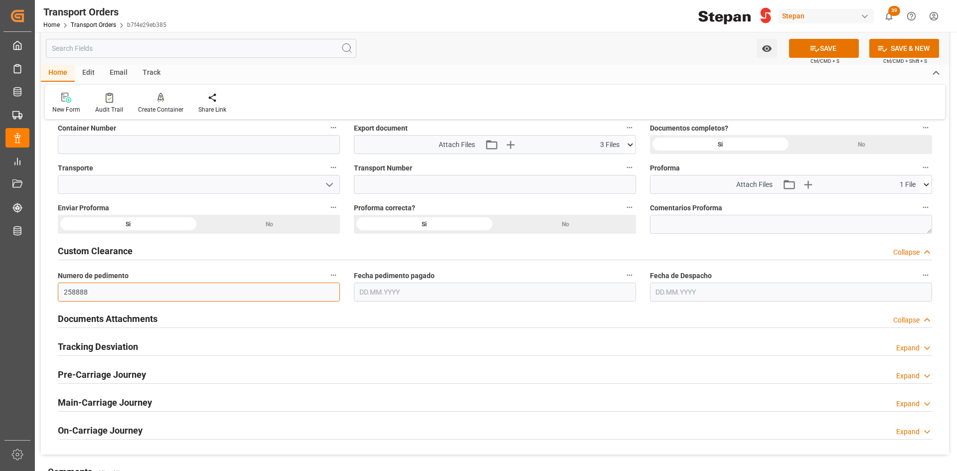
type input "258888"
click at [417, 295] on input "text" at bounding box center [495, 292] width 282 height 19
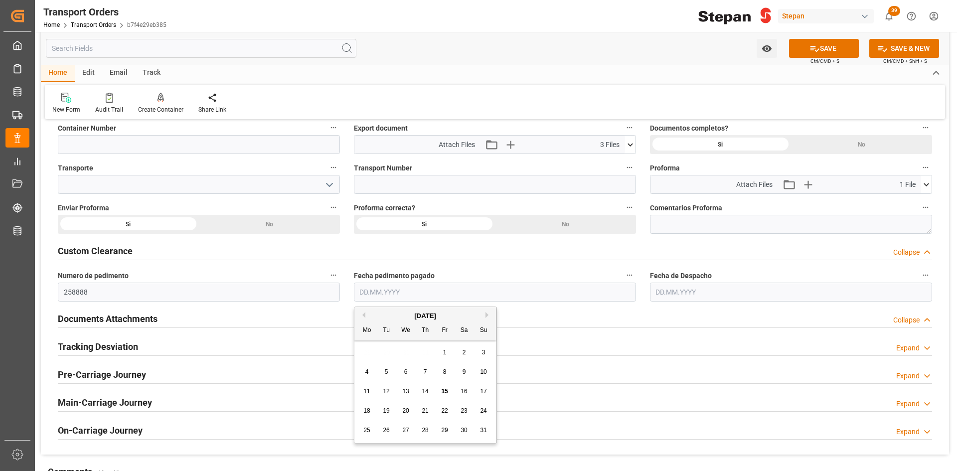
click at [388, 411] on span "19" at bounding box center [386, 410] width 6 height 7
type input "19.08.2025"
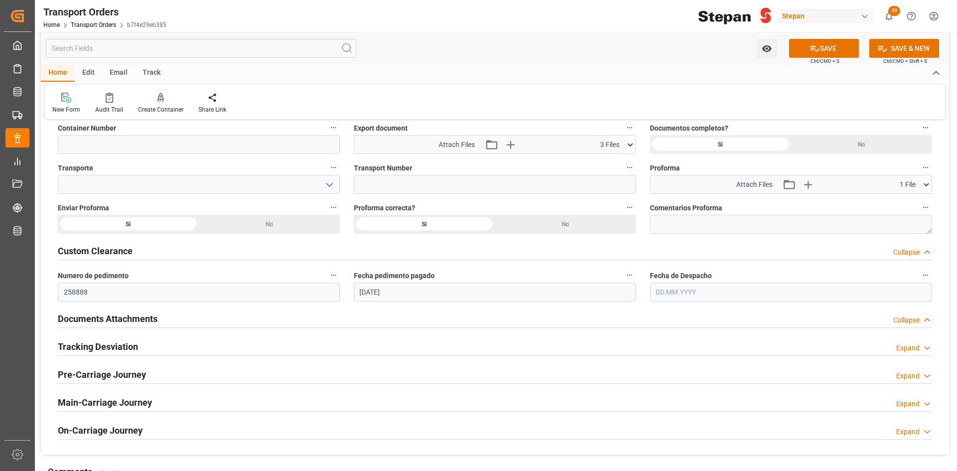
click at [682, 293] on input "text" at bounding box center [791, 292] width 282 height 19
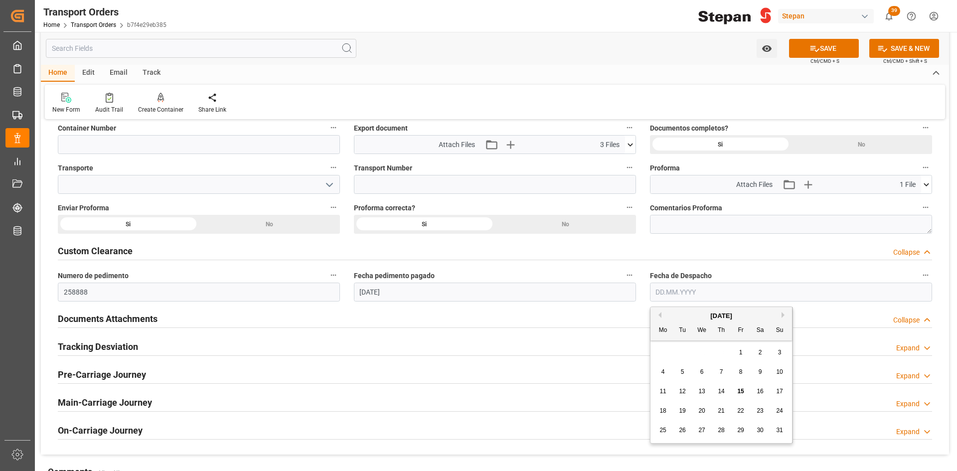
click at [703, 410] on span "20" at bounding box center [701, 410] width 6 height 7
type input "20.08.2025"
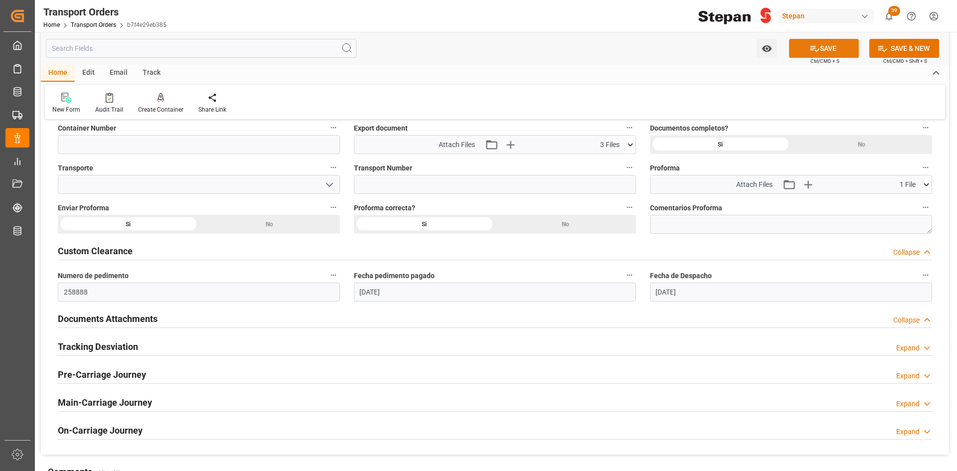
click at [840, 48] on button "SAVE" at bounding box center [824, 48] width 70 height 19
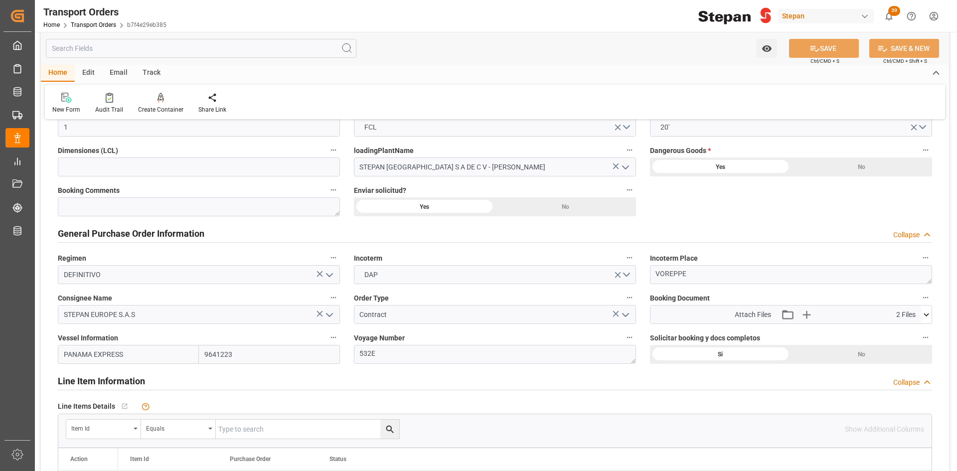
scroll to position [0, 0]
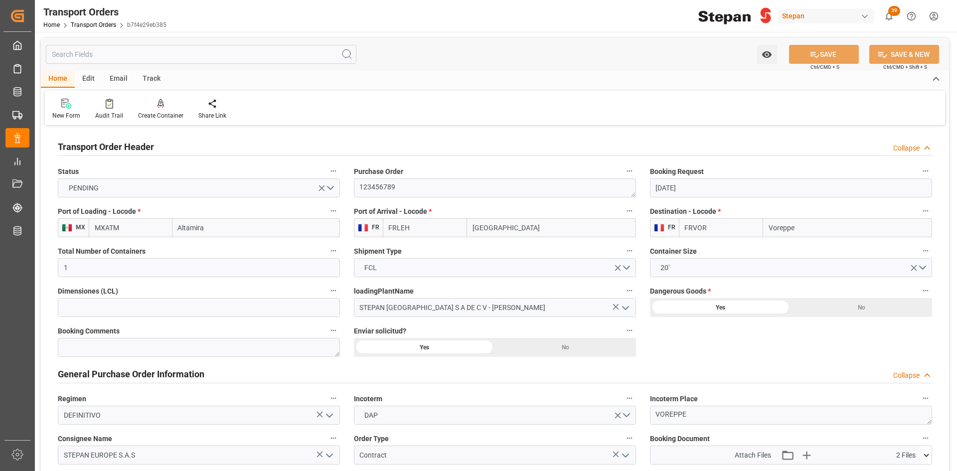
click at [478, 104] on div "New Form Audit Trail Create Container Create a container manually Share Link" at bounding box center [495, 108] width 900 height 34
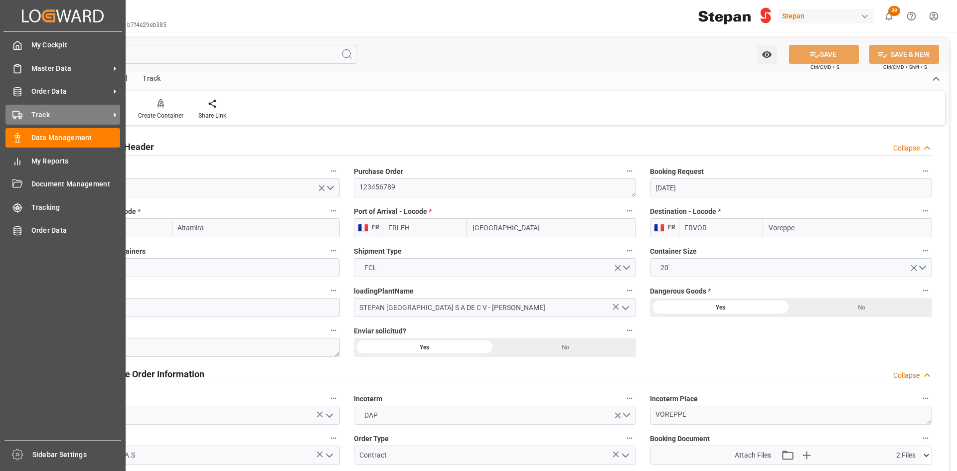
click at [18, 115] on icon at bounding box center [17, 115] width 10 height 10
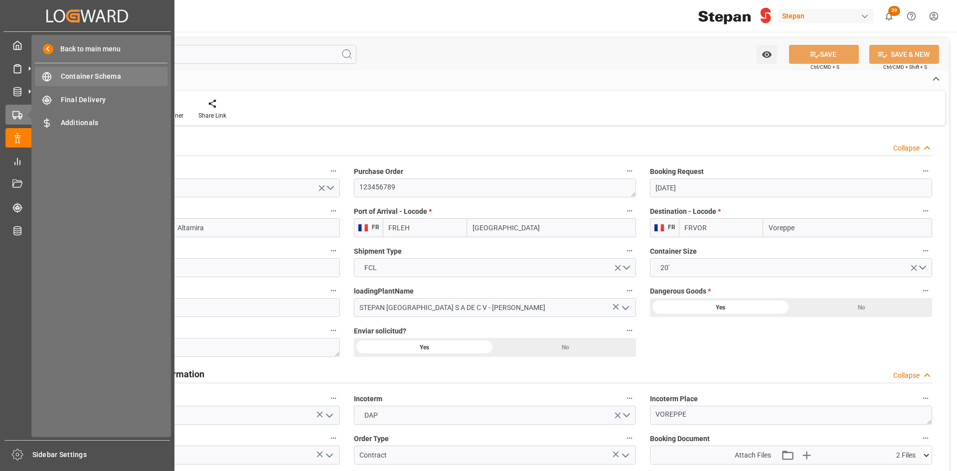
click at [115, 76] on span "Container Schema" at bounding box center [114, 76] width 107 height 10
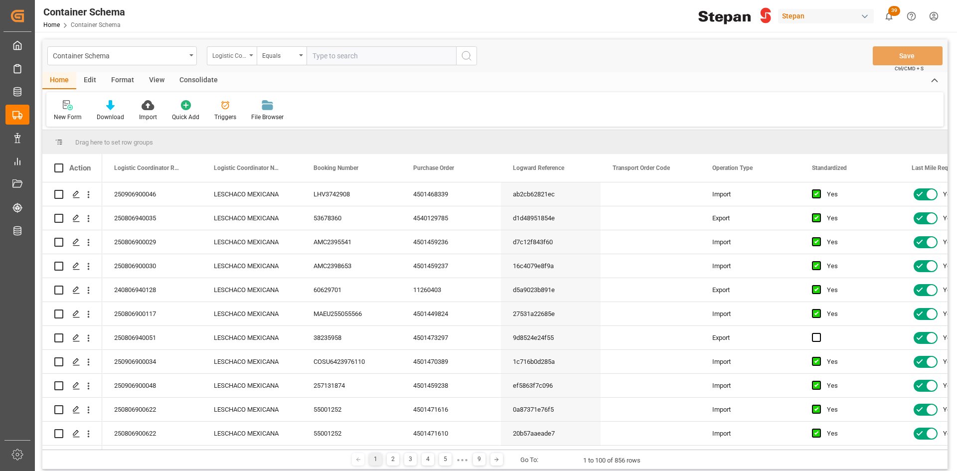
click at [247, 54] on div "Logistic Coordinator Reference Number" at bounding box center [232, 55] width 50 height 19
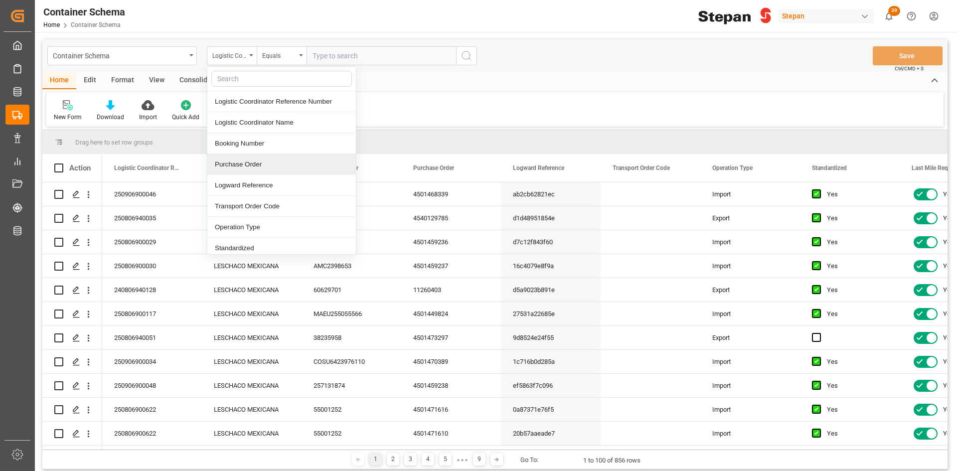
click at [273, 162] on div "Purchase Order" at bounding box center [281, 164] width 149 height 21
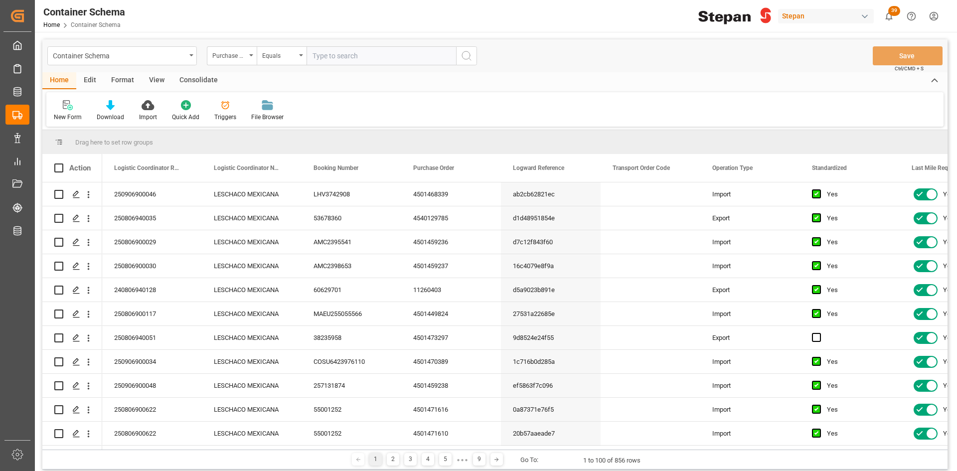
click at [334, 51] on input "text" at bounding box center [382, 55] width 150 height 19
paste input "4540129785"
type input "4540129785"
click at [462, 55] on circle "search button" at bounding box center [466, 55] width 8 height 8
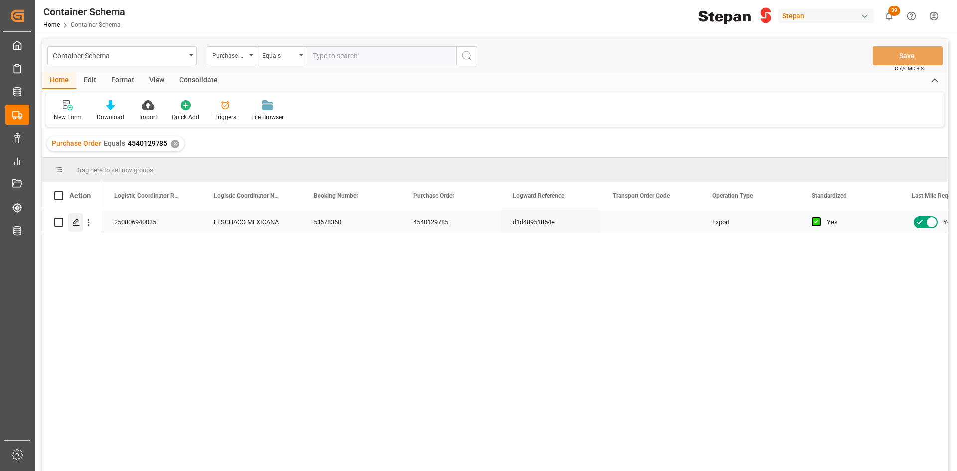
click at [78, 223] on icon "Press SPACE to select this row." at bounding box center [76, 222] width 8 height 8
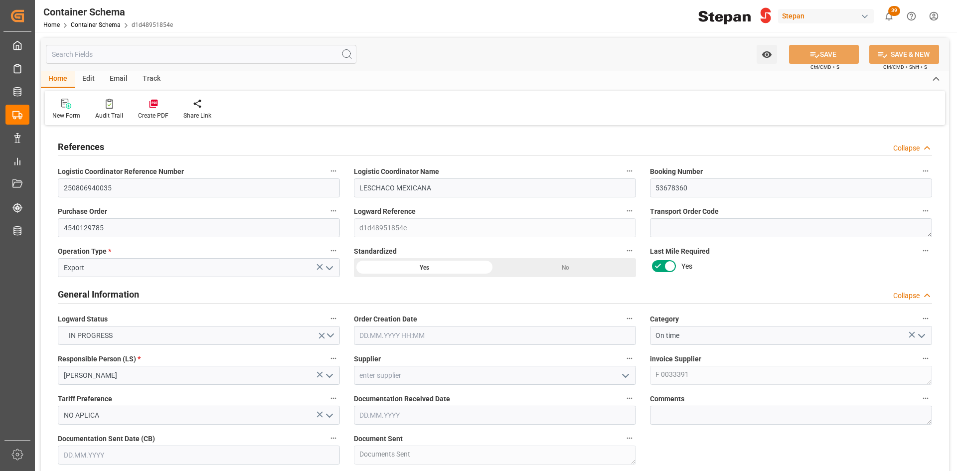
type input "1"
type input "18"
type input "16326"
type input "17342"
type input "Hapag Lloyd"
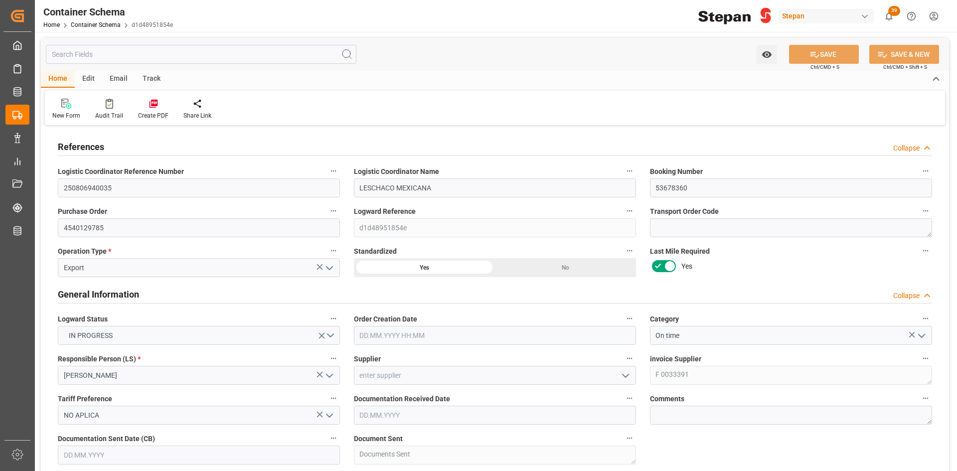
type input "Hapag Lloyd Aktiengesellschaft"
type input "MXATM"
type input "FRLEH"
type input "9635688"
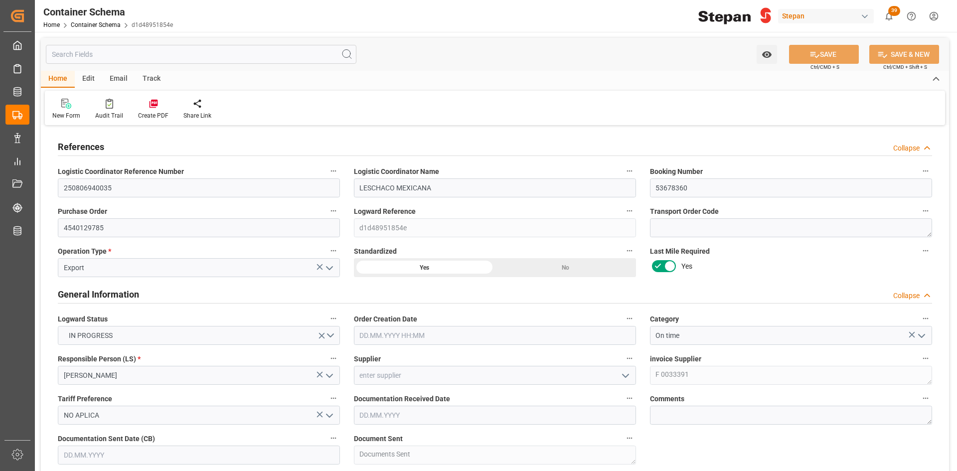
type input "9635688"
type input "08.07.2025 00:00"
type input "18.07.2025"
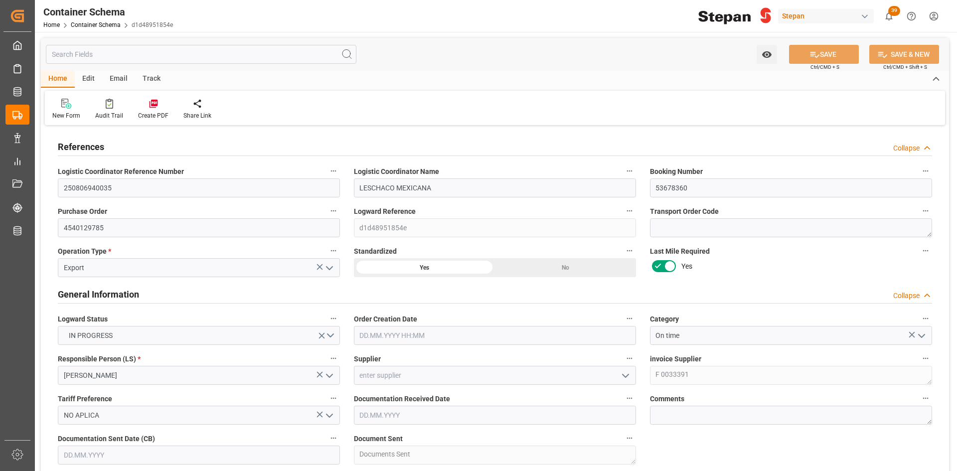
type input "18.07.2025"
type input "23.07.2025"
type input "16.07.2025 15:45"
type input "19.07.2025 13:50"
type input "26.07.2025 00:00"
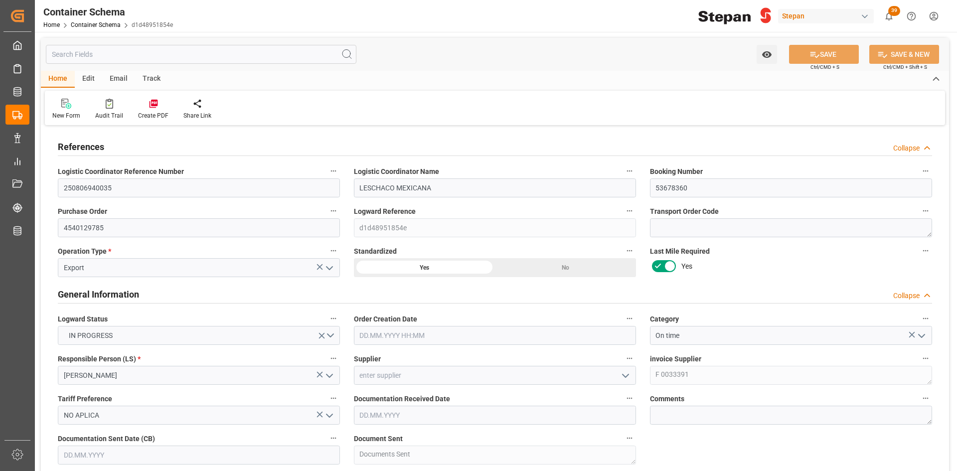
type input "26.07.2025 00:00"
type input "25.07.2025 10:54"
type input "29.08.2025 07:00"
type input "12.08.2025"
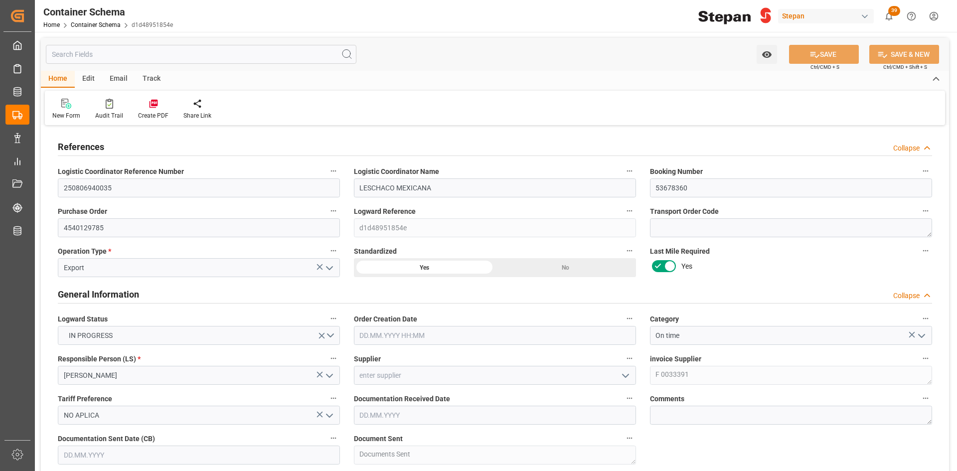
type input "15.08.2025 13:08"
type input "12.08.2025 20:47"
type input "[DATE]"
click at [160, 80] on div "Track" at bounding box center [151, 79] width 33 height 17
click at [64, 115] on div "Tracking" at bounding box center [63, 115] width 23 height 9
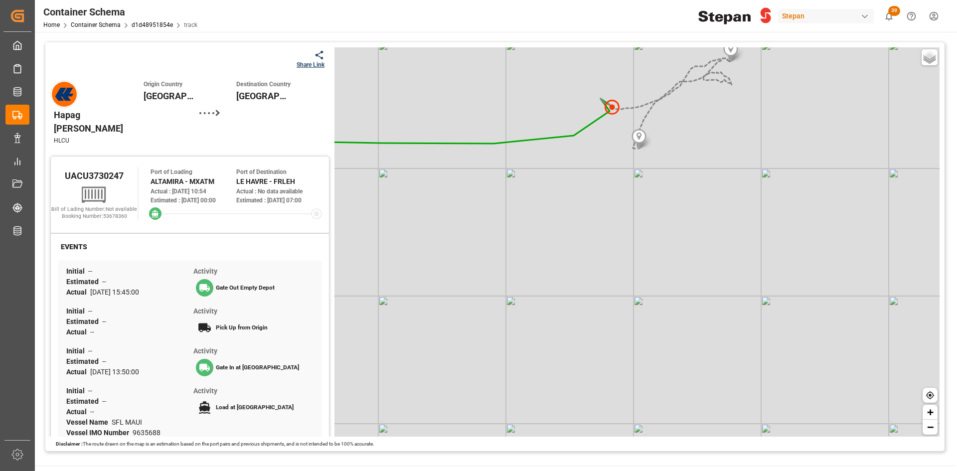
drag, startPoint x: 683, startPoint y: 142, endPoint x: 664, endPoint y: 230, distance: 90.1
click at [664, 230] on div "Basic Grayscale Streets Dark + −" at bounding box center [636, 241] width 605 height 389
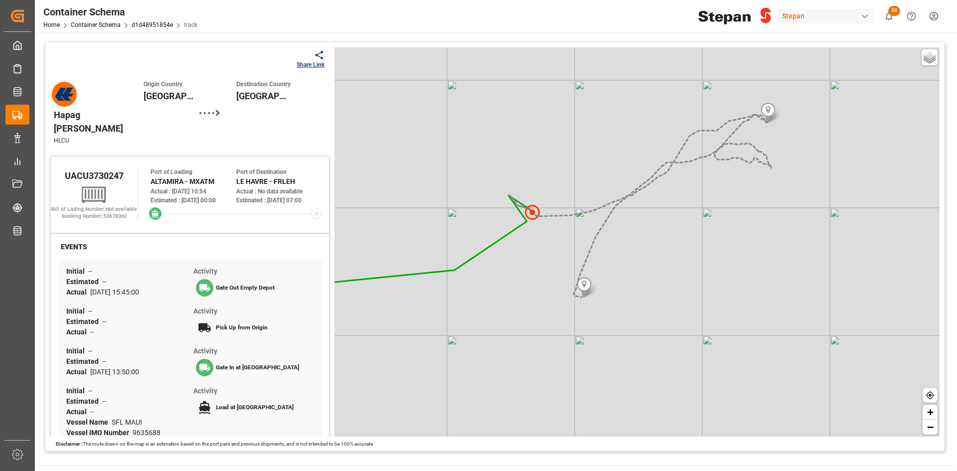
click at [303, 65] on div "Share Link" at bounding box center [311, 64] width 28 height 9
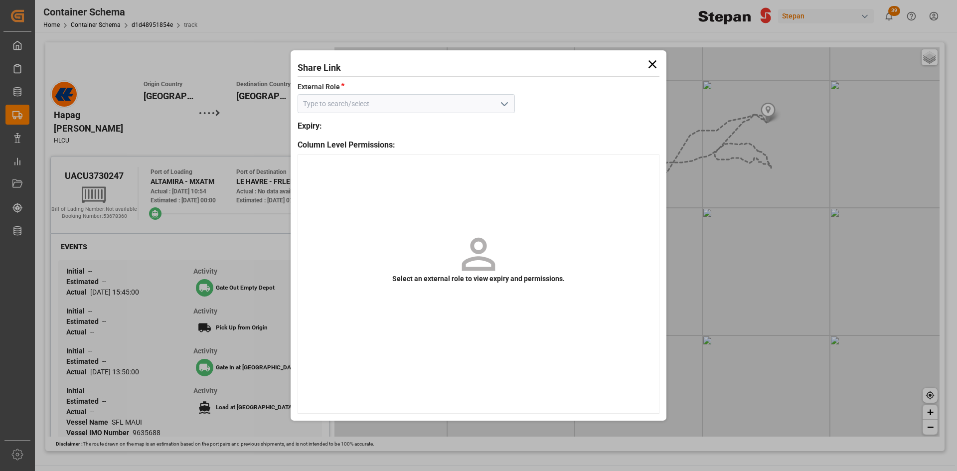
click at [504, 103] on icon "open menu" at bounding box center [504, 104] width 12 height 12
click at [346, 123] on div "Customer" at bounding box center [406, 126] width 216 height 22
type input "Customer"
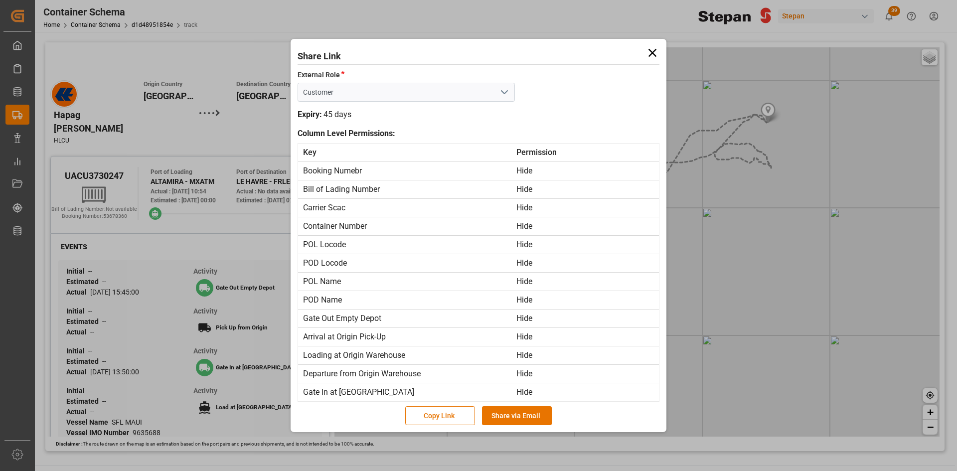
click at [652, 54] on icon at bounding box center [652, 53] width 14 height 14
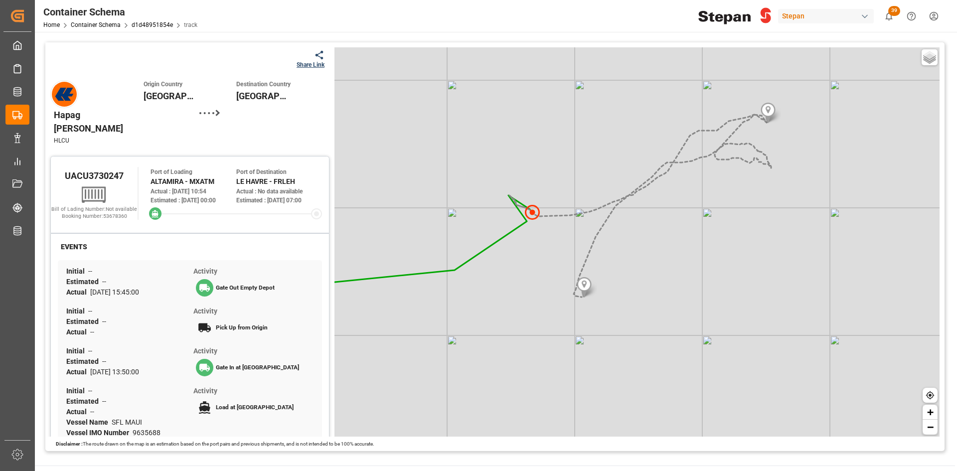
drag, startPoint x: 311, startPoint y: 65, endPoint x: 312, endPoint y: 56, distance: 9.2
click at [315, 56] on icon at bounding box center [319, 55] width 8 height 8
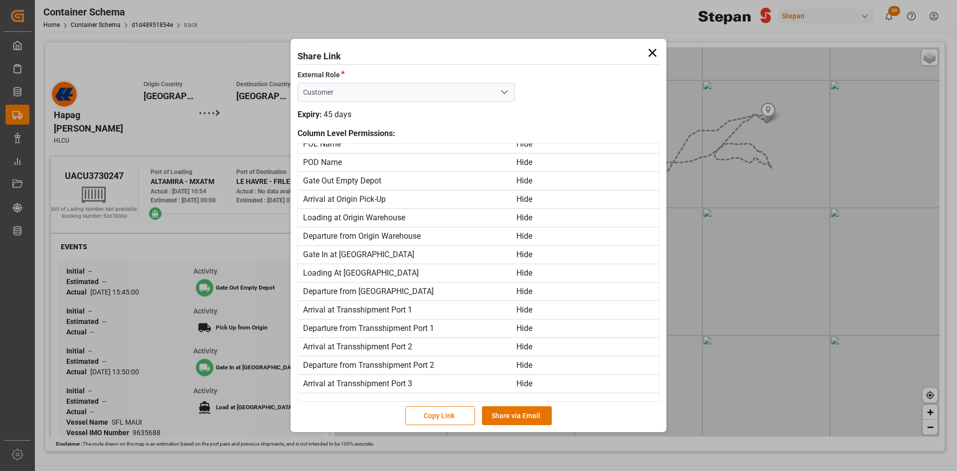
scroll to position [199, 0]
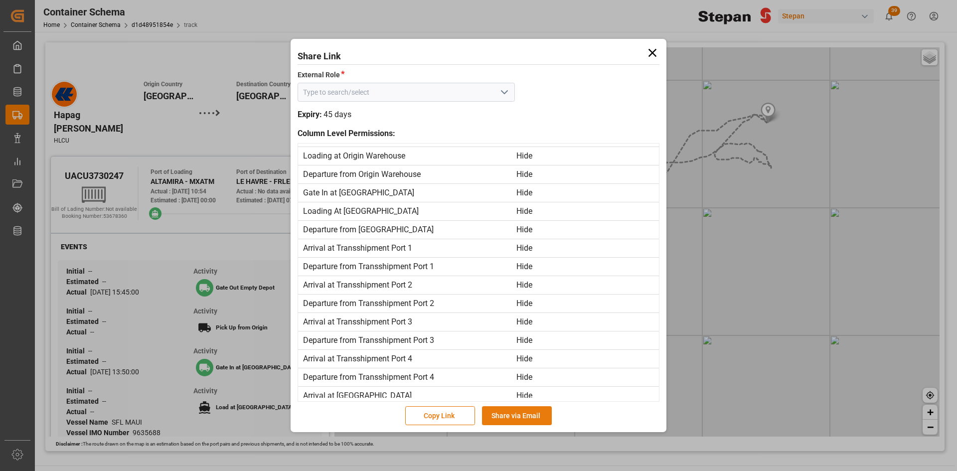
click at [529, 417] on button "Share via Email" at bounding box center [517, 415] width 70 height 19
type input "Customer"
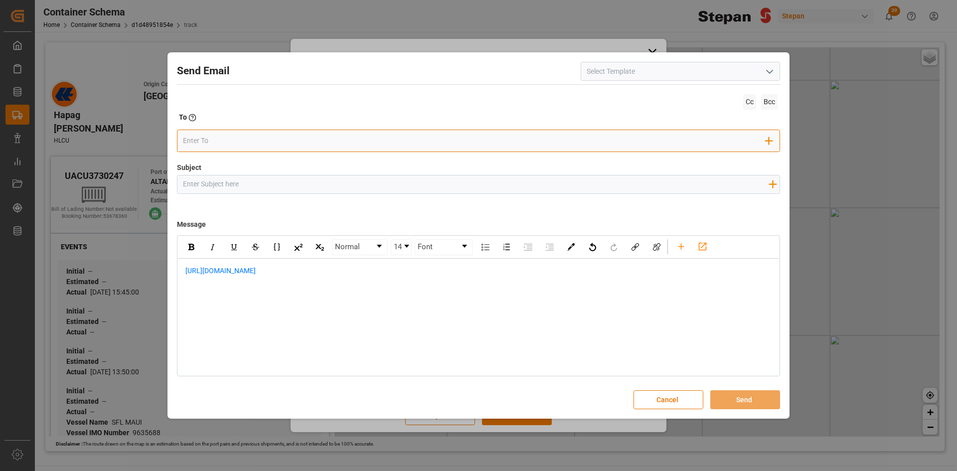
click at [271, 143] on input "email" at bounding box center [474, 141] width 583 height 15
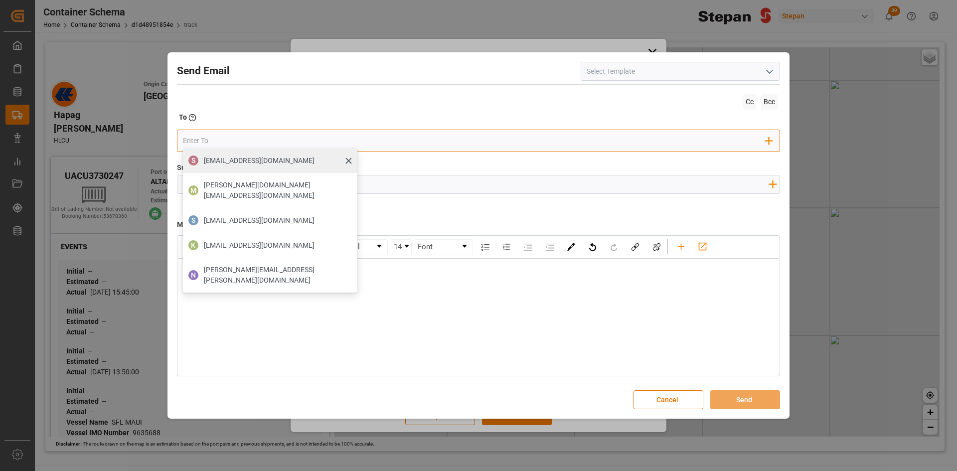
click at [217, 156] on span "SPerez@stepan.com" at bounding box center [259, 161] width 111 height 10
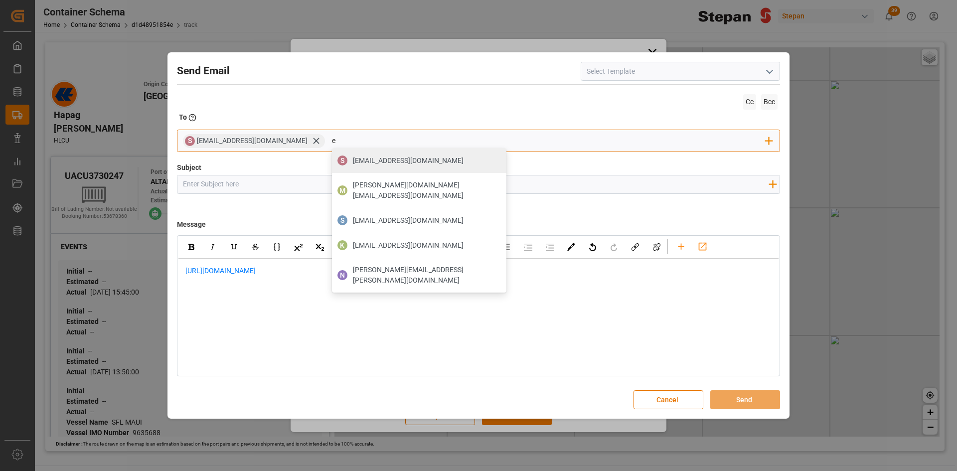
type input "e"
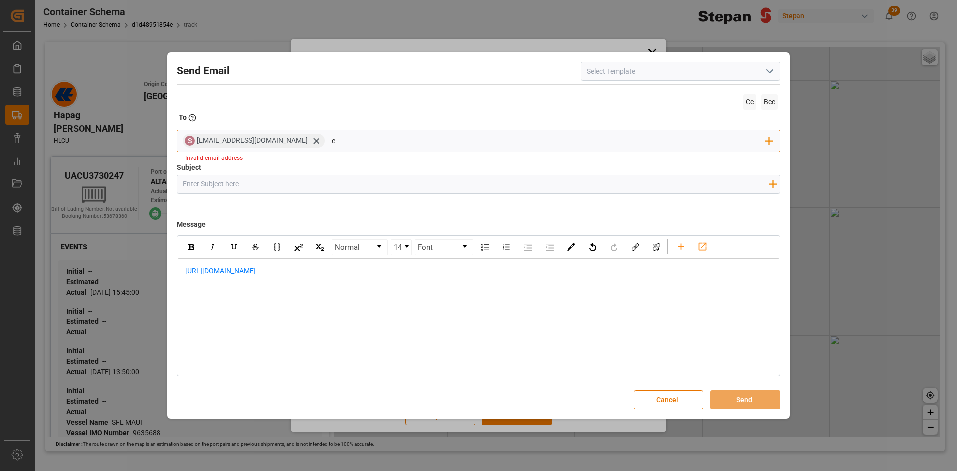
click at [341, 143] on input "e" at bounding box center [549, 140] width 434 height 15
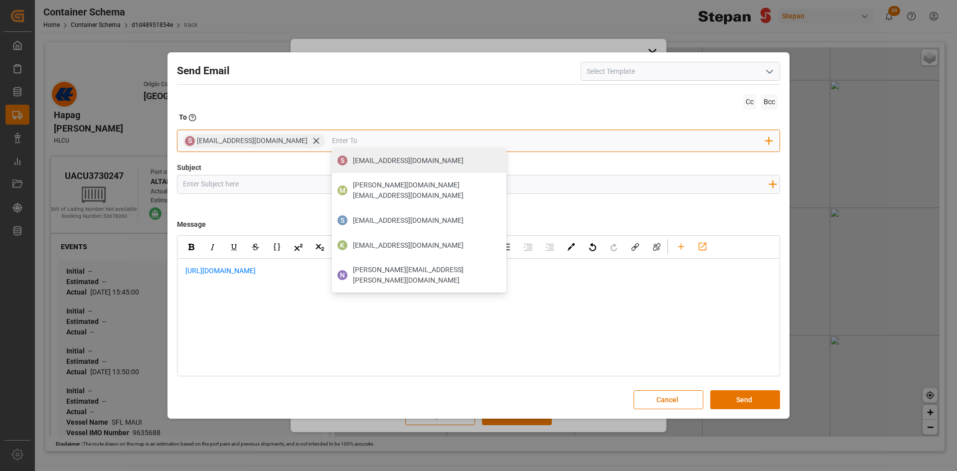
paste input "Ernesto Martinez <Ernesto.Martinez@stepan.com>"
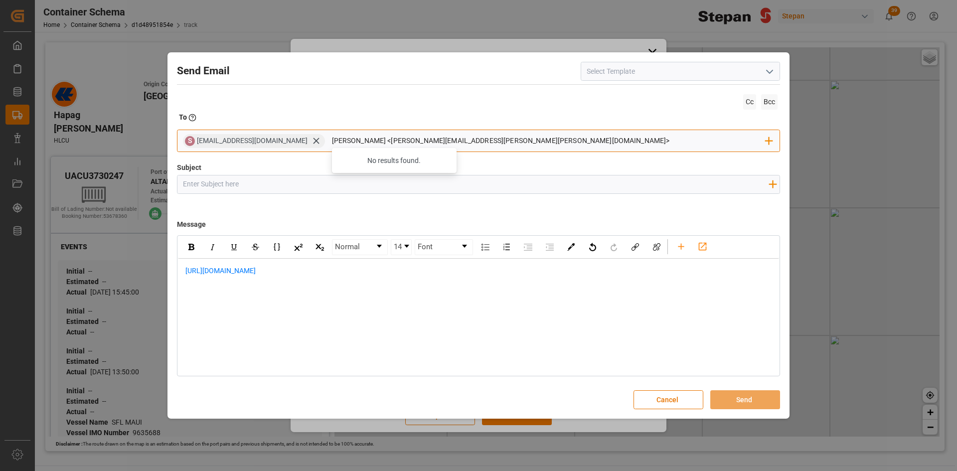
click at [348, 143] on input "Ernesto Martinez <Ernesto.Martinez@stepan.com>" at bounding box center [549, 141] width 434 height 15
click at [345, 142] on input "Ernesto Martinez <Ernesto.Martinez@stepan.com>" at bounding box center [549, 141] width 434 height 15
click at [391, 138] on input "Ernesto.Martinez@stepan.com>" at bounding box center [549, 141] width 434 height 15
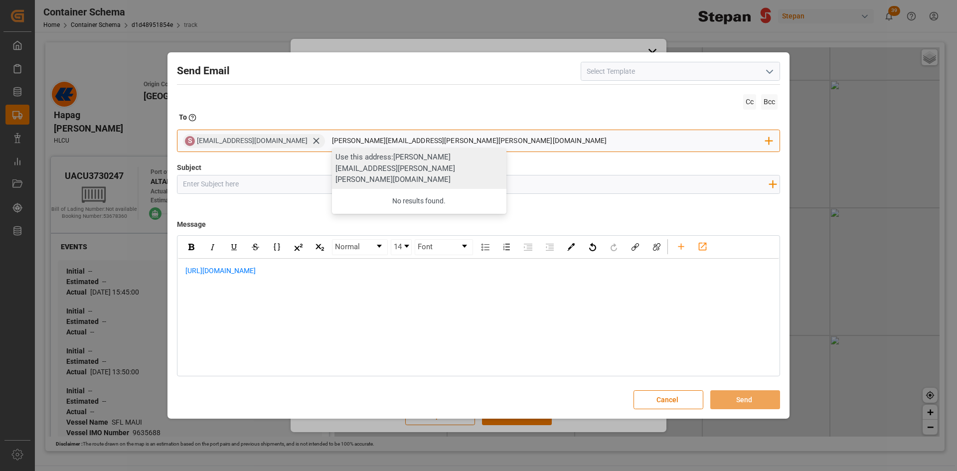
type input "Ernesto.Martinez@stepan.com"
click at [385, 163] on div "Use this address: Ernesto.Martinez@stepan.com" at bounding box center [419, 168] width 174 height 41
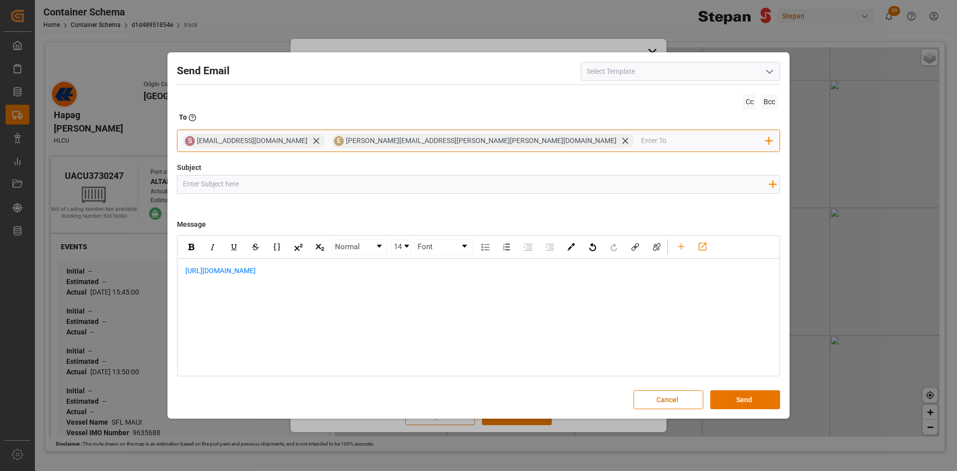
click at [641, 140] on input "email" at bounding box center [703, 141] width 125 height 15
paste input "Pablo Traslosheros <Pablo.Traslosheros@stepan.com>"
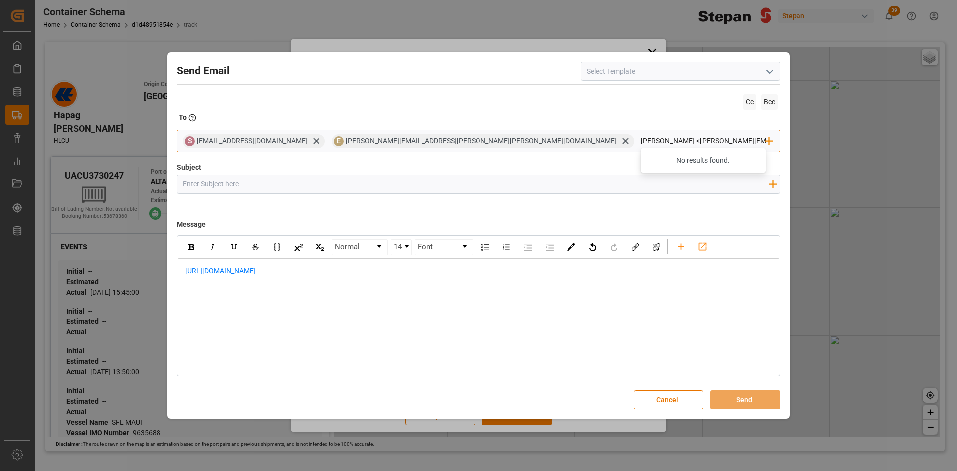
drag, startPoint x: 485, startPoint y: 139, endPoint x: 421, endPoint y: 145, distance: 64.6
click at [641, 145] on input "Pablo Traslosheros <Pablo.Traslosheros@stepan.com>" at bounding box center [703, 141] width 125 height 15
click at [641, 137] on input "Pablo.Traslosheros@stepan.com>" at bounding box center [703, 141] width 125 height 15
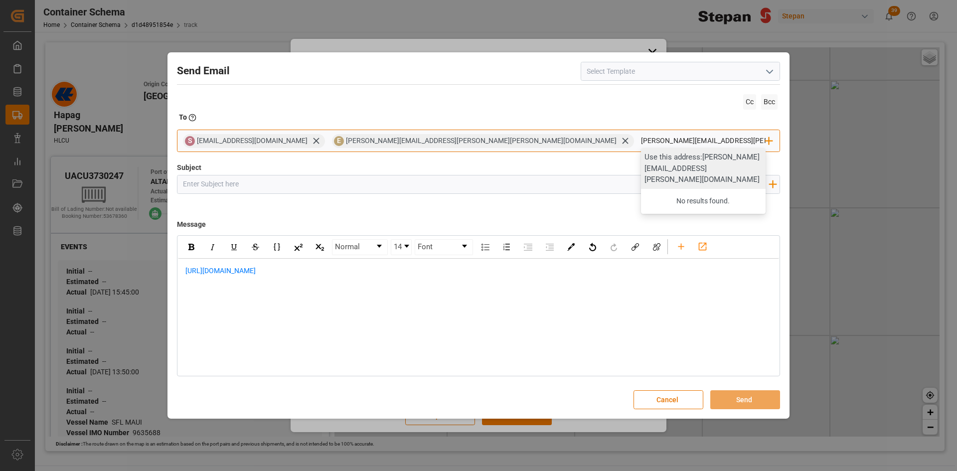
type input "Pablo.Traslosheros@stepan.com"
click at [641, 164] on div "Use this address: Pablo.Traslosheros@stepan.com" at bounding box center [703, 168] width 125 height 41
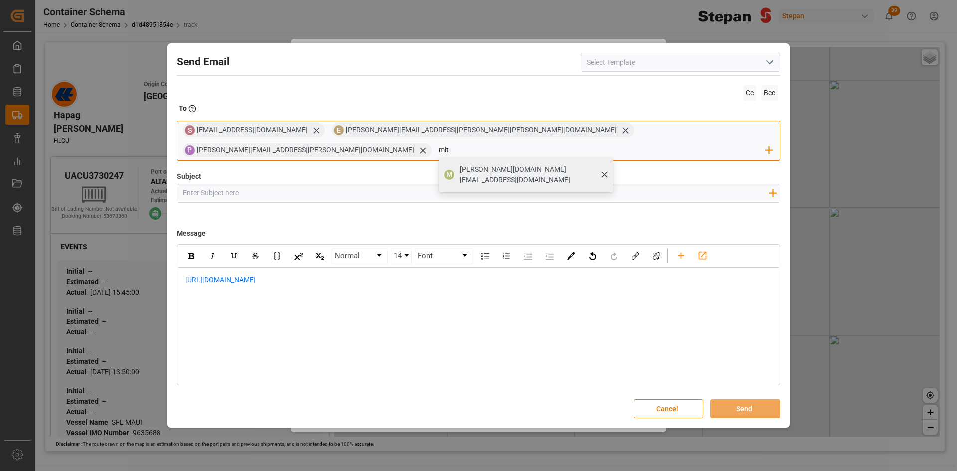
type input "mit"
click at [606, 164] on span "mitzi.madrid@leschaco.com" at bounding box center [533, 174] width 147 height 21
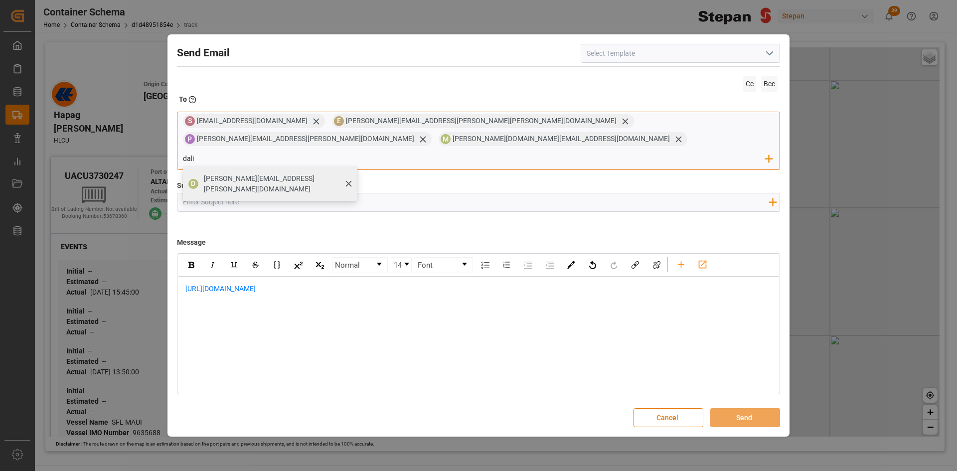
type input "dali"
click at [350, 173] on span "[PERSON_NAME][EMAIL_ADDRESS][PERSON_NAME][DOMAIN_NAME]" at bounding box center [277, 183] width 147 height 21
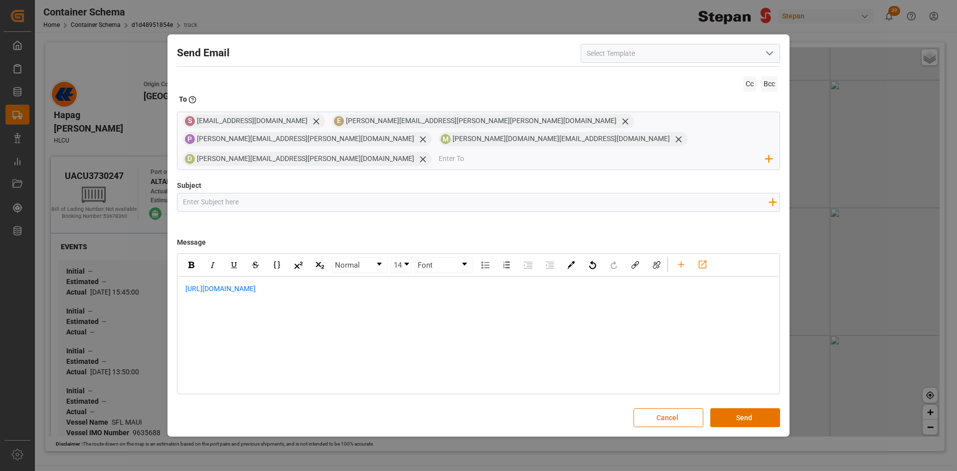
click at [216, 193] on input "Subject" at bounding box center [475, 201] width 596 height 17
type input "TRACKEO"
click at [439, 152] on input "email" at bounding box center [602, 159] width 327 height 15
type input "N"
type input "C"
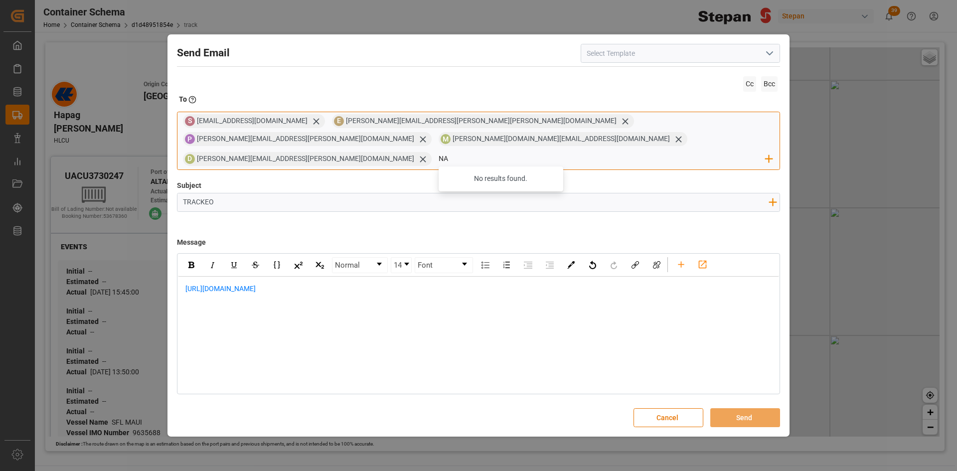
type input "N"
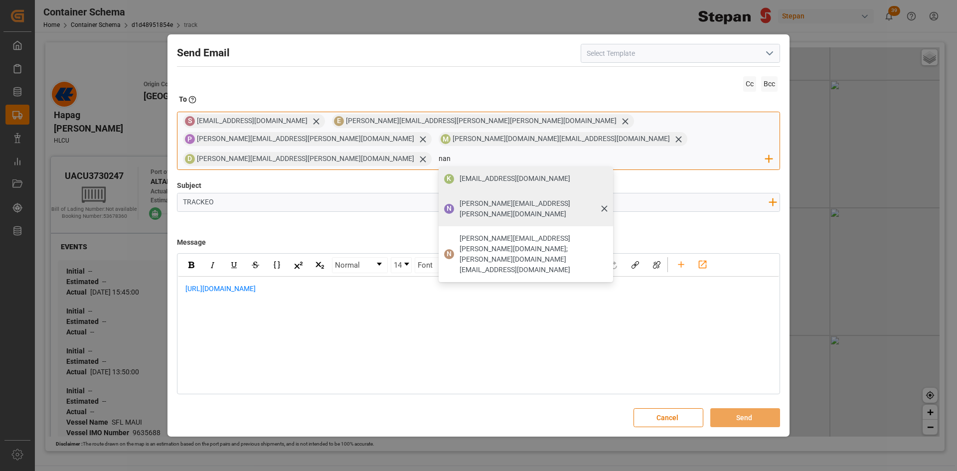
type input "nan"
click at [460, 198] on span "nancy.cervantes@leschaco.com" at bounding box center [533, 208] width 147 height 21
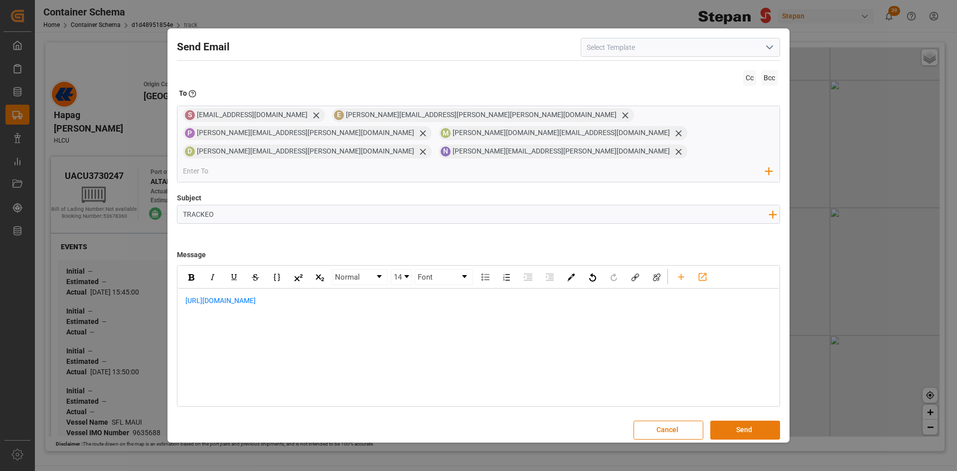
click at [760, 421] on button "Send" at bounding box center [745, 430] width 70 height 19
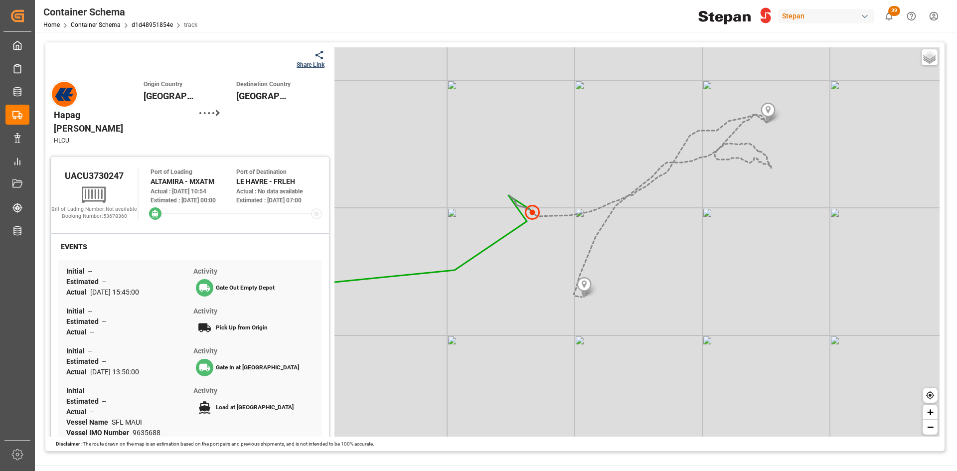
click at [312, 64] on div "Share Link" at bounding box center [311, 64] width 28 height 9
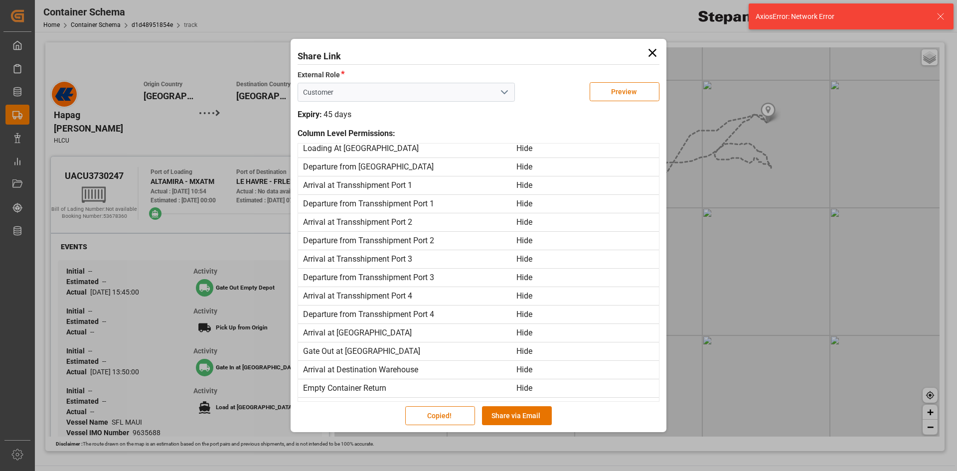
scroll to position [0, 0]
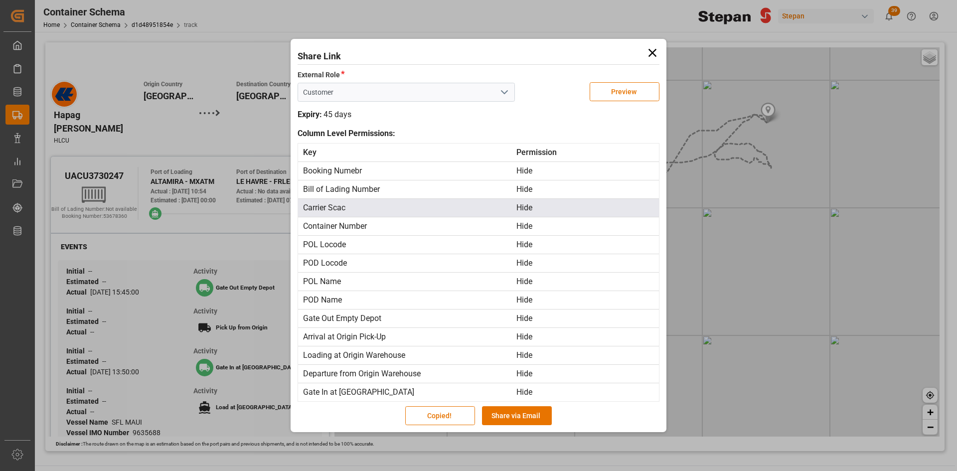
type input "Customer"
click at [526, 210] on div "Hide" at bounding box center [587, 208] width 143 height 12
click at [475, 210] on div "Carrier Scac" at bounding box center [410, 208] width 214 height 12
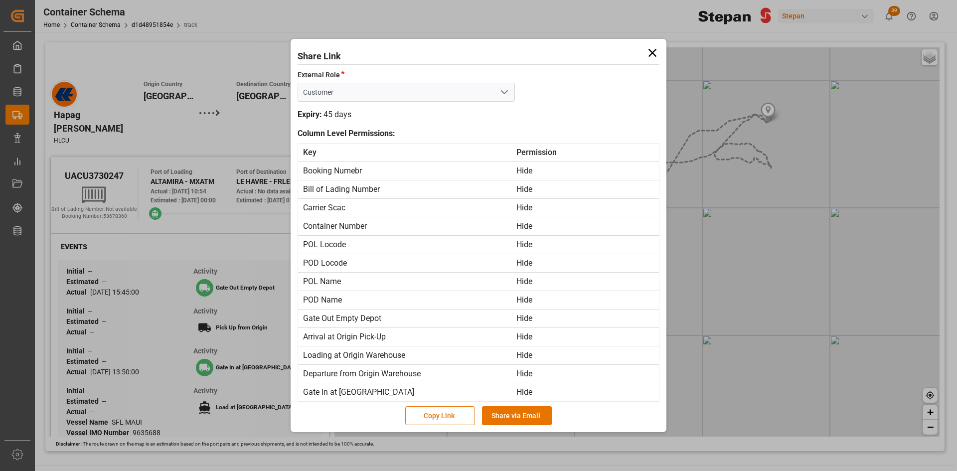
click at [509, 94] on icon "open menu" at bounding box center [504, 92] width 12 height 12
click at [413, 110] on div "Customer" at bounding box center [406, 114] width 216 height 22
click at [653, 54] on icon at bounding box center [652, 52] width 8 height 8
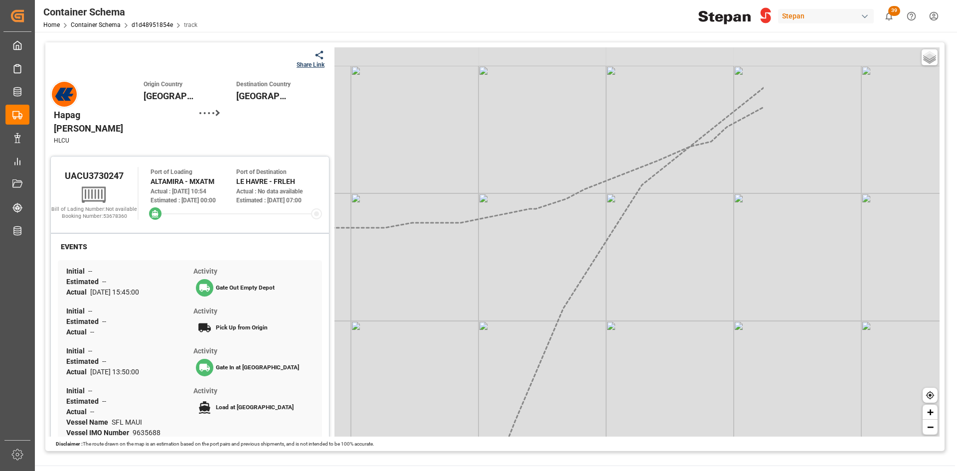
drag, startPoint x: 776, startPoint y: 182, endPoint x: 539, endPoint y: 229, distance: 241.2
click at [539, 229] on div "Basic Grayscale Streets Dark + −" at bounding box center [636, 241] width 605 height 389
drag, startPoint x: 844, startPoint y: 141, endPoint x: 464, endPoint y: 308, distance: 416.0
click at [467, 312] on div "Basic Grayscale Streets Dark + −" at bounding box center [636, 241] width 605 height 389
